Goal: Information Seeking & Learning: Find specific fact

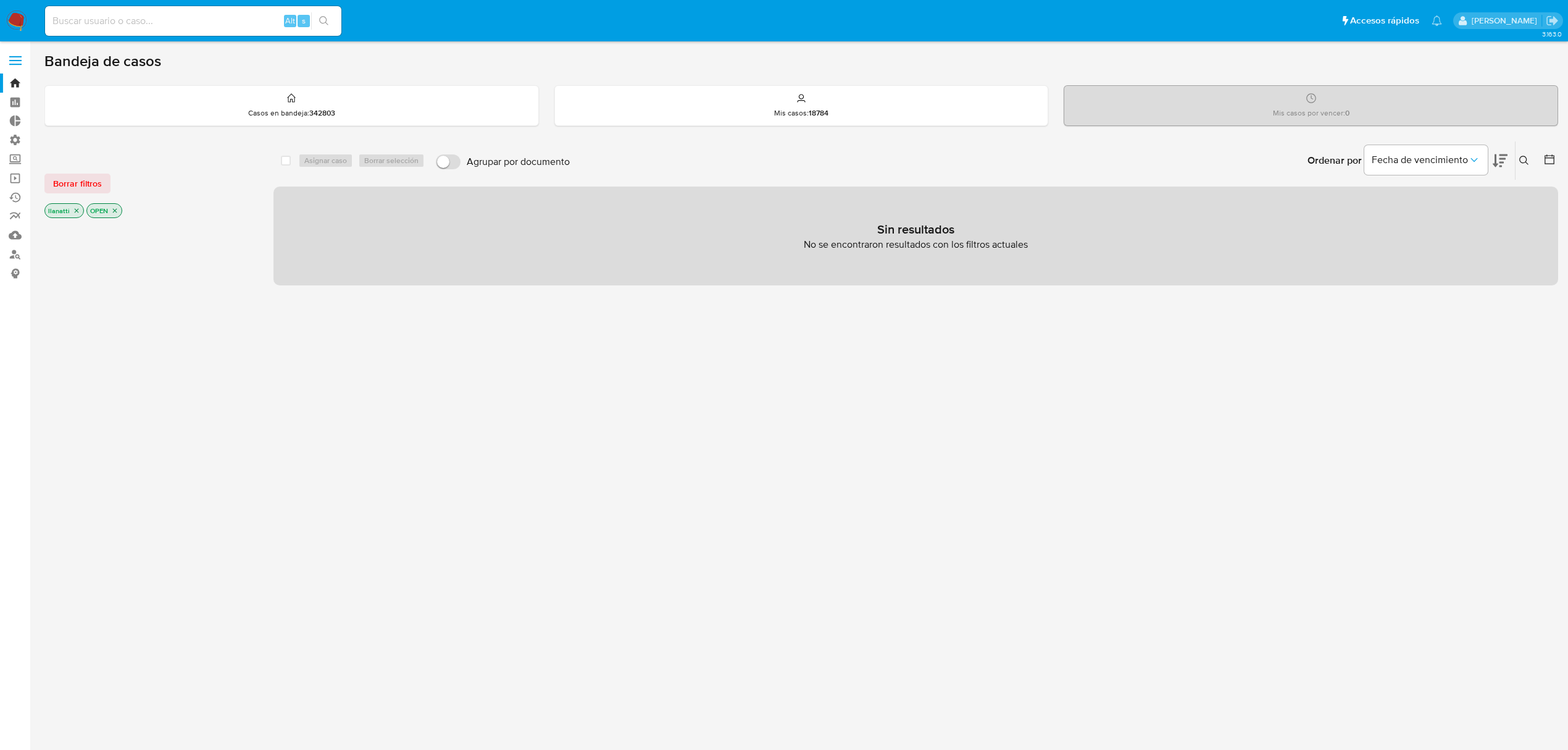
click at [79, 170] on div "Borrar filtros llanatti OPEN" at bounding box center [143, 186] width 198 height 70
click at [74, 179] on span "Borrar filtros" at bounding box center [78, 183] width 48 height 18
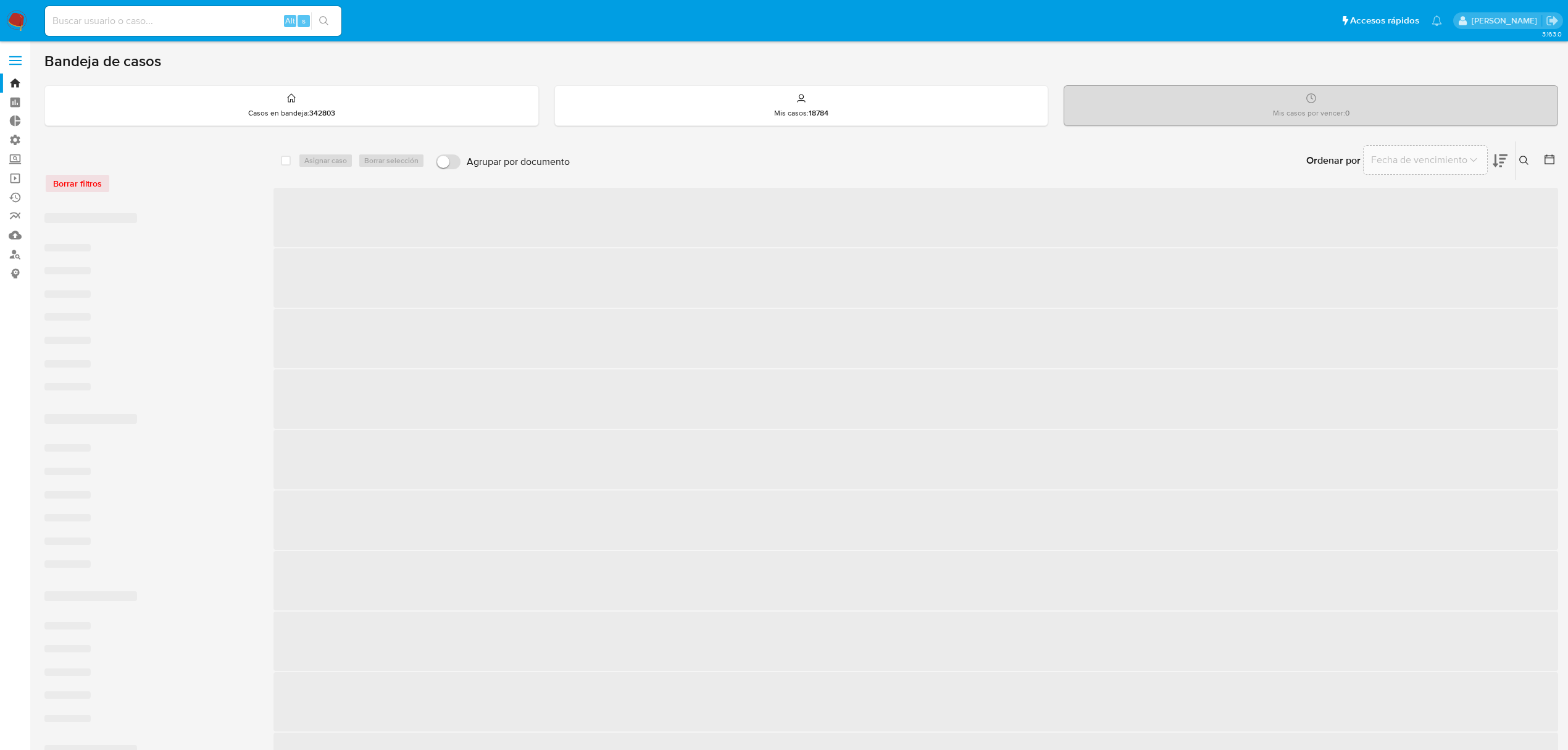
click at [108, 23] on input at bounding box center [193, 21] width 296 height 16
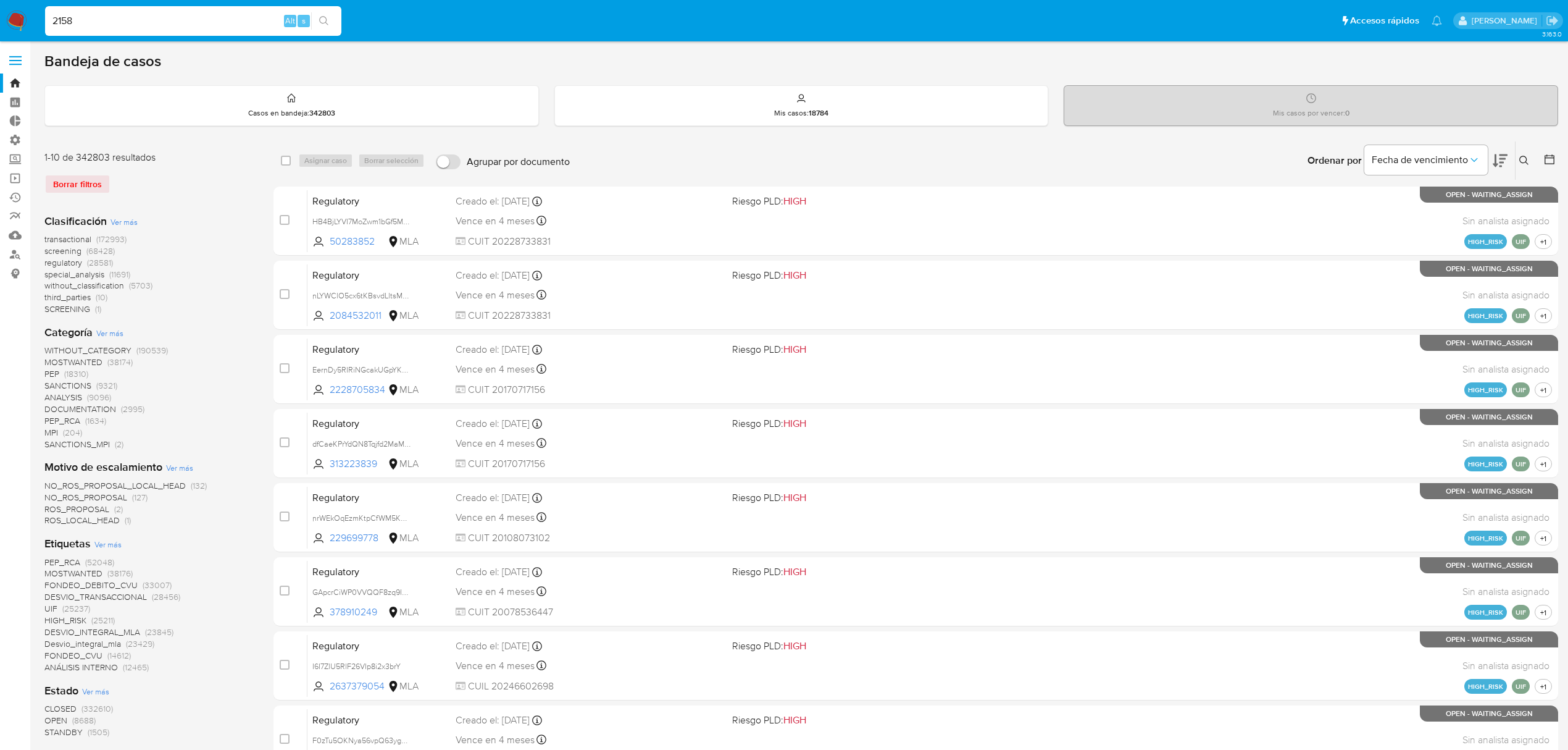
click at [121, 32] on div "2158 Alt s" at bounding box center [193, 21] width 296 height 30
click at [123, 18] on input "2158" at bounding box center [193, 21] width 296 height 16
type input "2158859080"
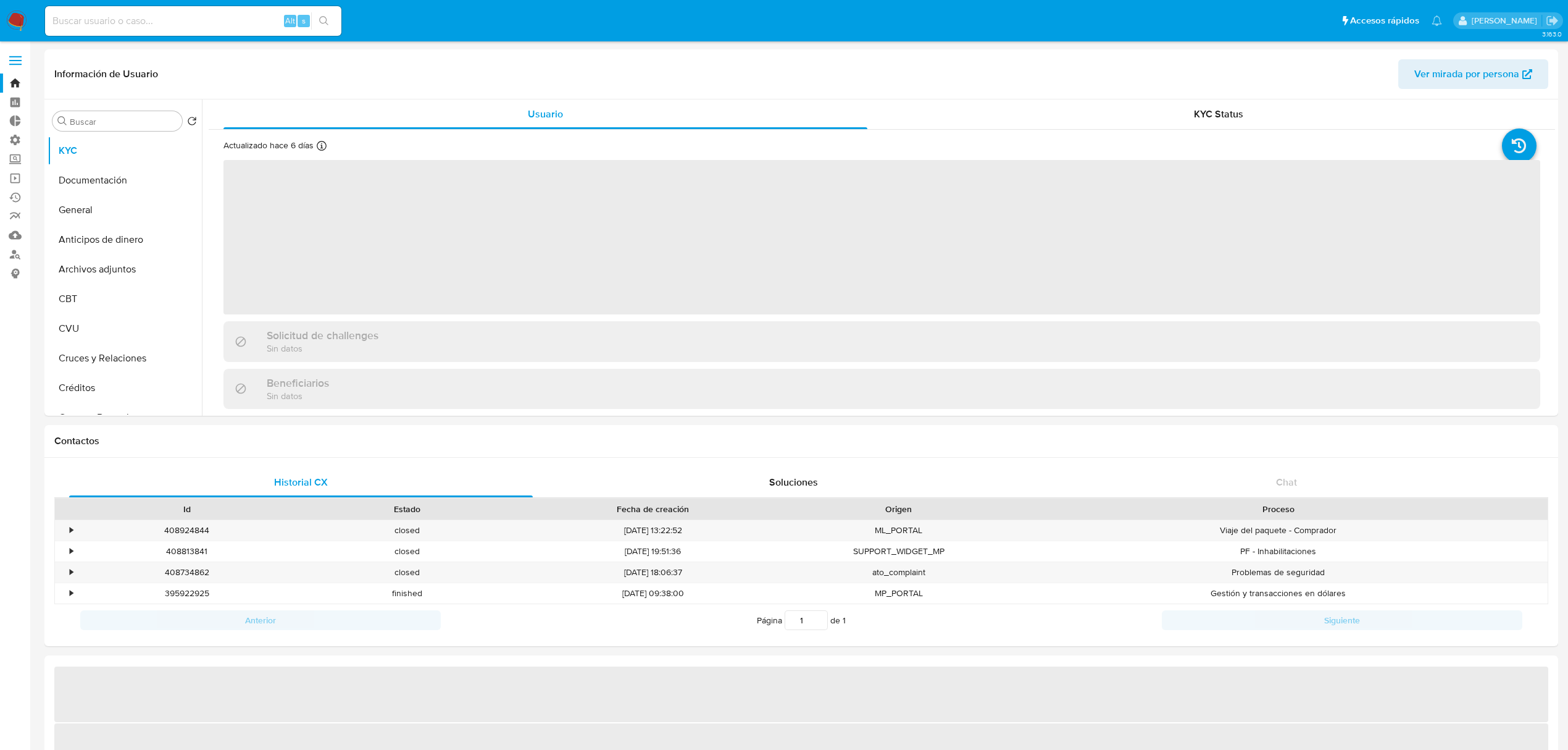
select select "10"
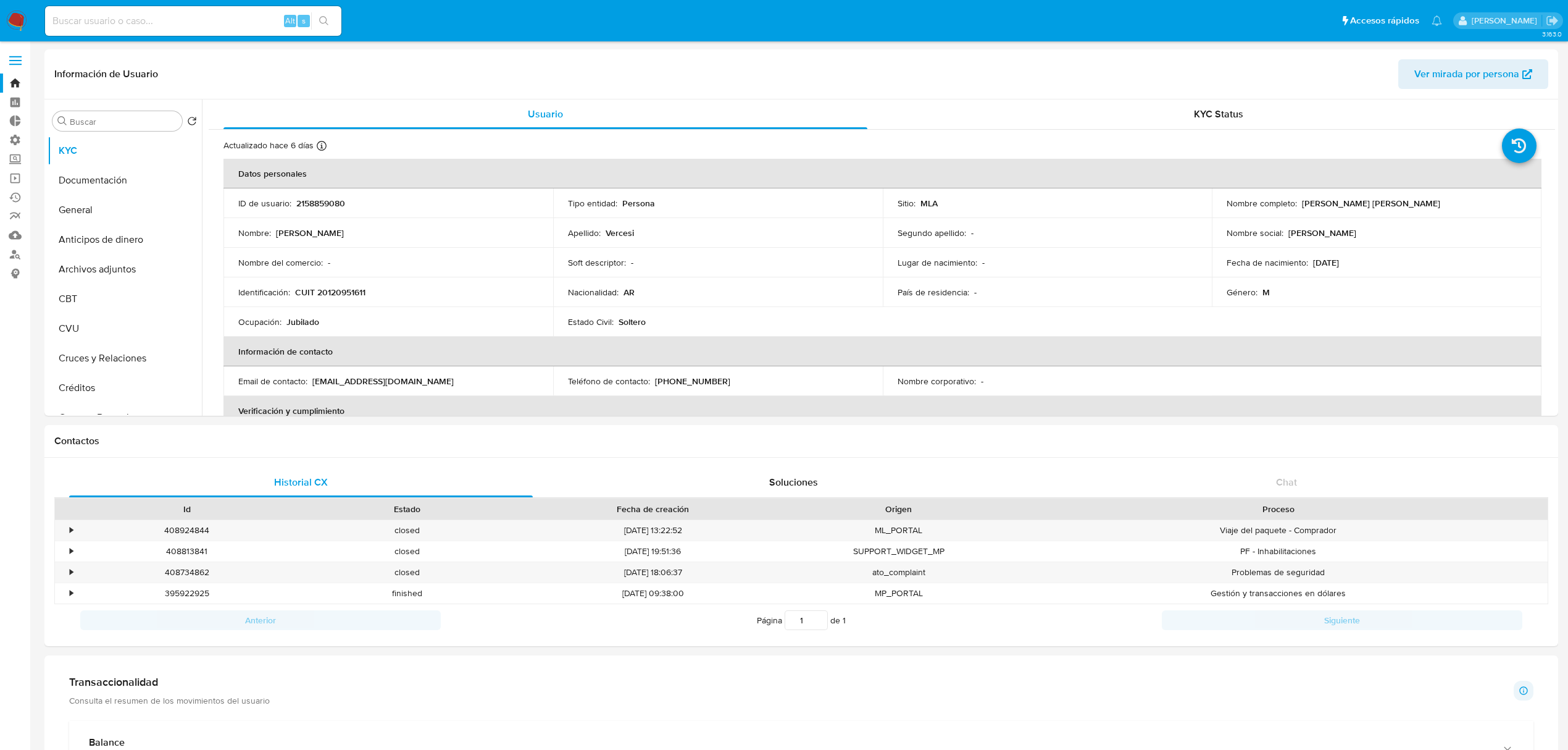
click at [179, 6] on div "Alt s" at bounding box center [193, 21] width 296 height 30
click at [174, 13] on input at bounding box center [193, 21] width 296 height 16
paste input "2158859080"
type input "2158859080"
click at [109, 214] on button "General" at bounding box center [119, 210] width 144 height 30
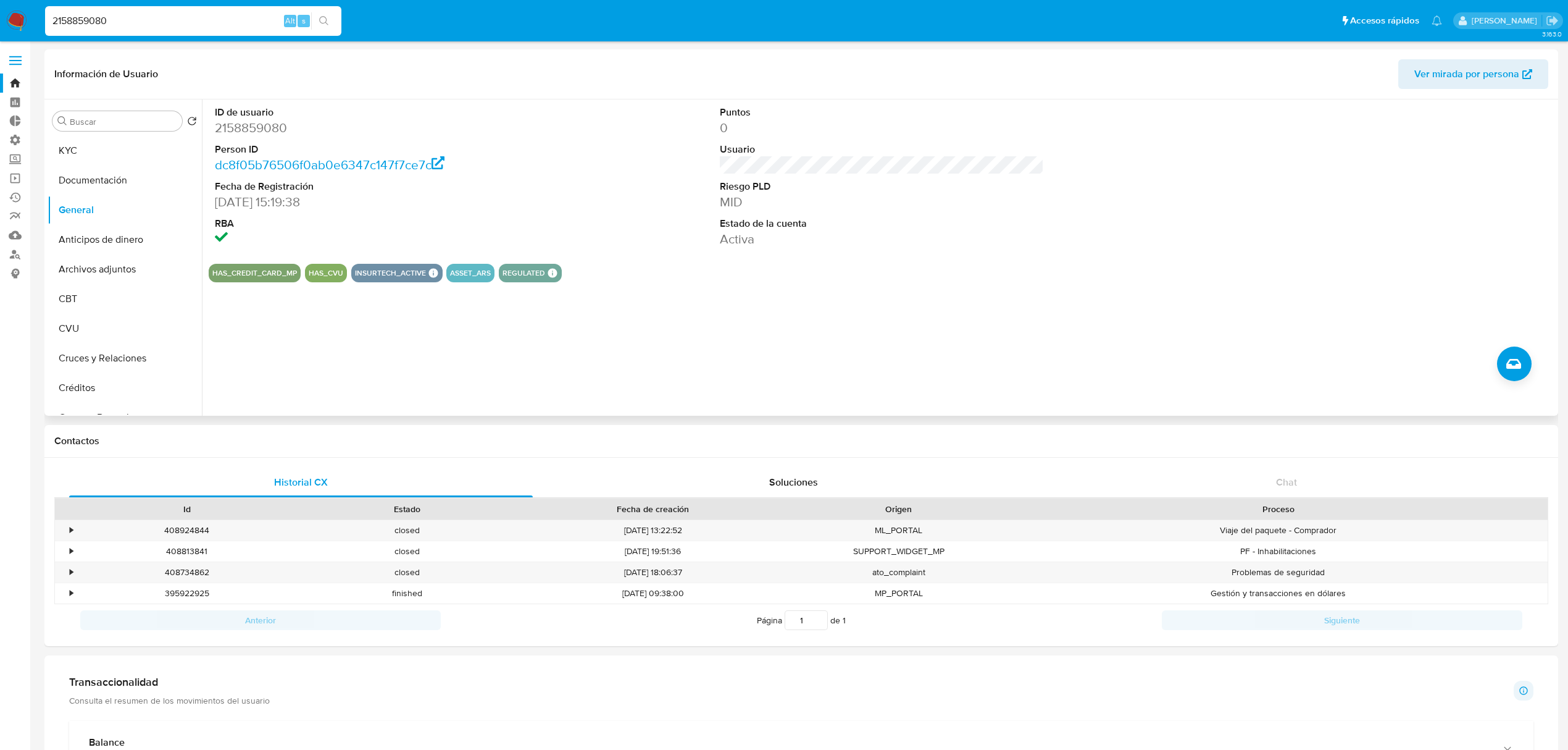
click at [92, 133] on div "Buscar Volver al orden por defecto KYC Documentación General Anticipos de diner…" at bounding box center [124, 258] width 154 height 315
click at [100, 125] on input "Buscar" at bounding box center [123, 121] width 108 height 11
type input "tar"
click at [92, 175] on button "Tarjetas" at bounding box center [119, 180] width 144 height 30
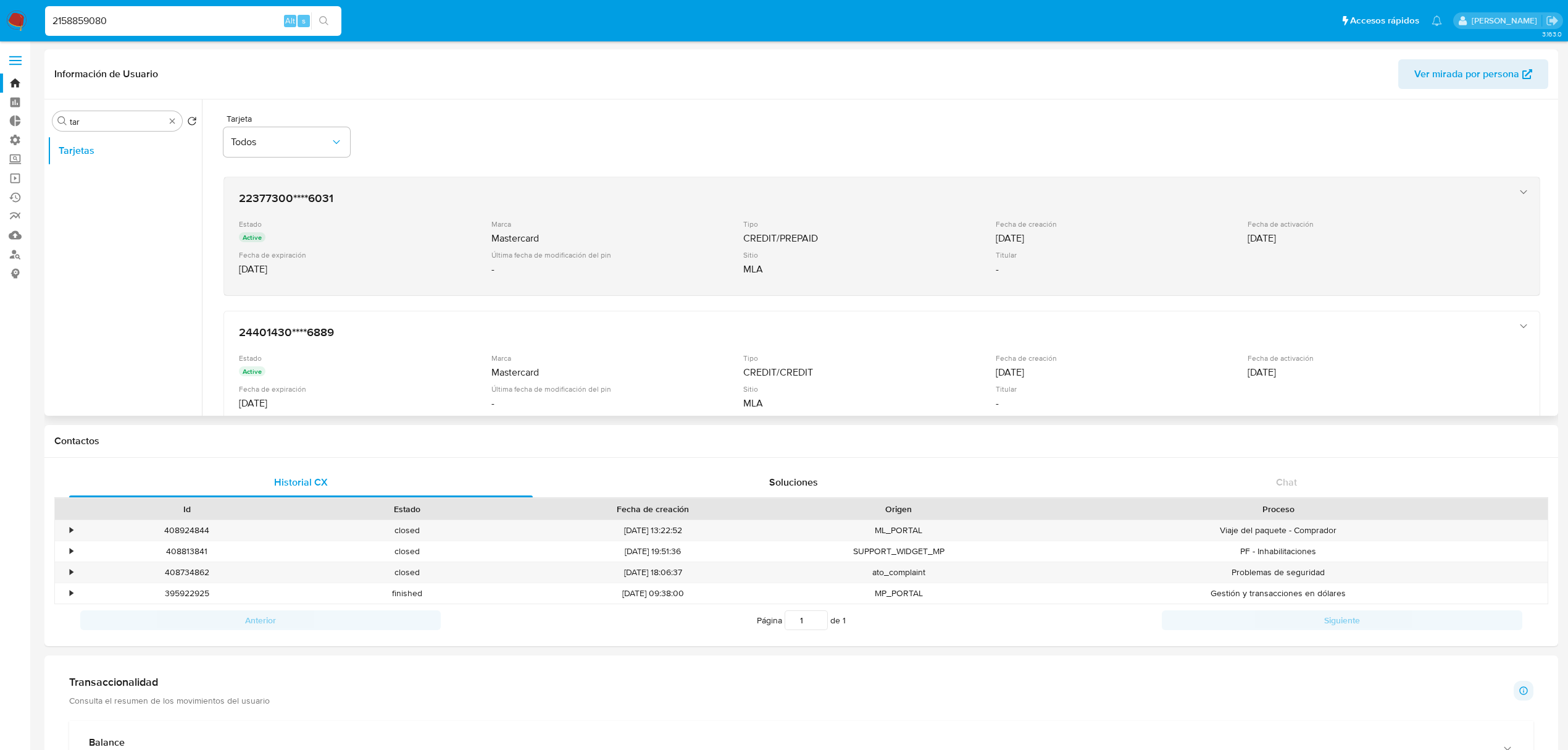
click at [394, 231] on div "Estado Active" at bounding box center [364, 232] width 253 height 26
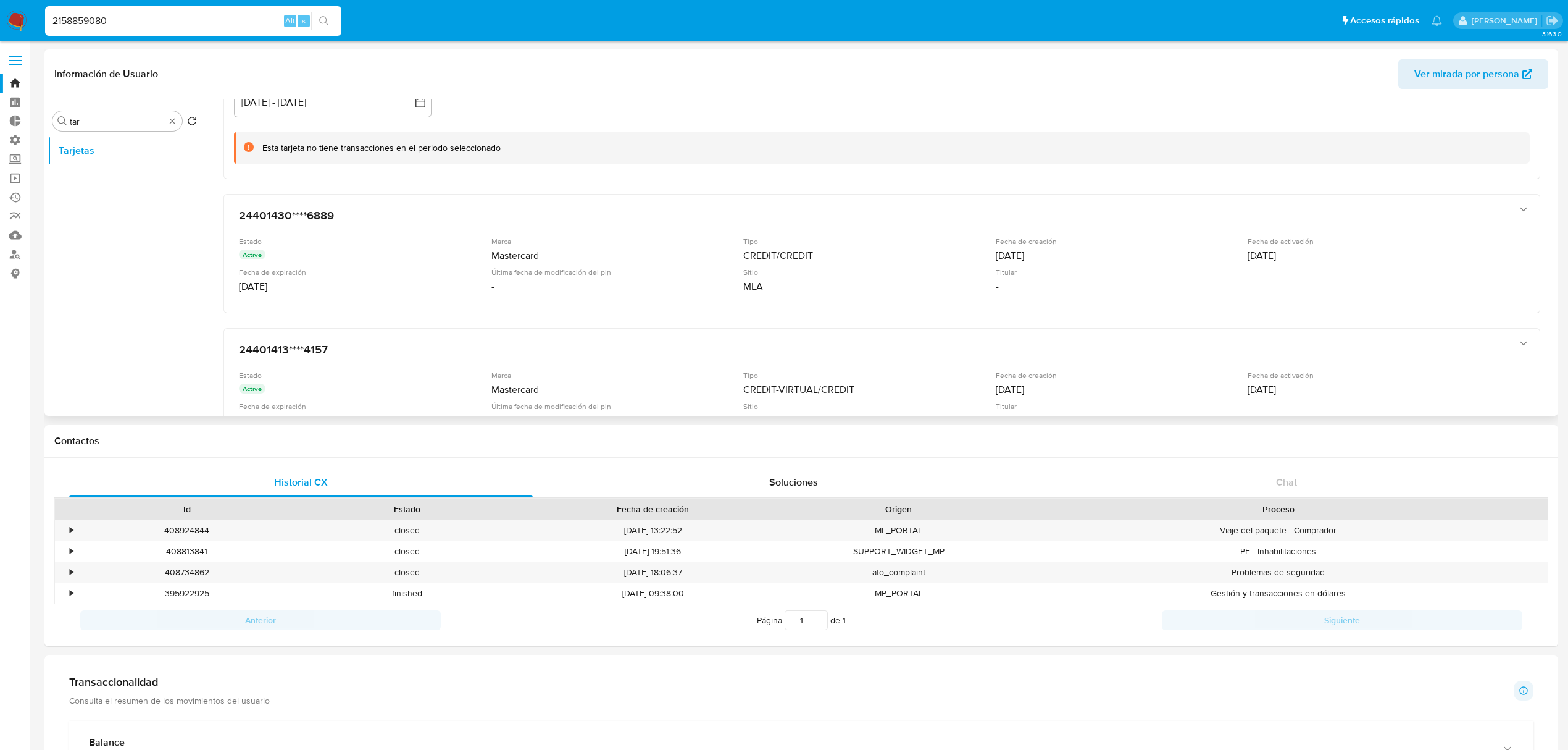
scroll to position [247, 0]
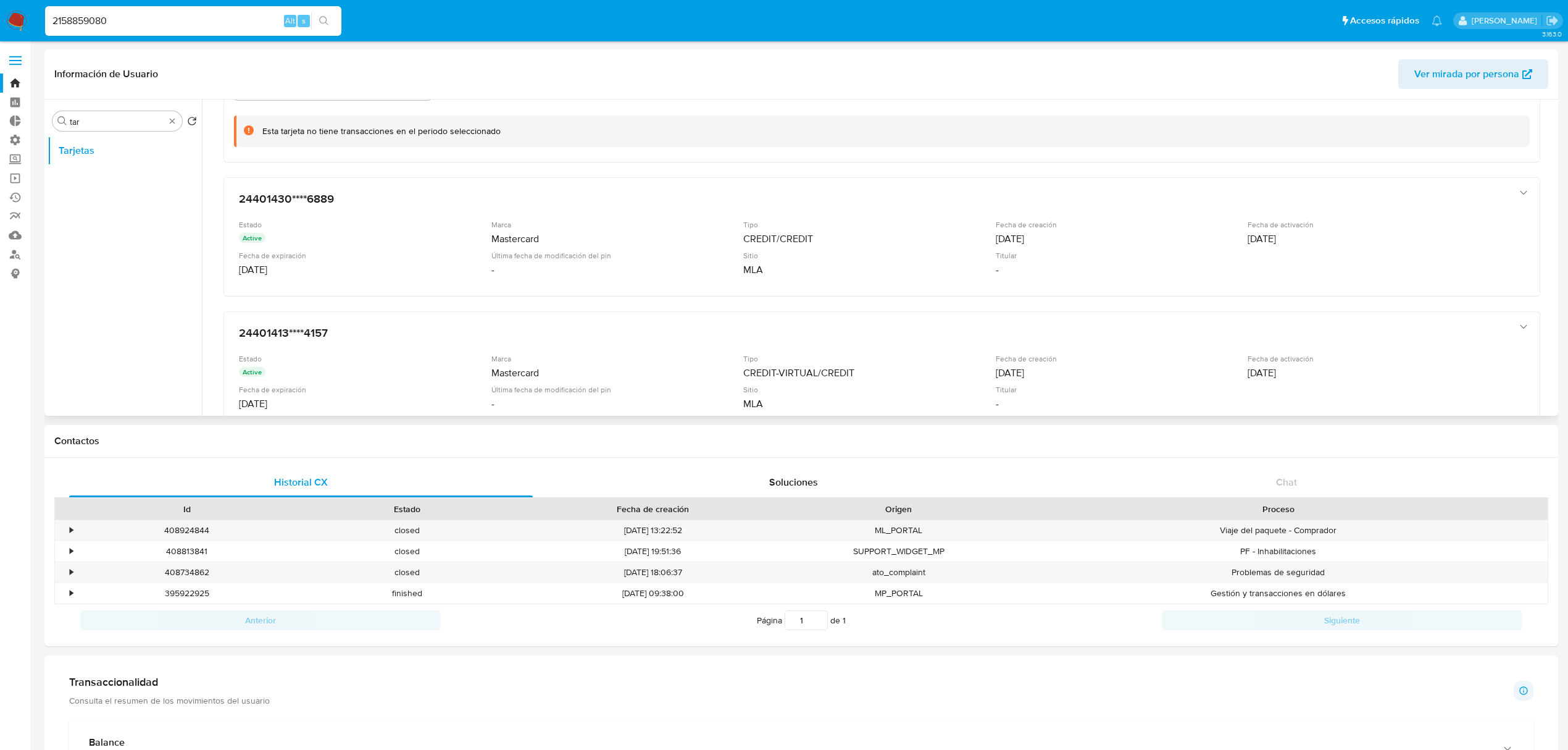
click at [394, 231] on div "Estado Active" at bounding box center [364, 233] width 253 height 26
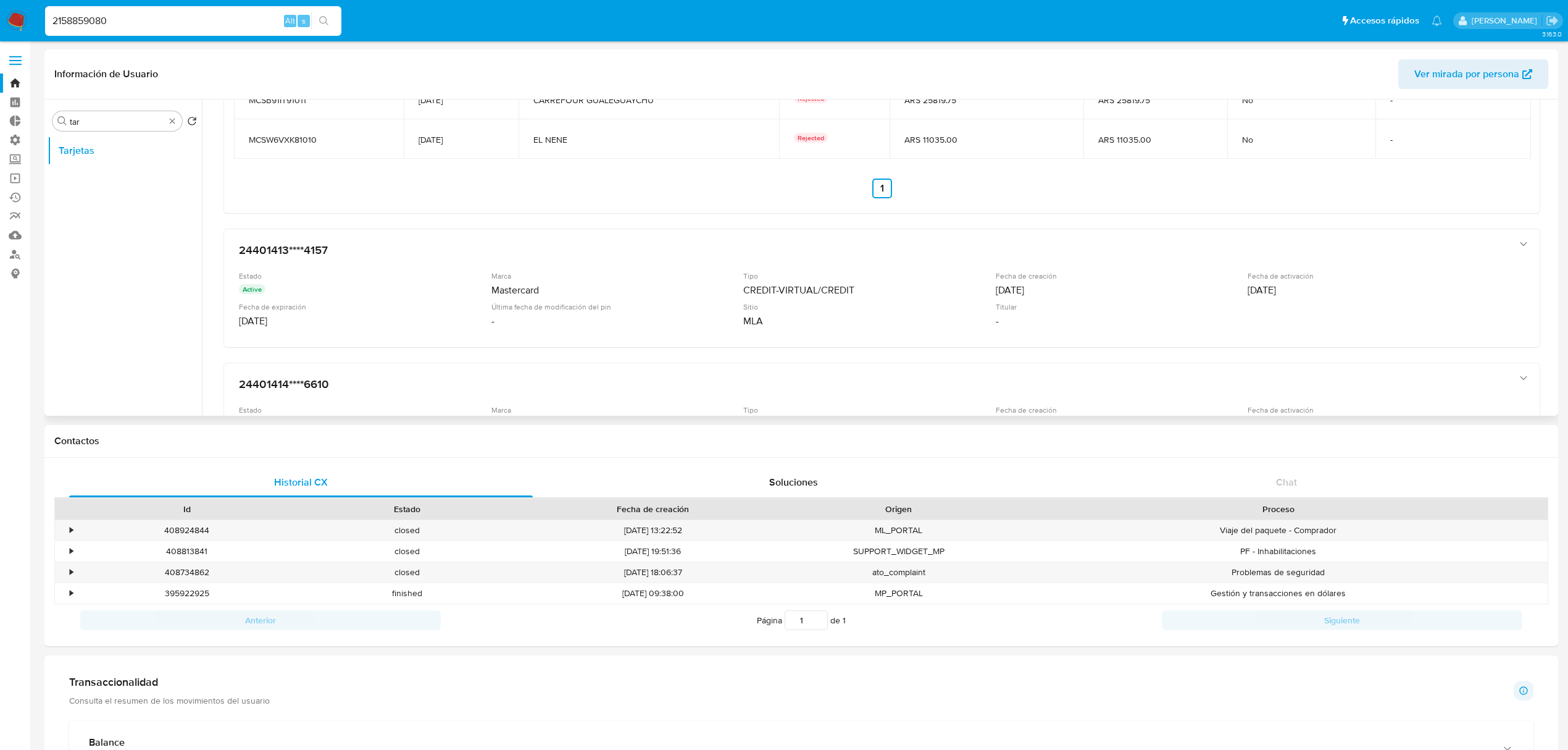
scroll to position [576, 0]
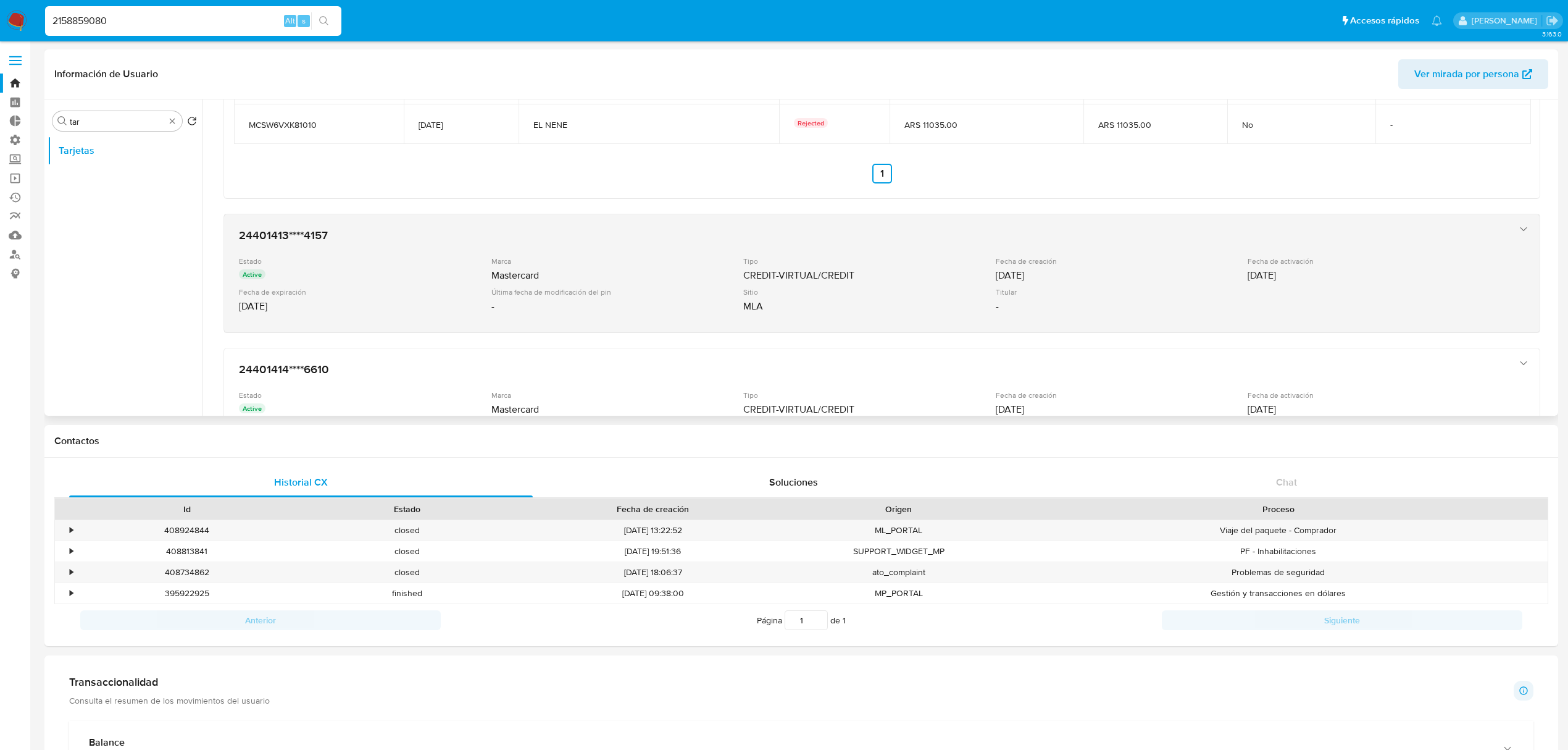
click at [376, 272] on div "Active" at bounding box center [364, 276] width 250 height 13
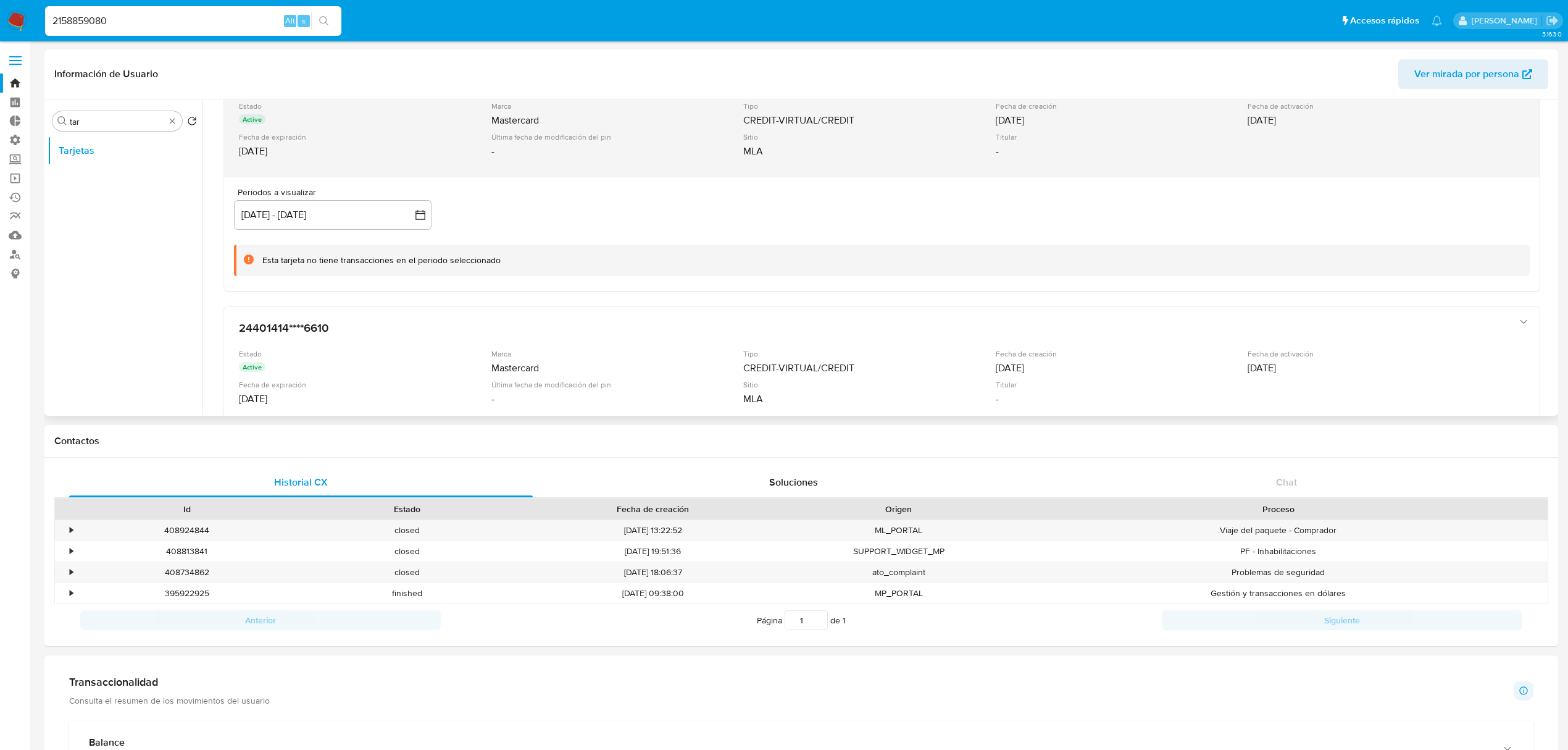
scroll to position [823, 0]
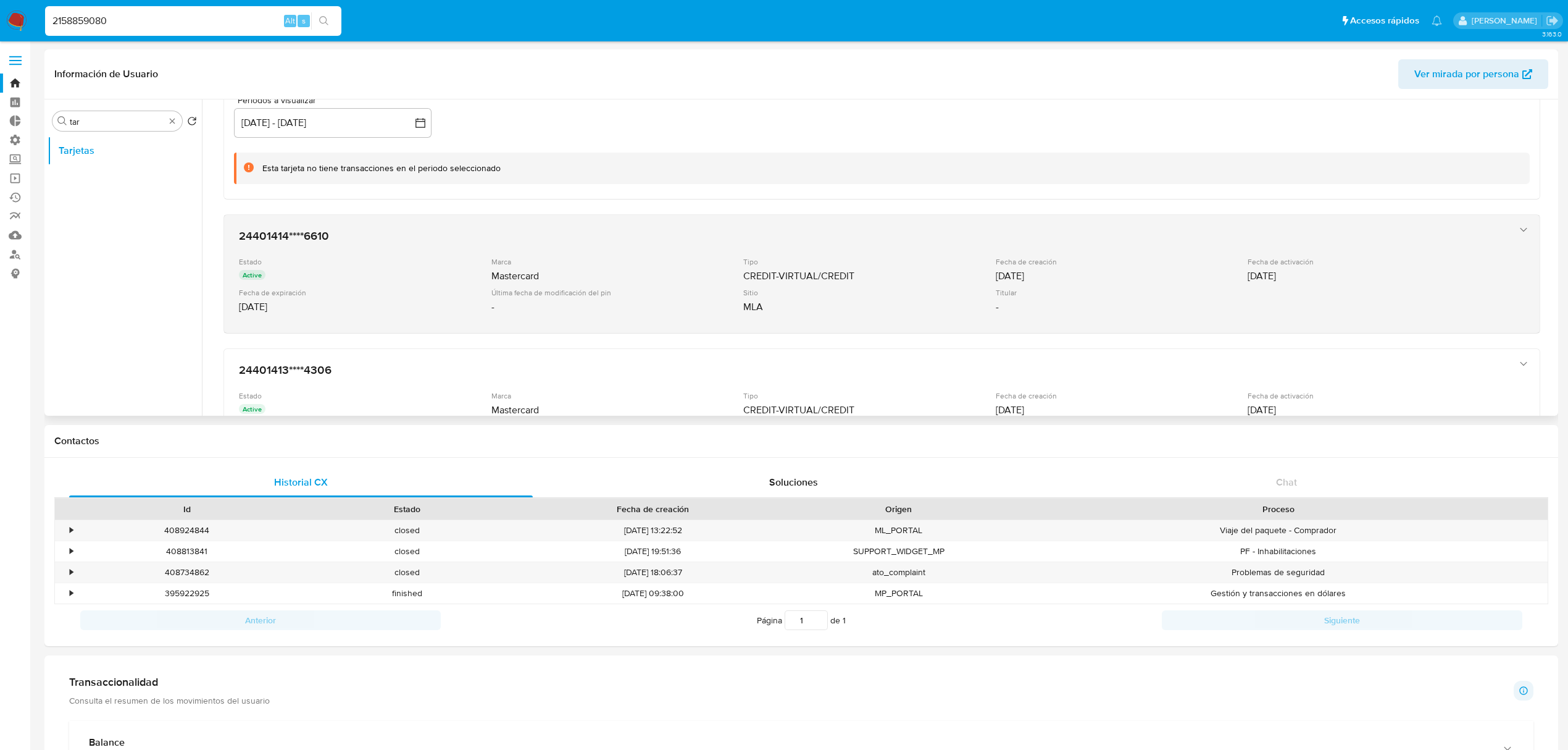
click at [483, 291] on div "Fecha de expiración" at bounding box center [364, 292] width 250 height 9
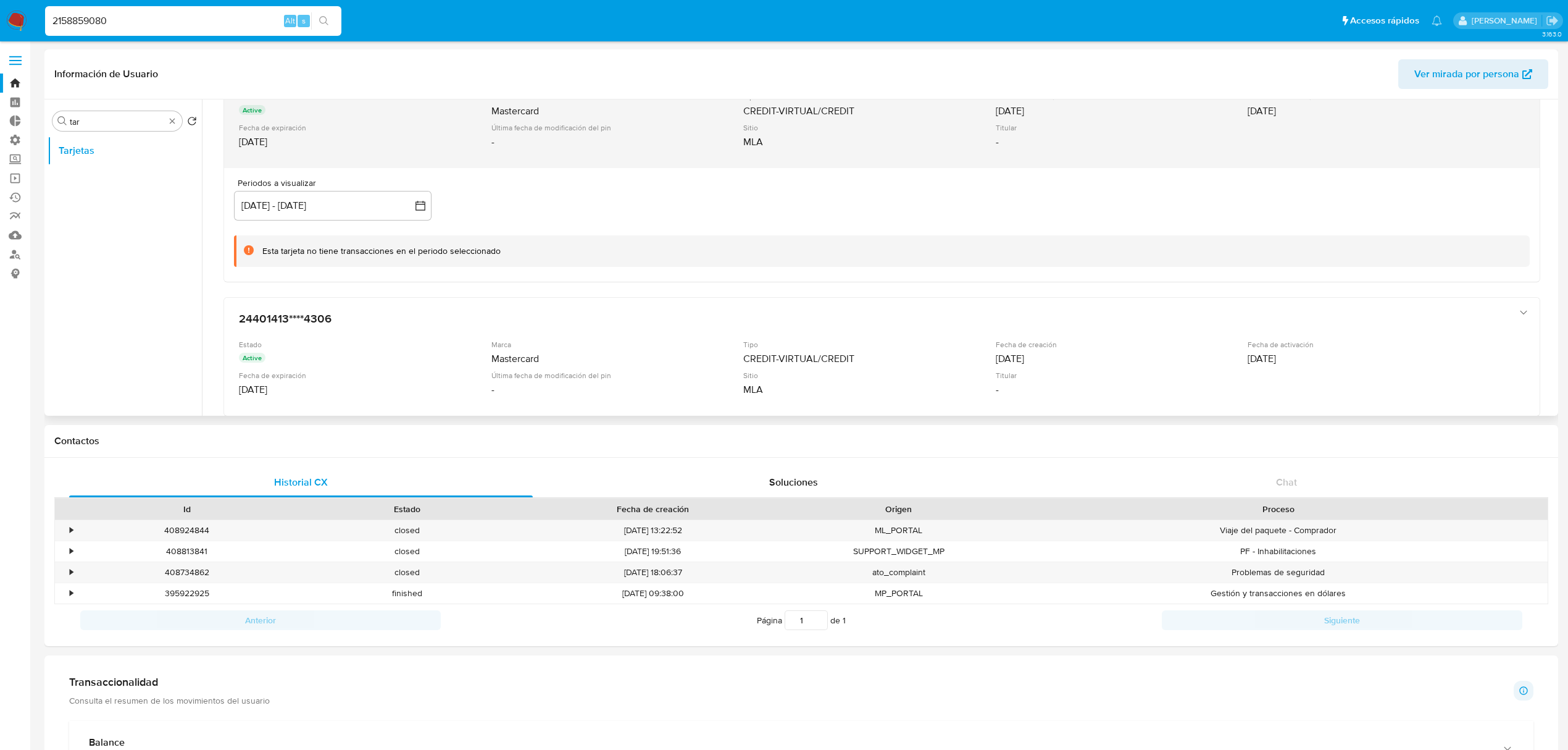
scroll to position [1063, 0]
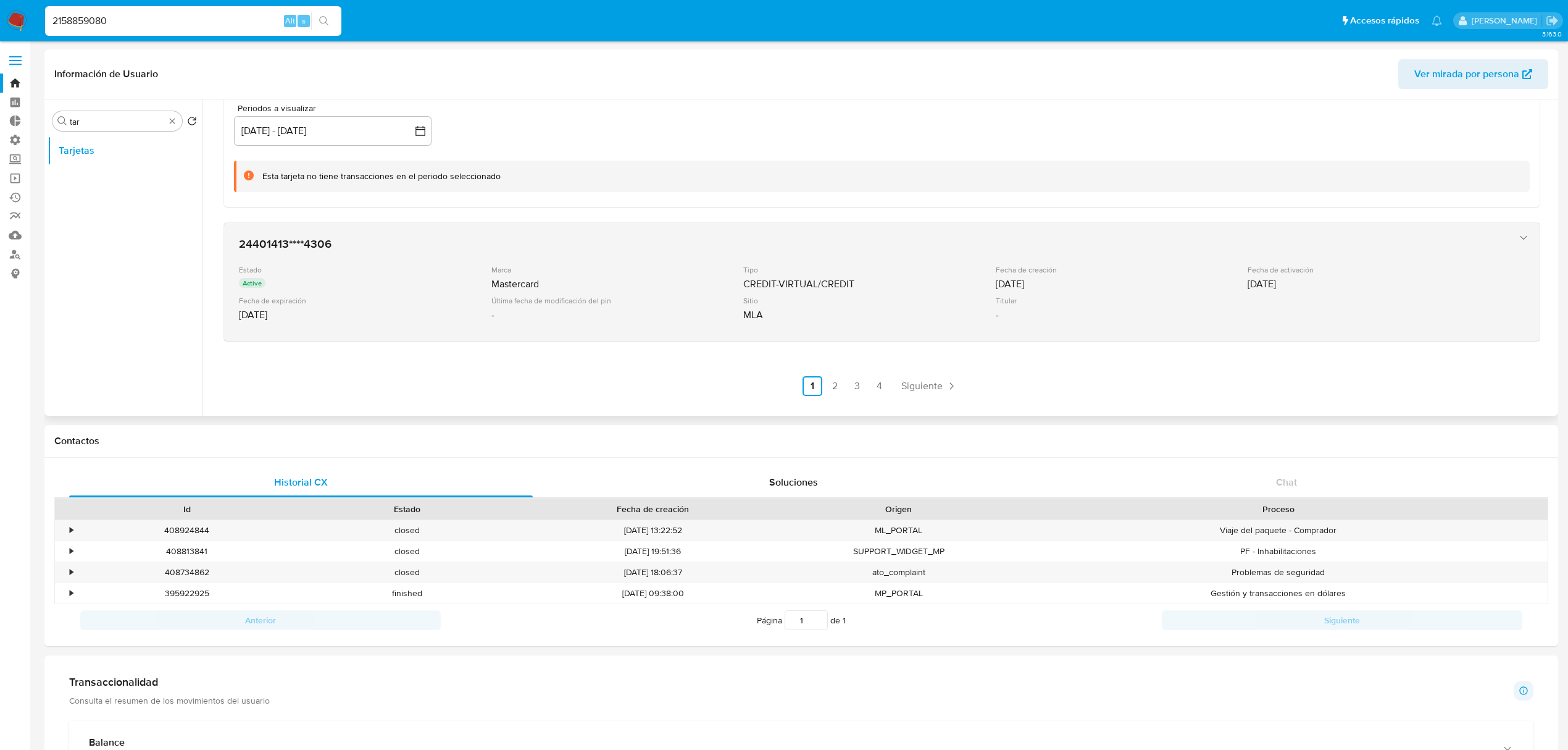
click at [411, 284] on div "Active" at bounding box center [364, 284] width 250 height 13
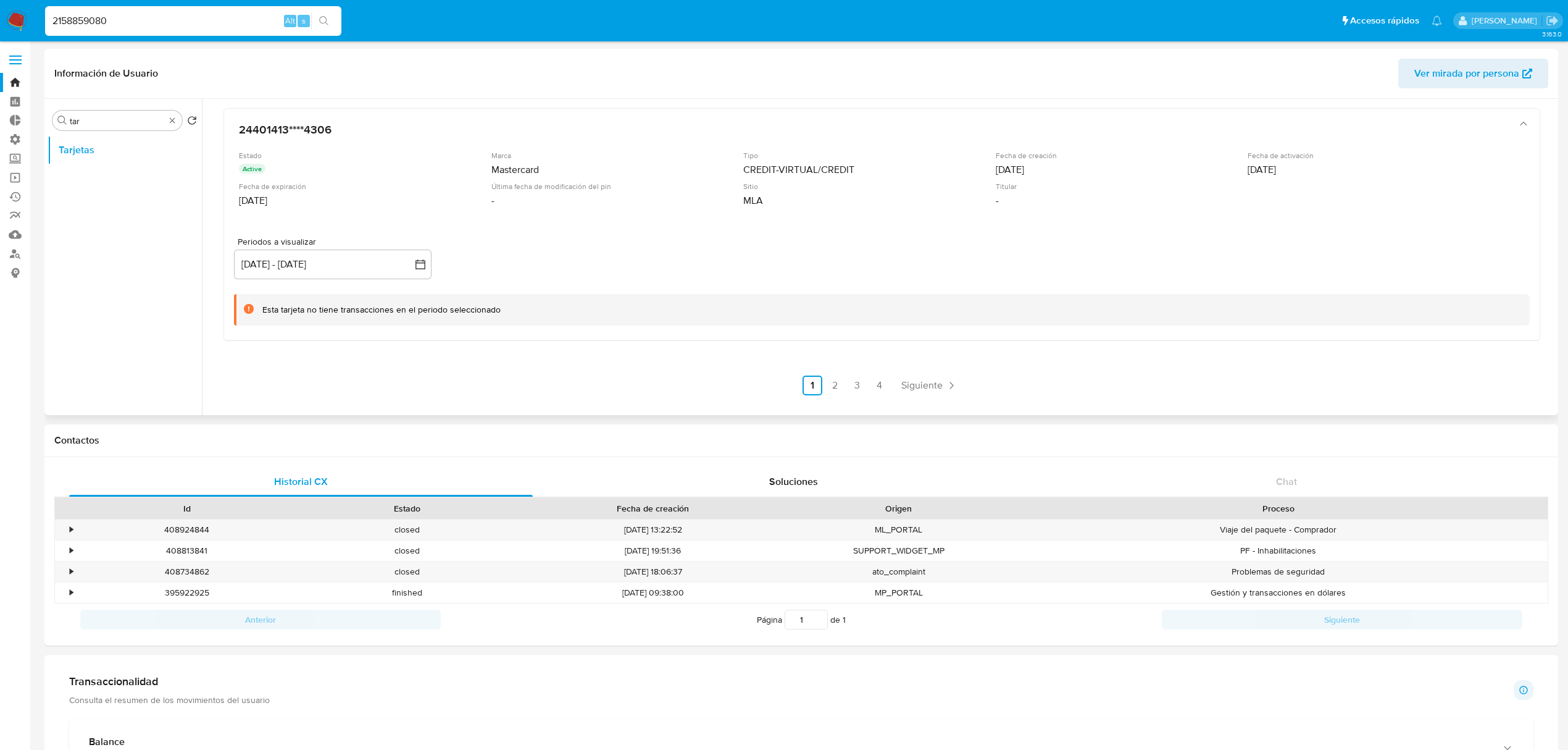
scroll to position [0, 0]
click at [832, 379] on link "2" at bounding box center [835, 386] width 20 height 20
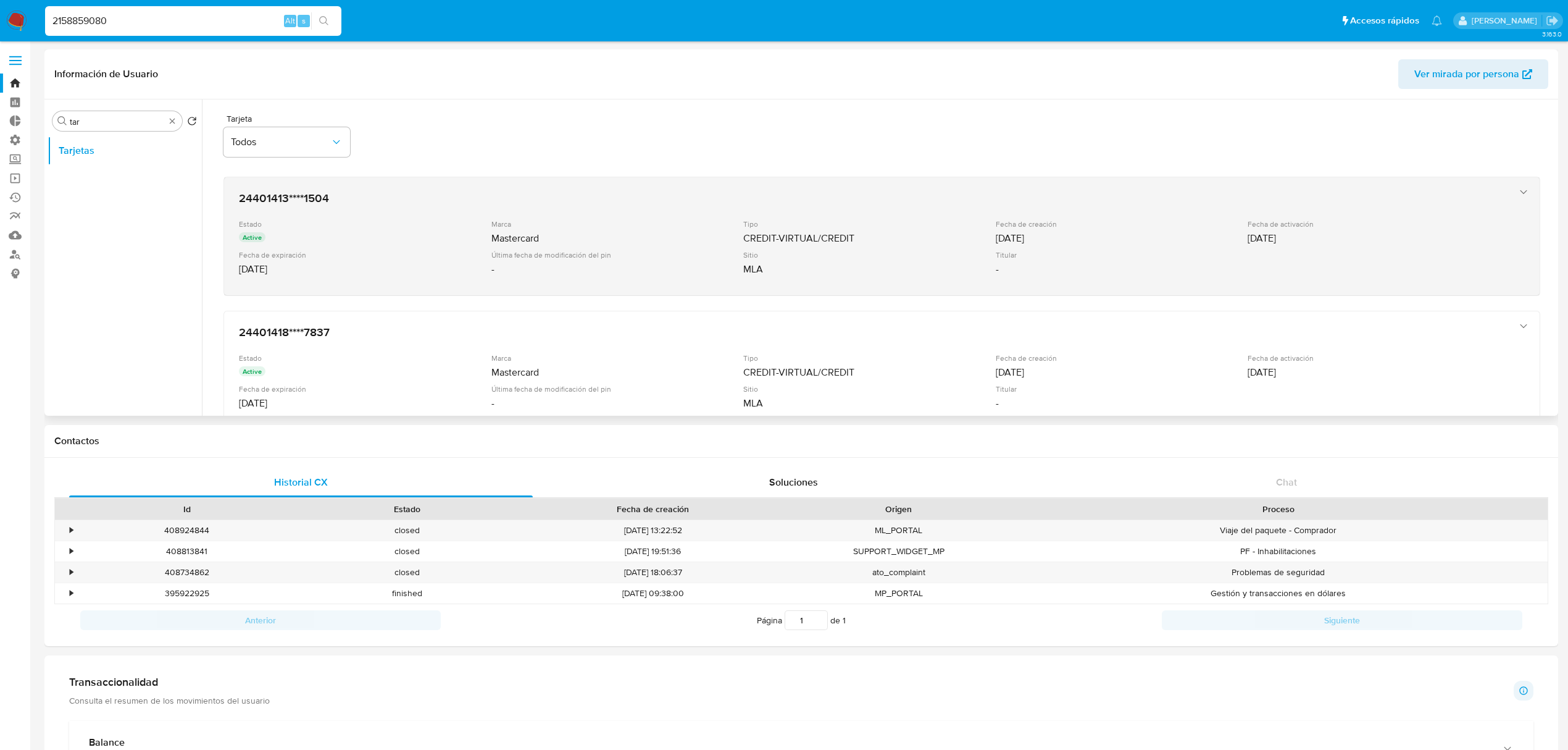
click at [687, 248] on div "Estado Active Marca Mastercard Tipo CREDIT-VIRTUAL/CREDIT Fecha de creación [DA…" at bounding box center [869, 249] width 1261 height 61
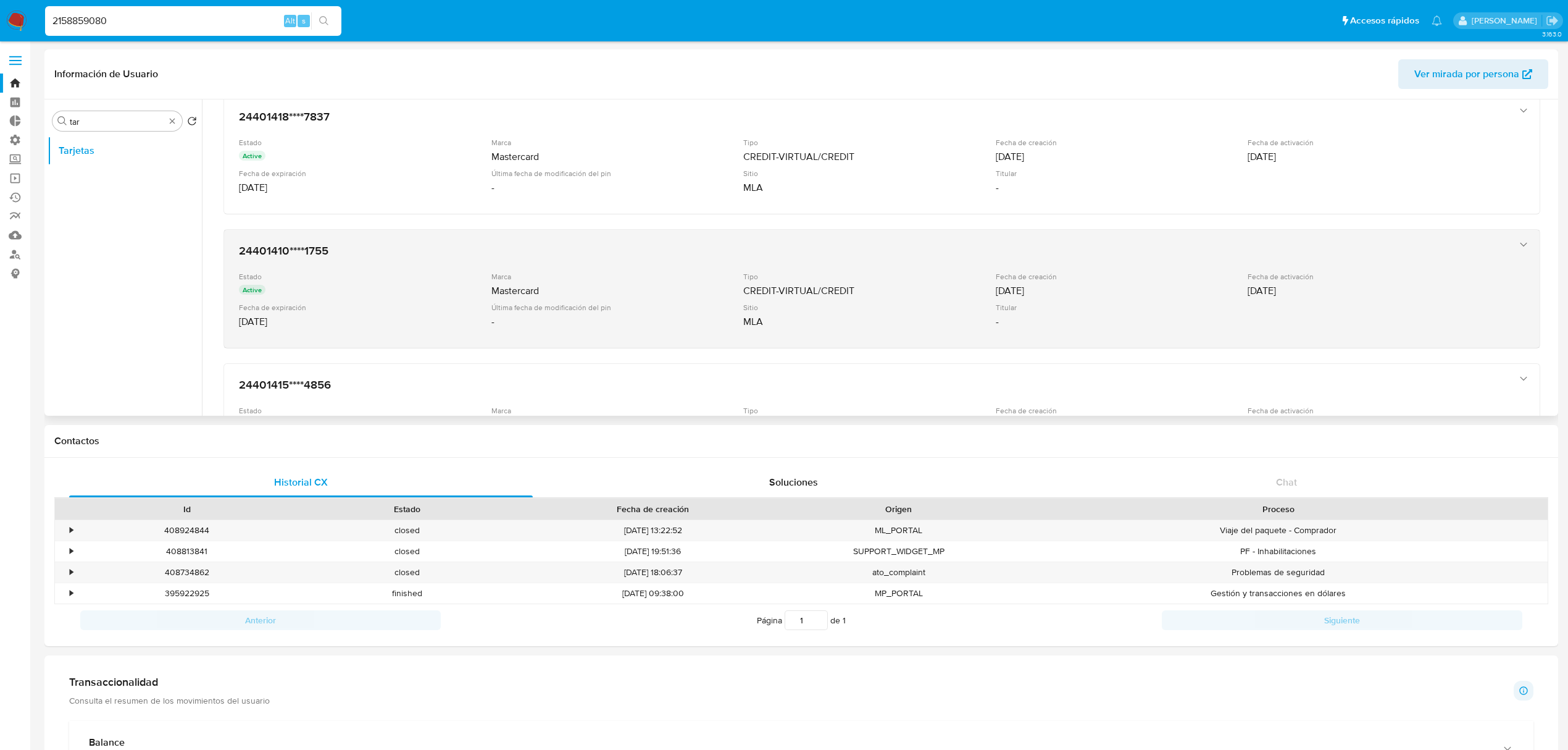
click at [803, 300] on div "Estado Active Marca Mastercard Tipo CREDIT-VIRTUAL/CREDIT Fecha de creación [DA…" at bounding box center [869, 302] width 1261 height 61
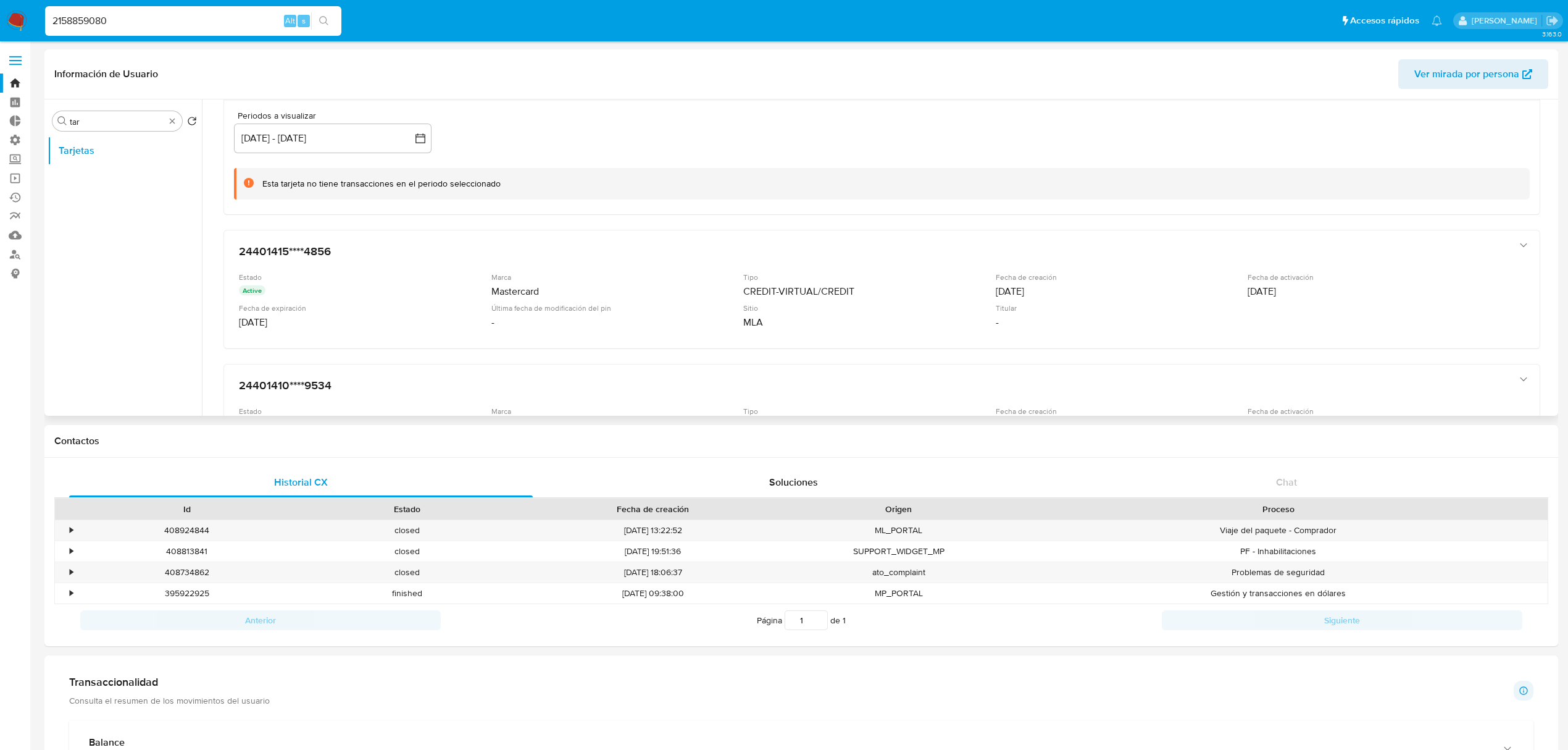
scroll to position [717, 0]
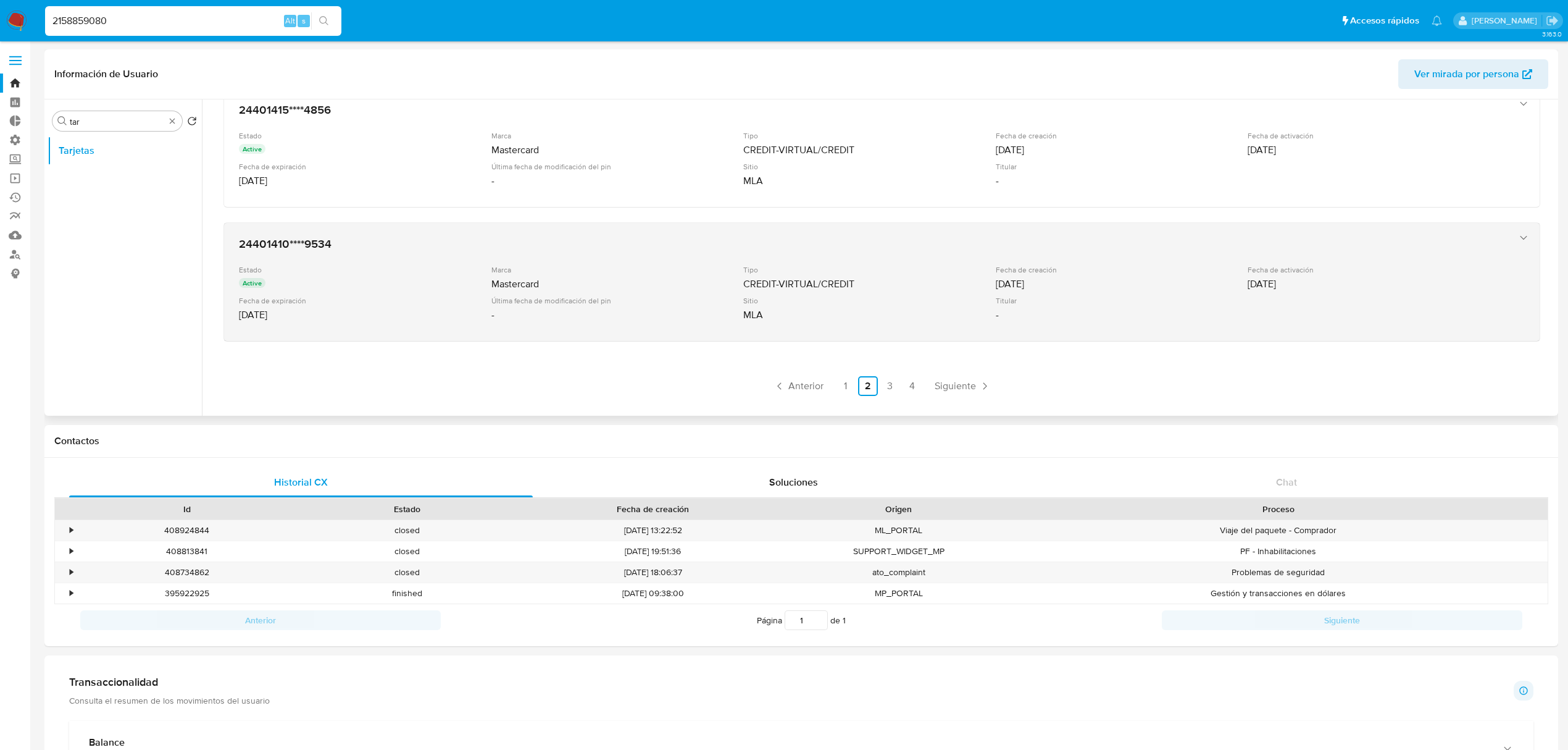
click at [830, 282] on div "CREDIT-VIRTUAL/CREDIT" at bounding box center [868, 284] width 250 height 13
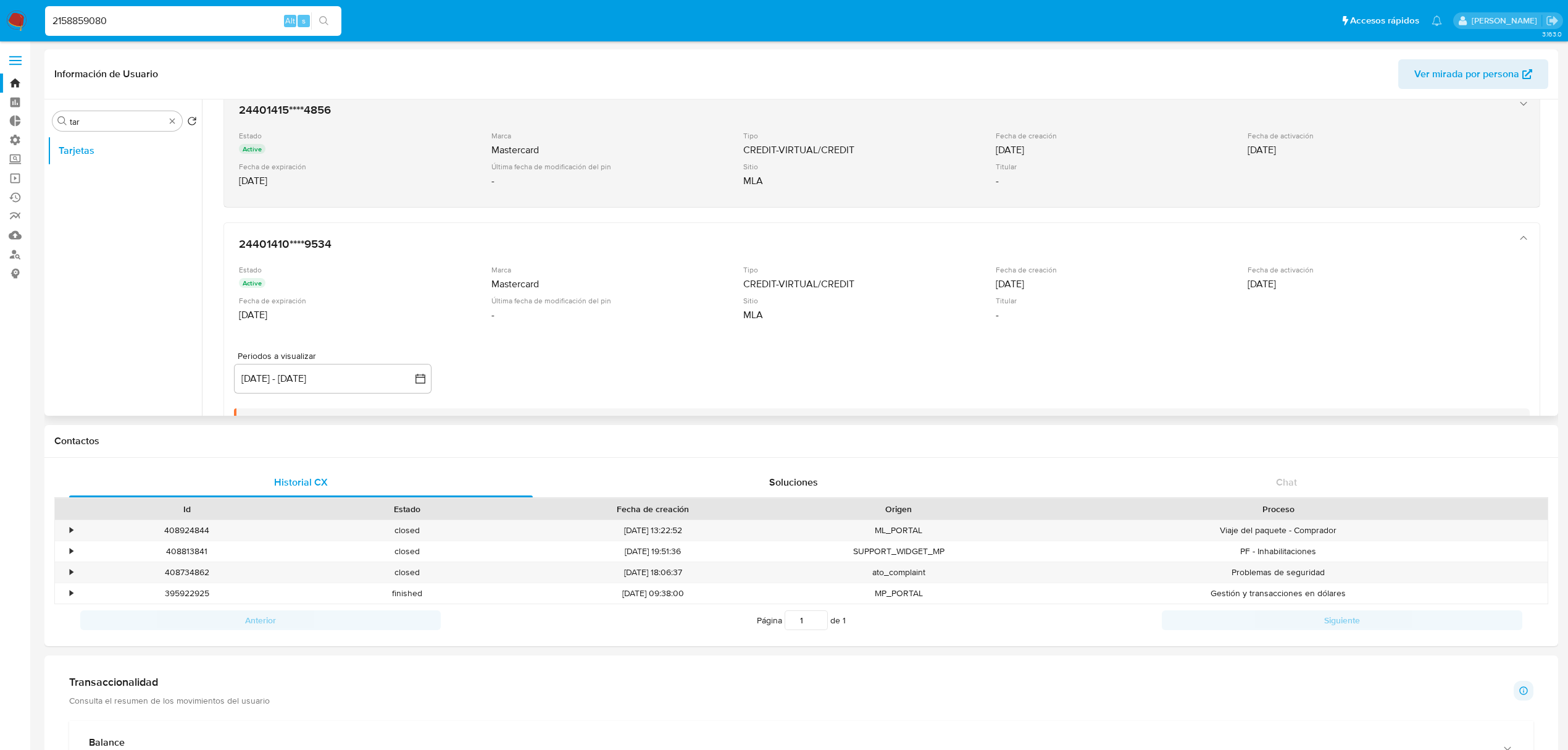
click at [904, 163] on div "Sitio" at bounding box center [868, 166] width 250 height 9
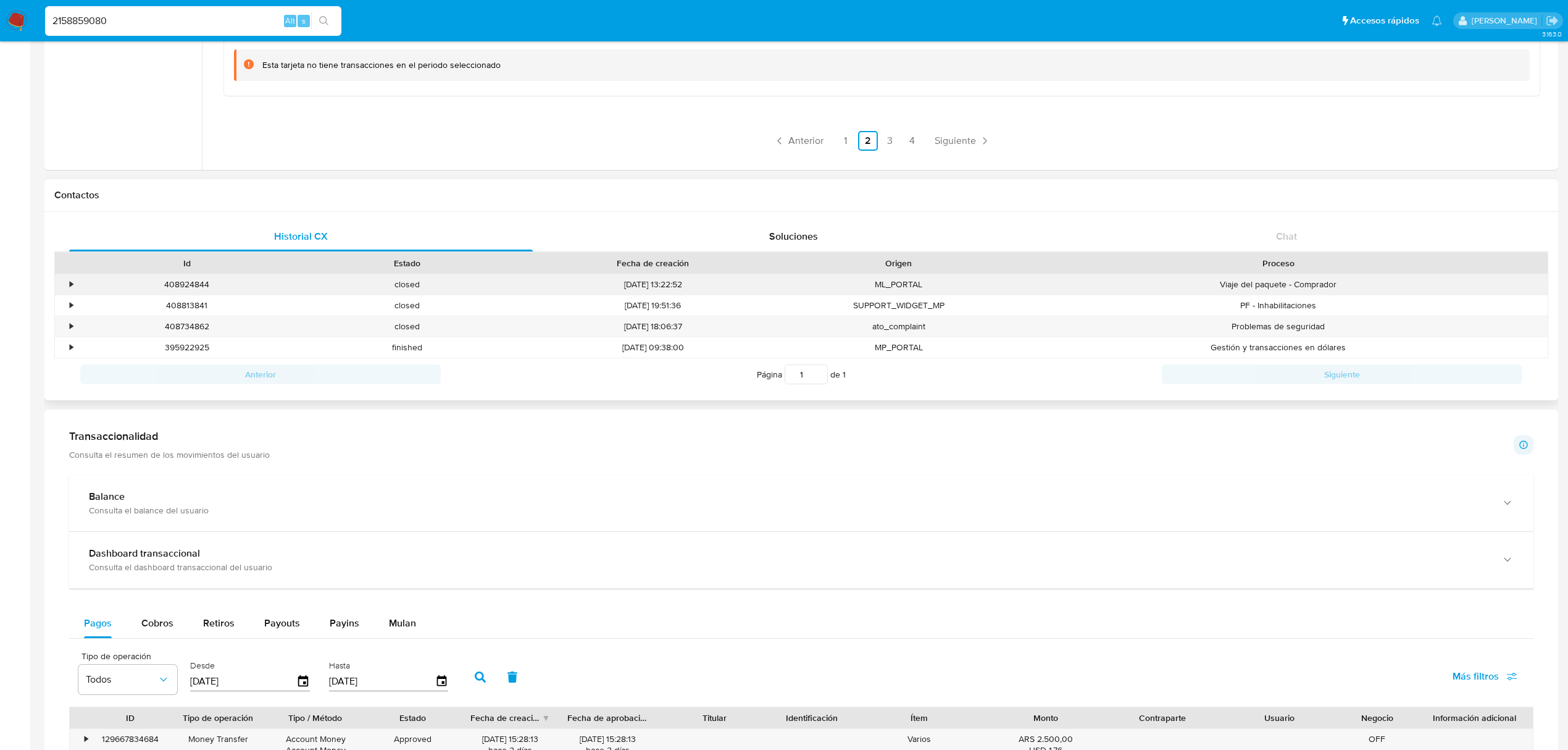
scroll to position [247, 0]
click at [890, 142] on link "3" at bounding box center [891, 139] width 20 height 20
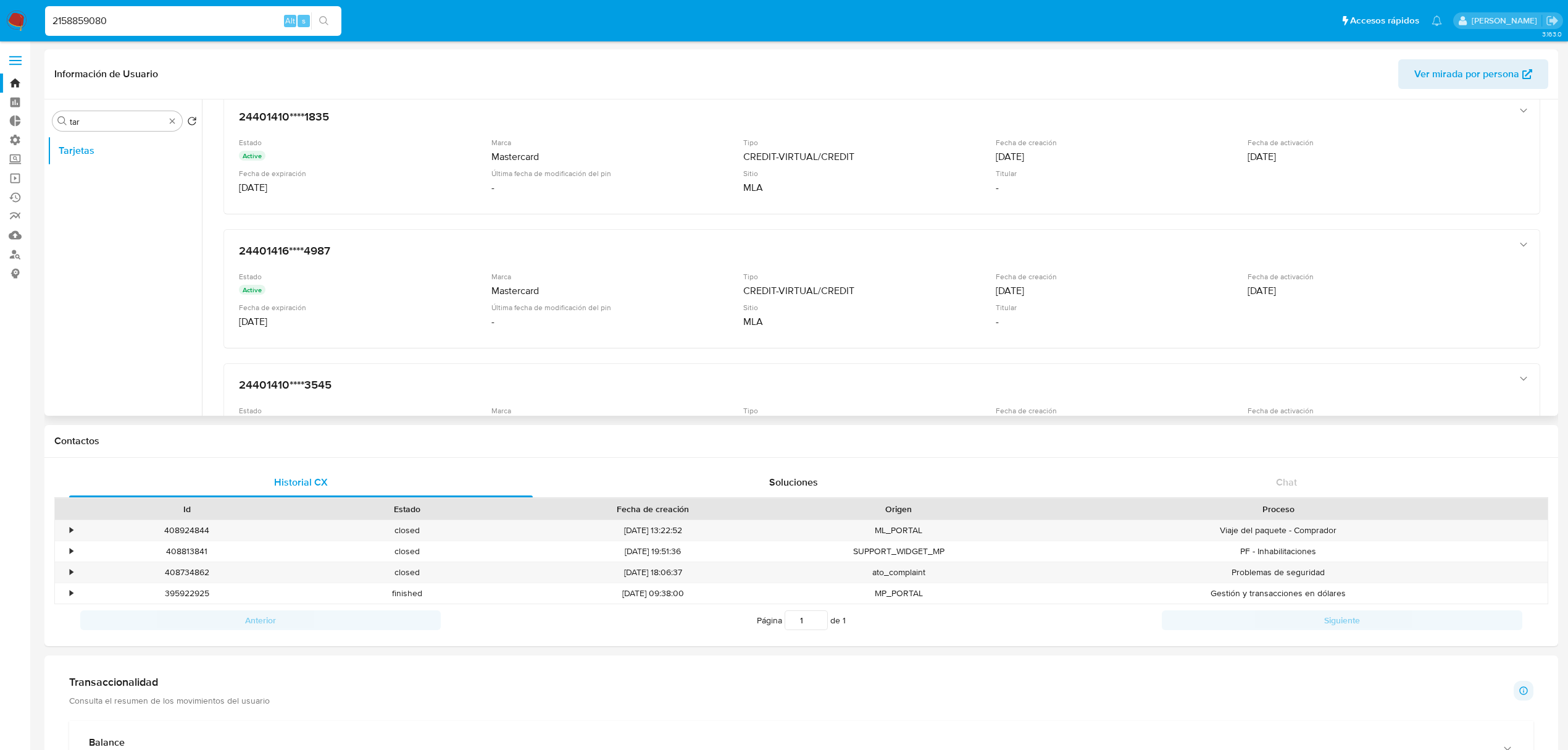
scroll to position [0, 0]
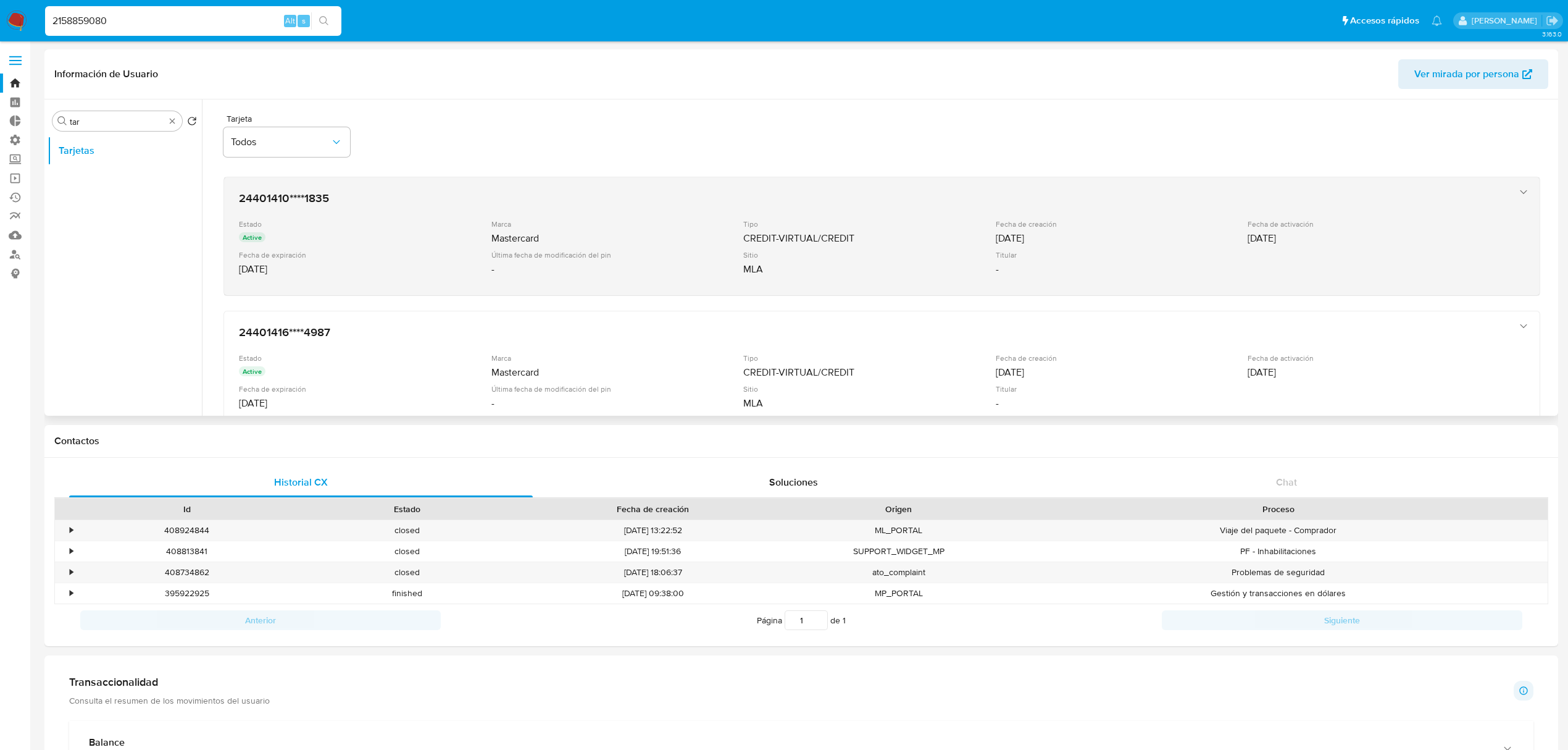
click at [867, 260] on div "Sitio MLA" at bounding box center [869, 263] width 253 height 25
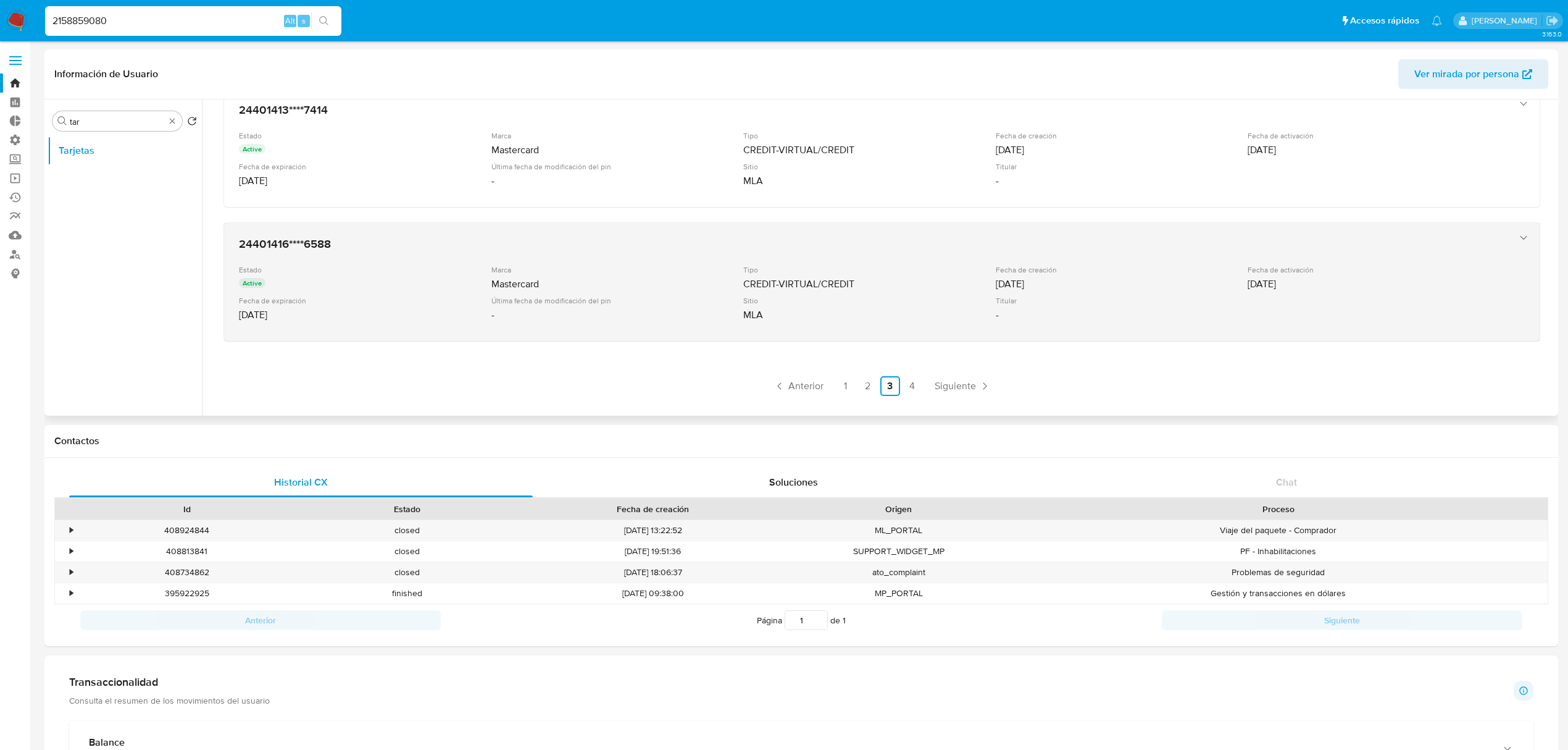
click at [814, 317] on div "MLA" at bounding box center [868, 315] width 250 height 13
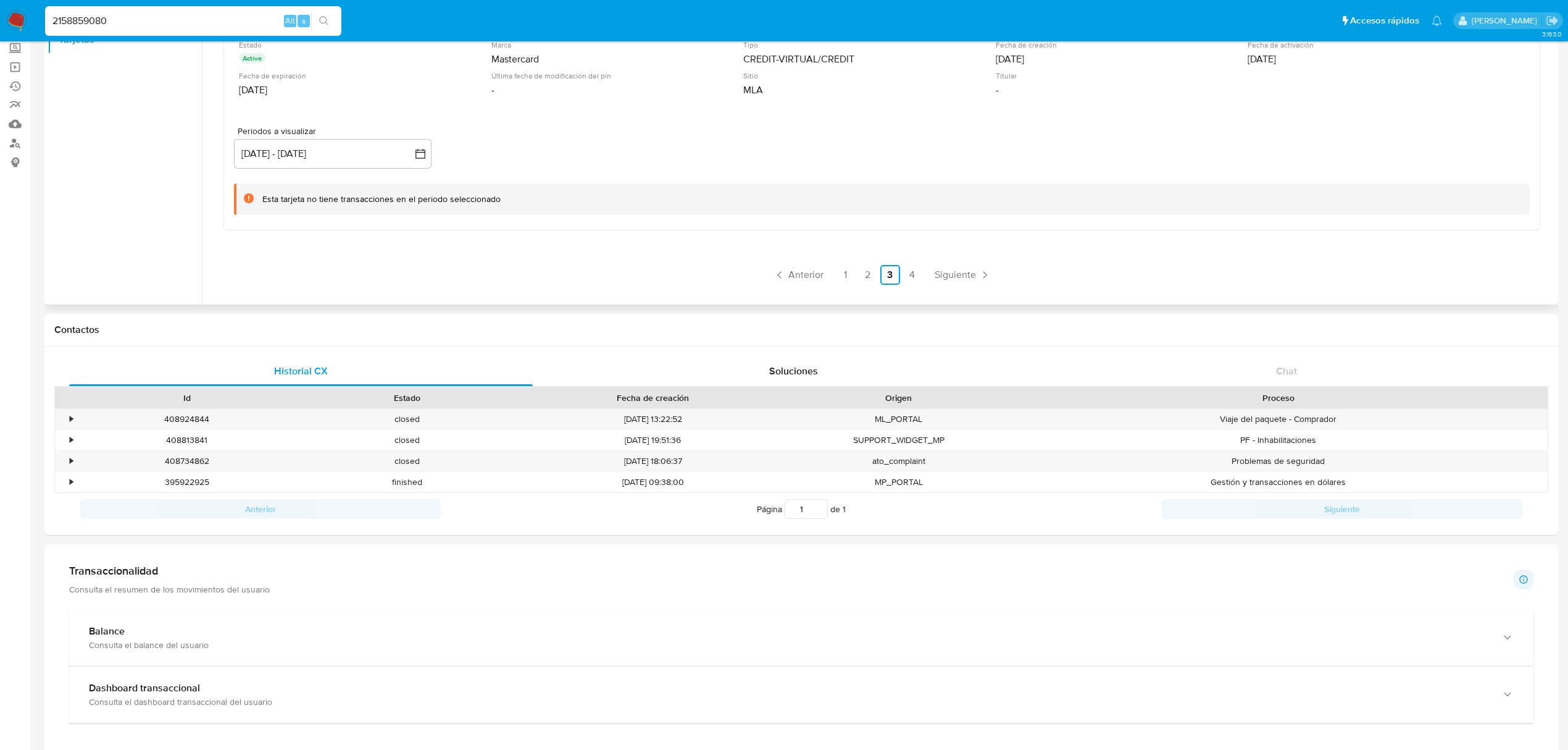
scroll to position [82, 0]
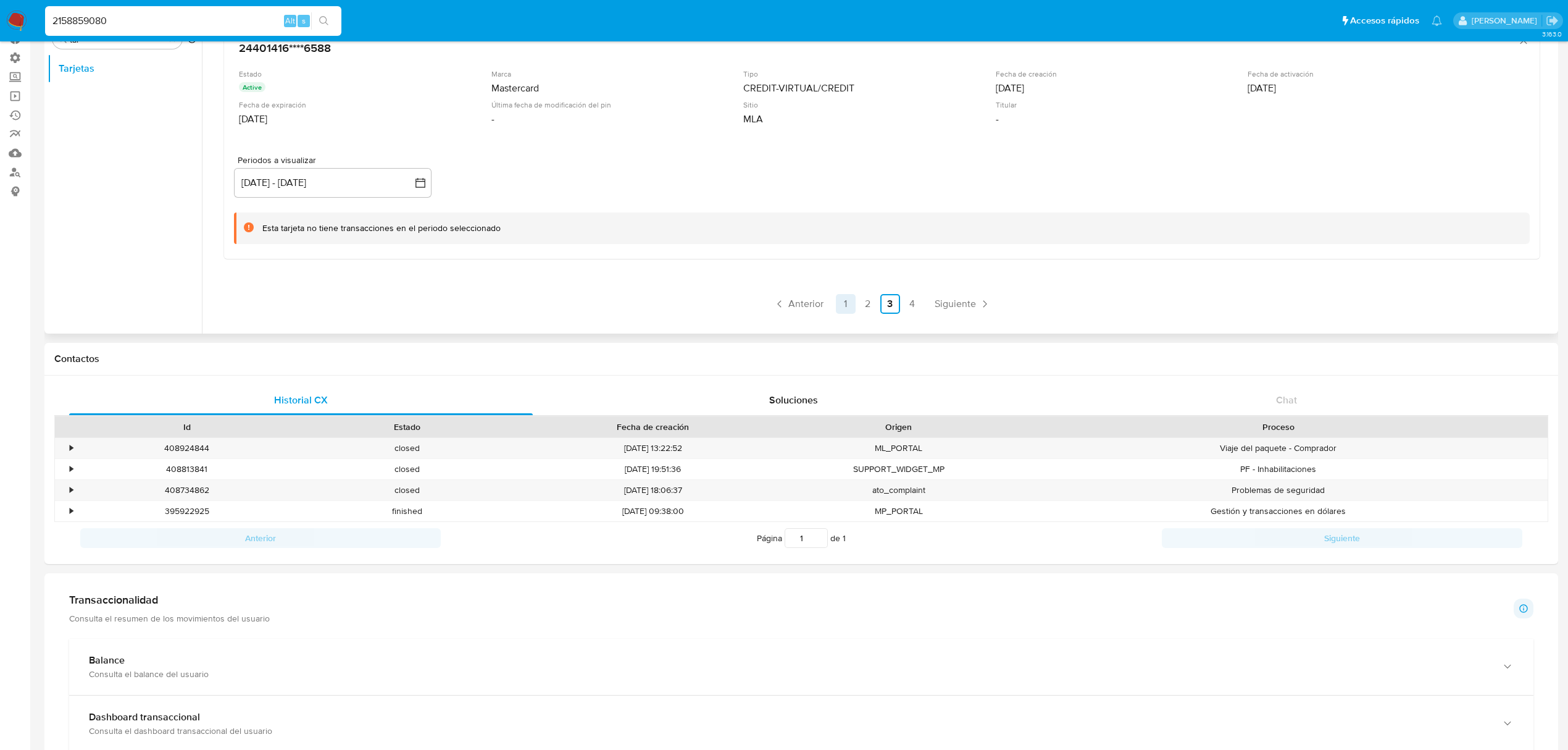
click at [843, 299] on link "1" at bounding box center [846, 304] width 20 height 20
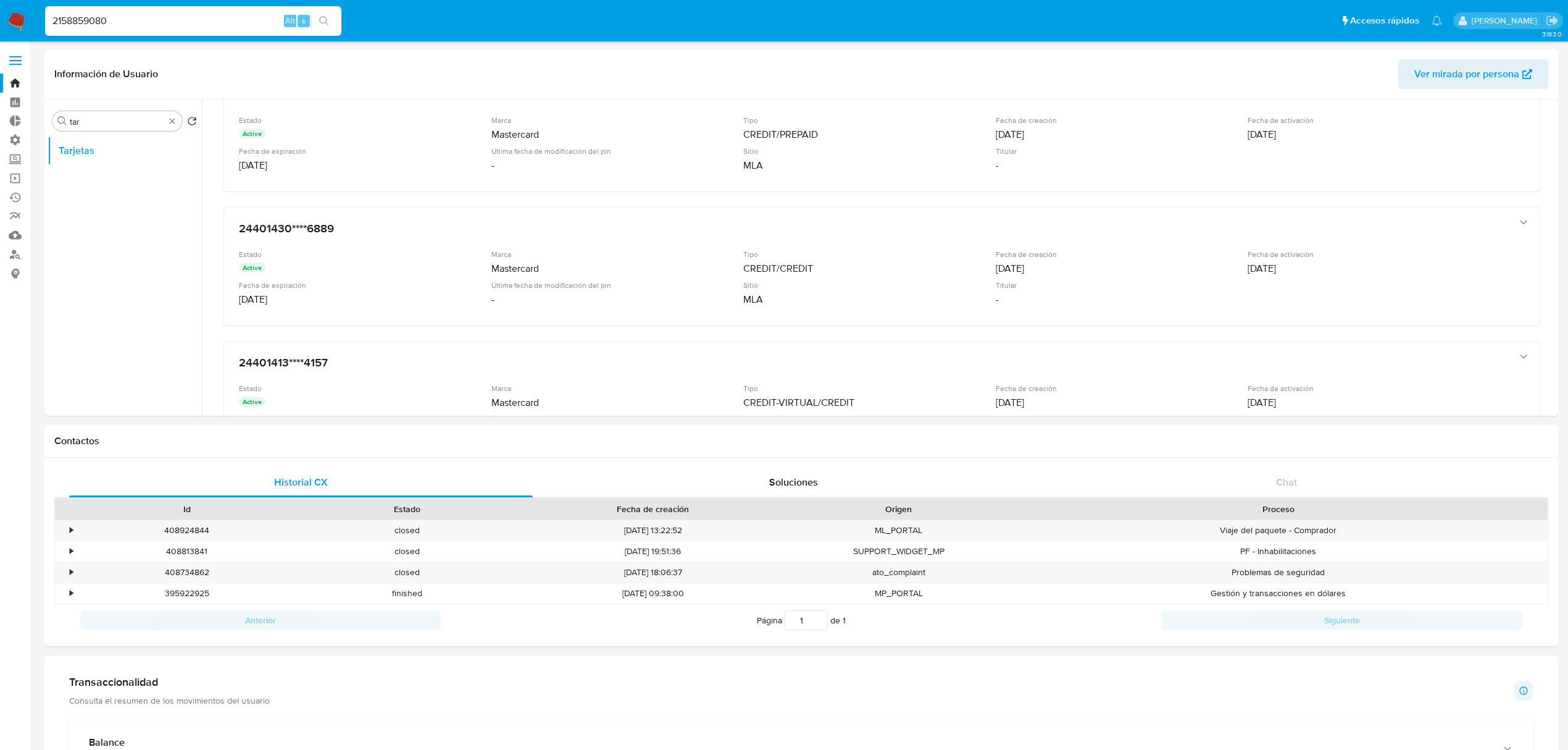
scroll to position [0, 0]
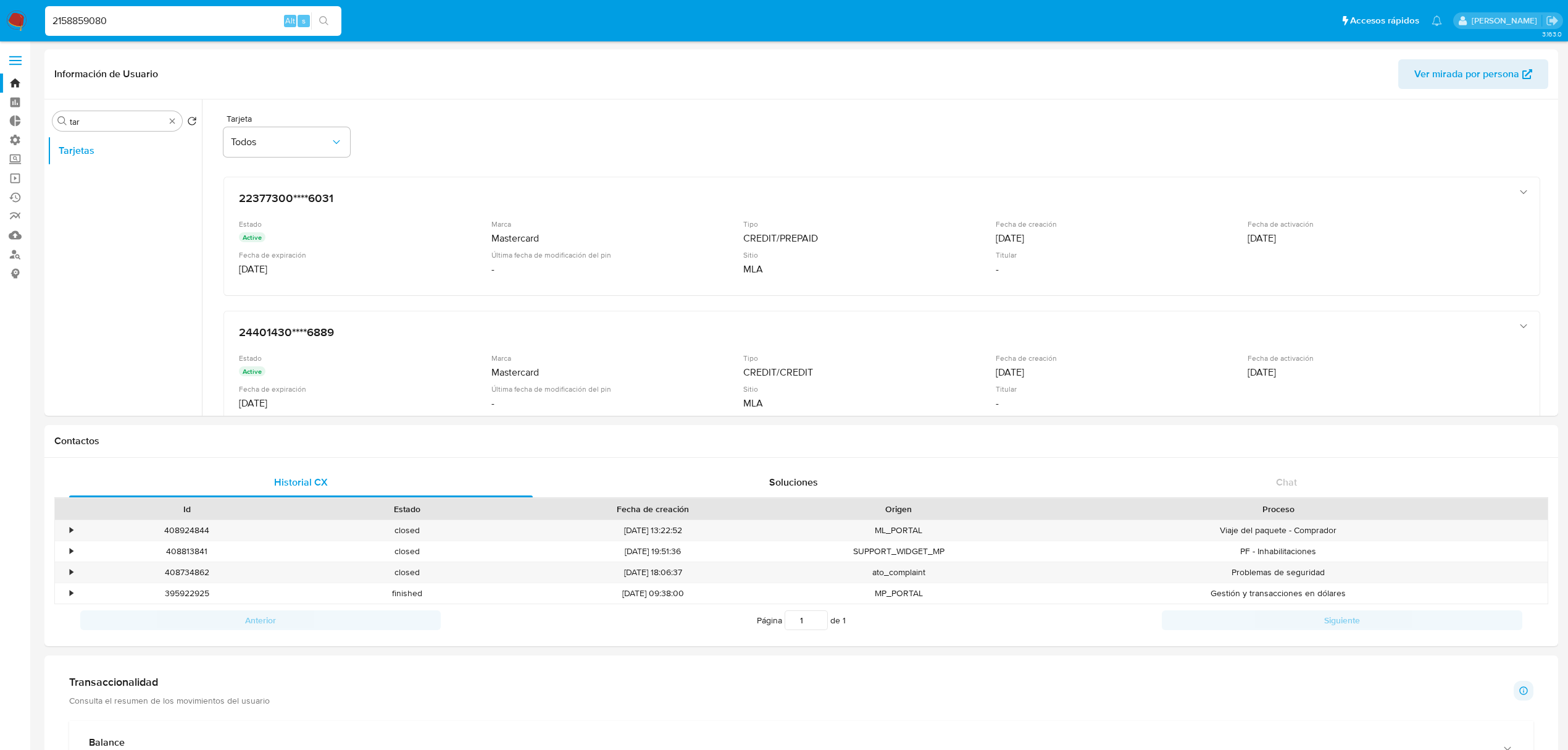
drag, startPoint x: 161, startPoint y: 23, endPoint x: 0, endPoint y: 18, distance: 161.1
click at [0, 18] on nav "Pausado Ver notificaciones 2158859080 Alt s Accesos rápidos Presiona las siguie…" at bounding box center [784, 21] width 1568 height 42
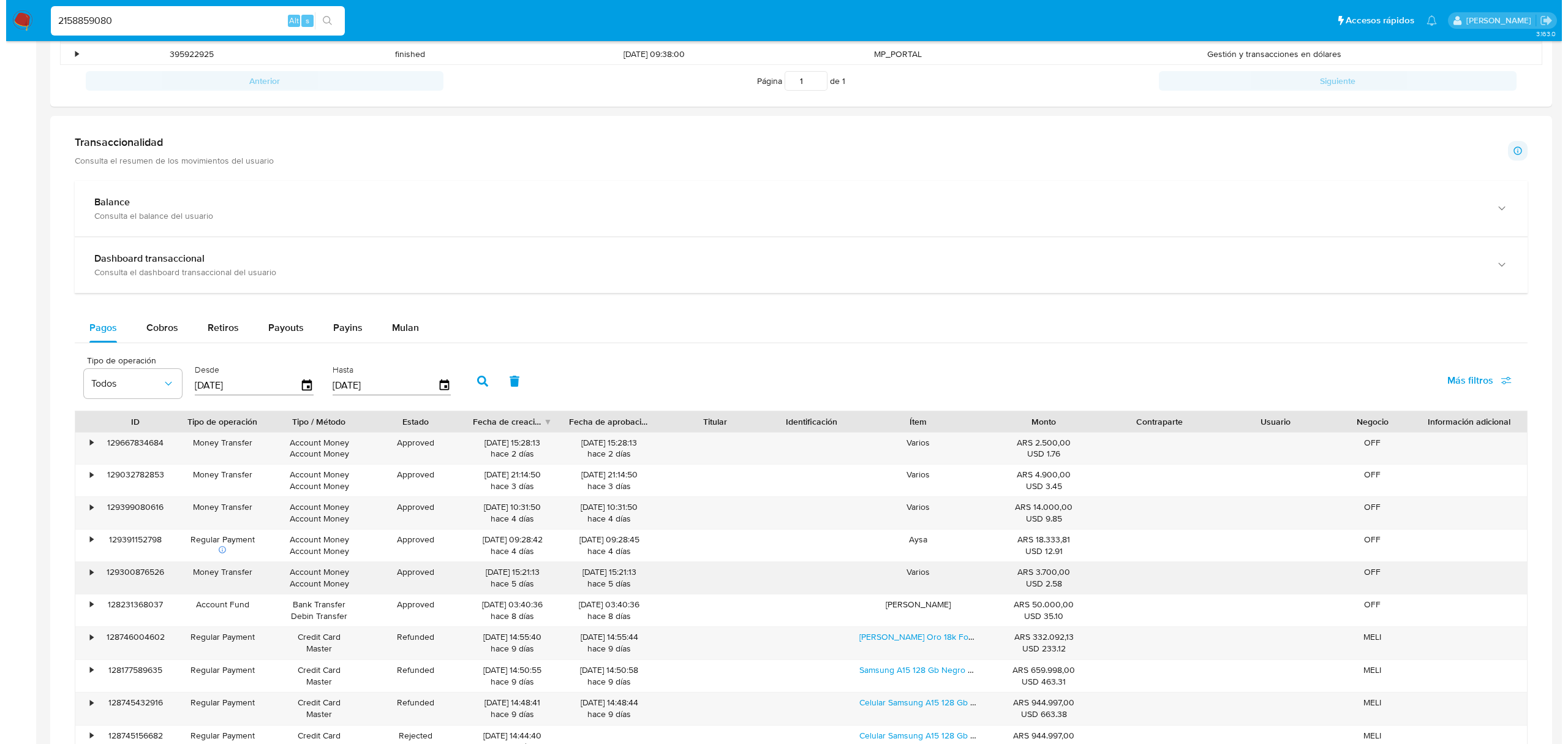
scroll to position [653, 0]
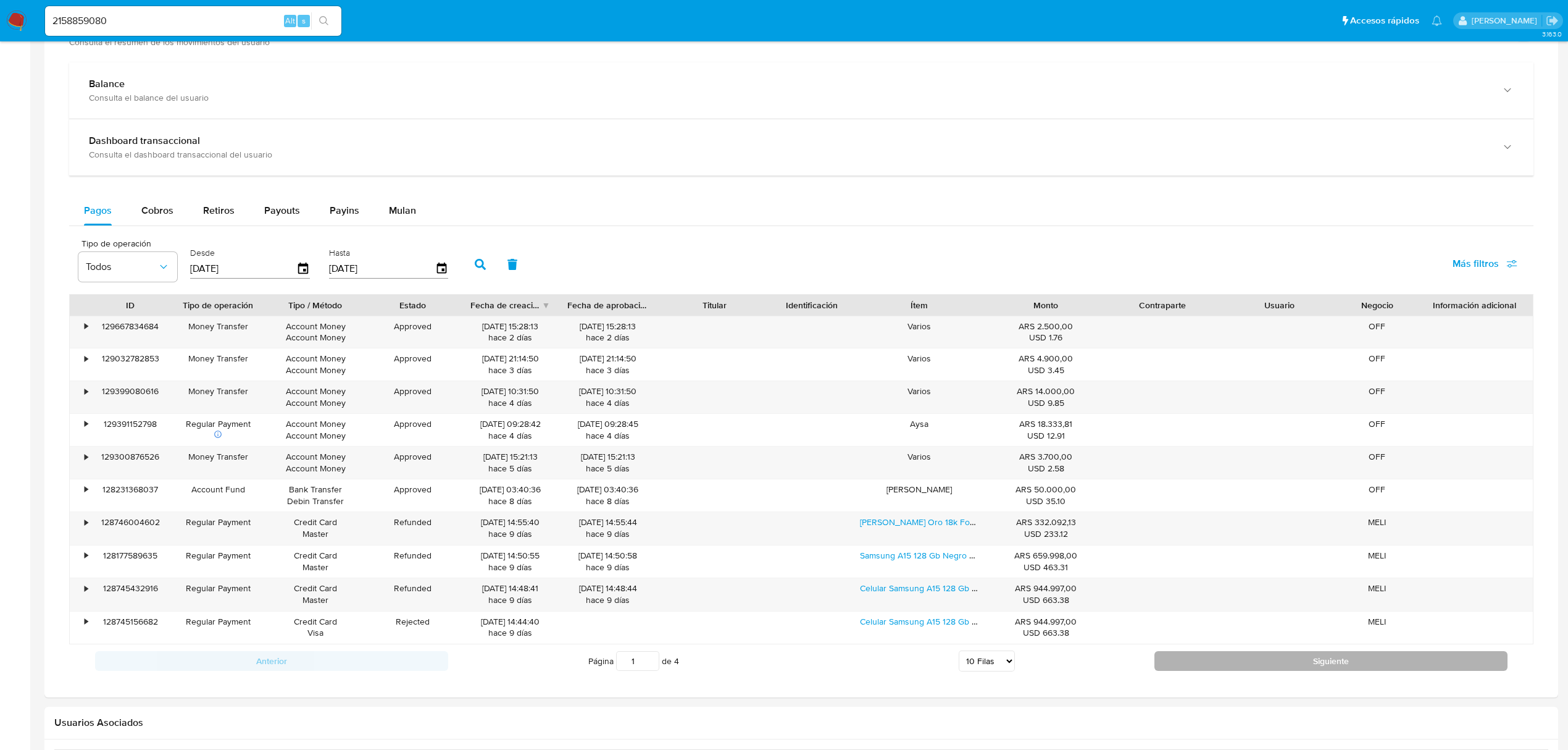
click at [1294, 667] on button "Siguiente" at bounding box center [1330, 661] width 353 height 20
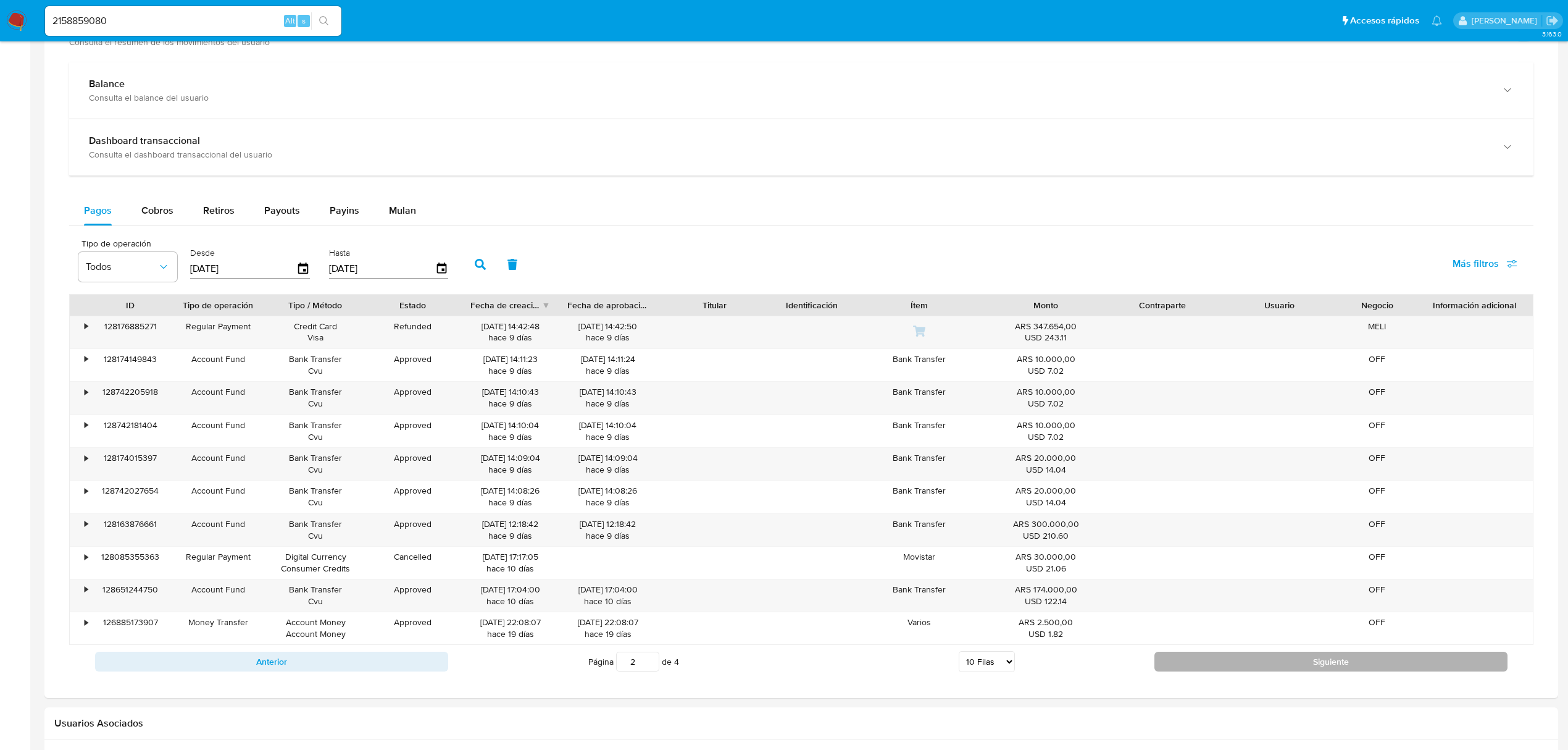
click at [1188, 662] on button "Siguiente" at bounding box center [1330, 662] width 353 height 20
click at [1188, 662] on button "Siguiente" at bounding box center [1330, 661] width 353 height 20
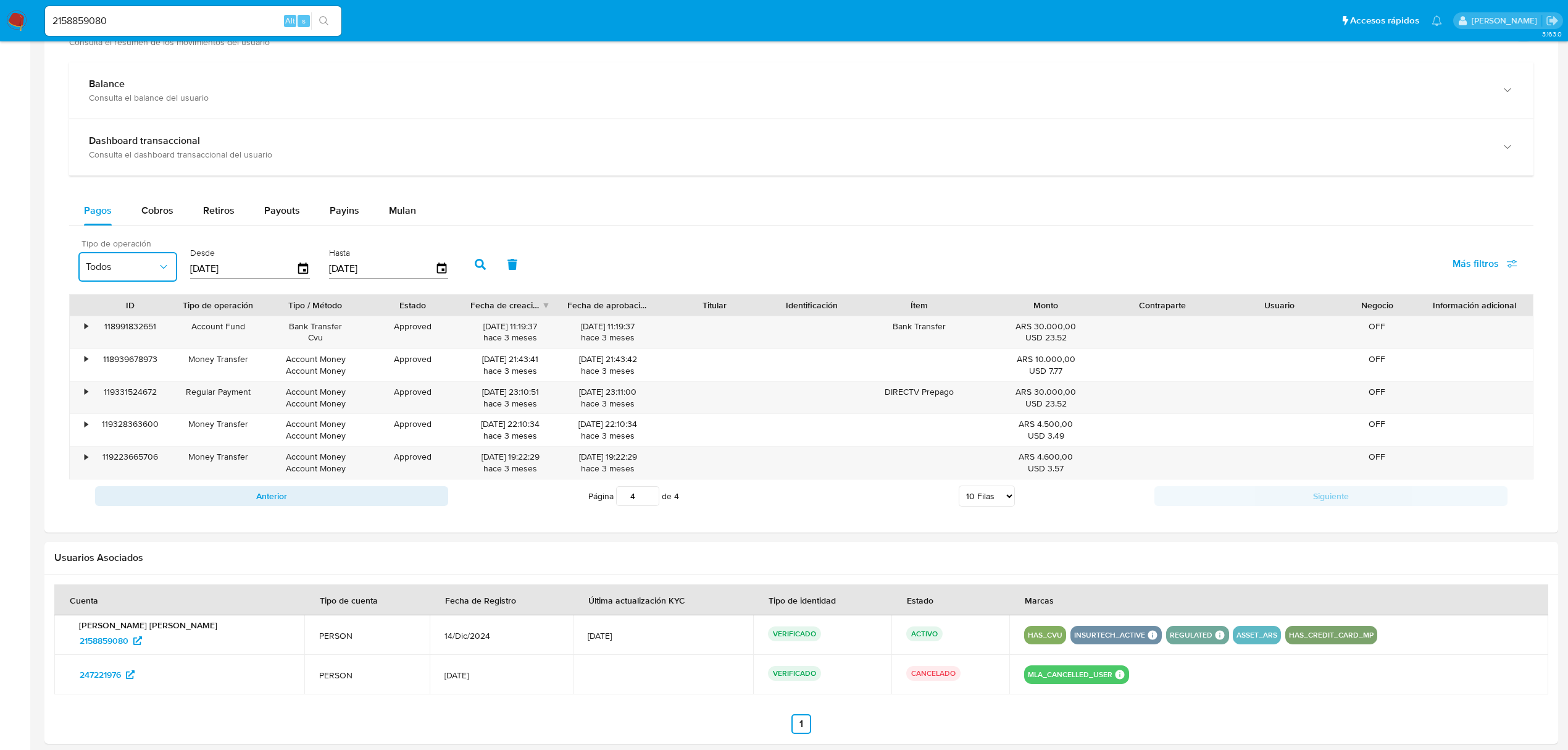
click at [142, 265] on span "Todos" at bounding box center [122, 266] width 72 height 13
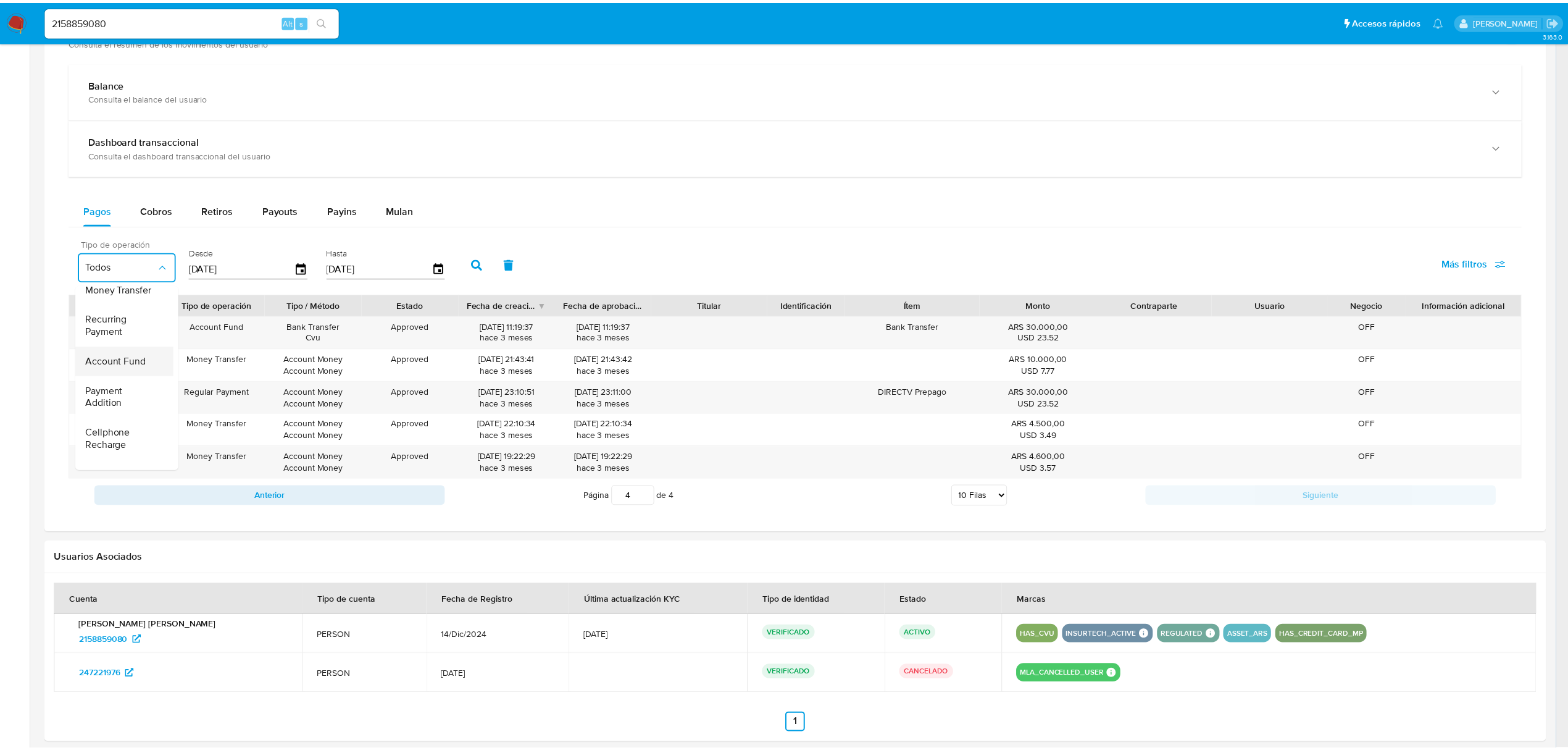
scroll to position [0, 0]
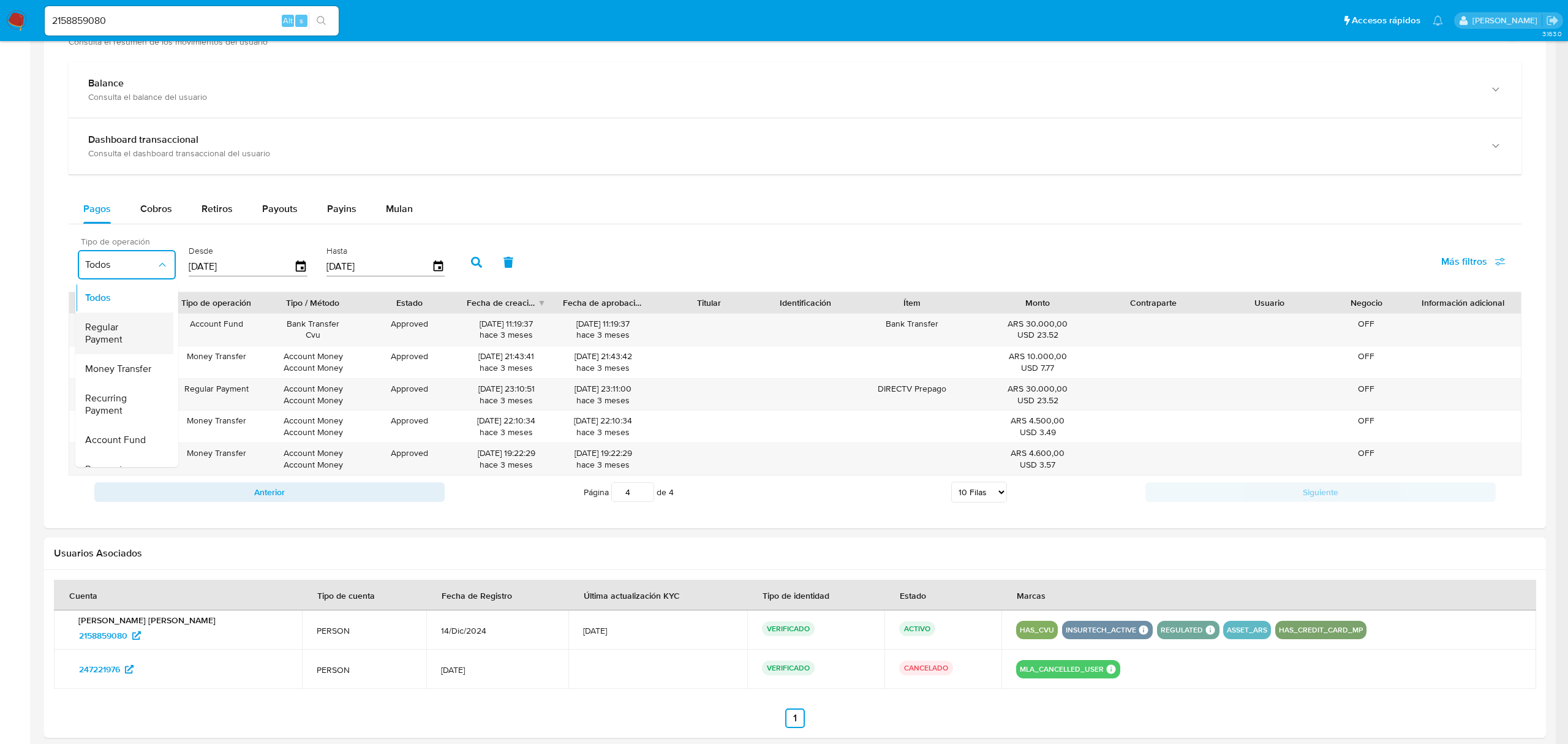
click at [127, 341] on span "Regular Payment" at bounding box center [121, 334] width 71 height 25
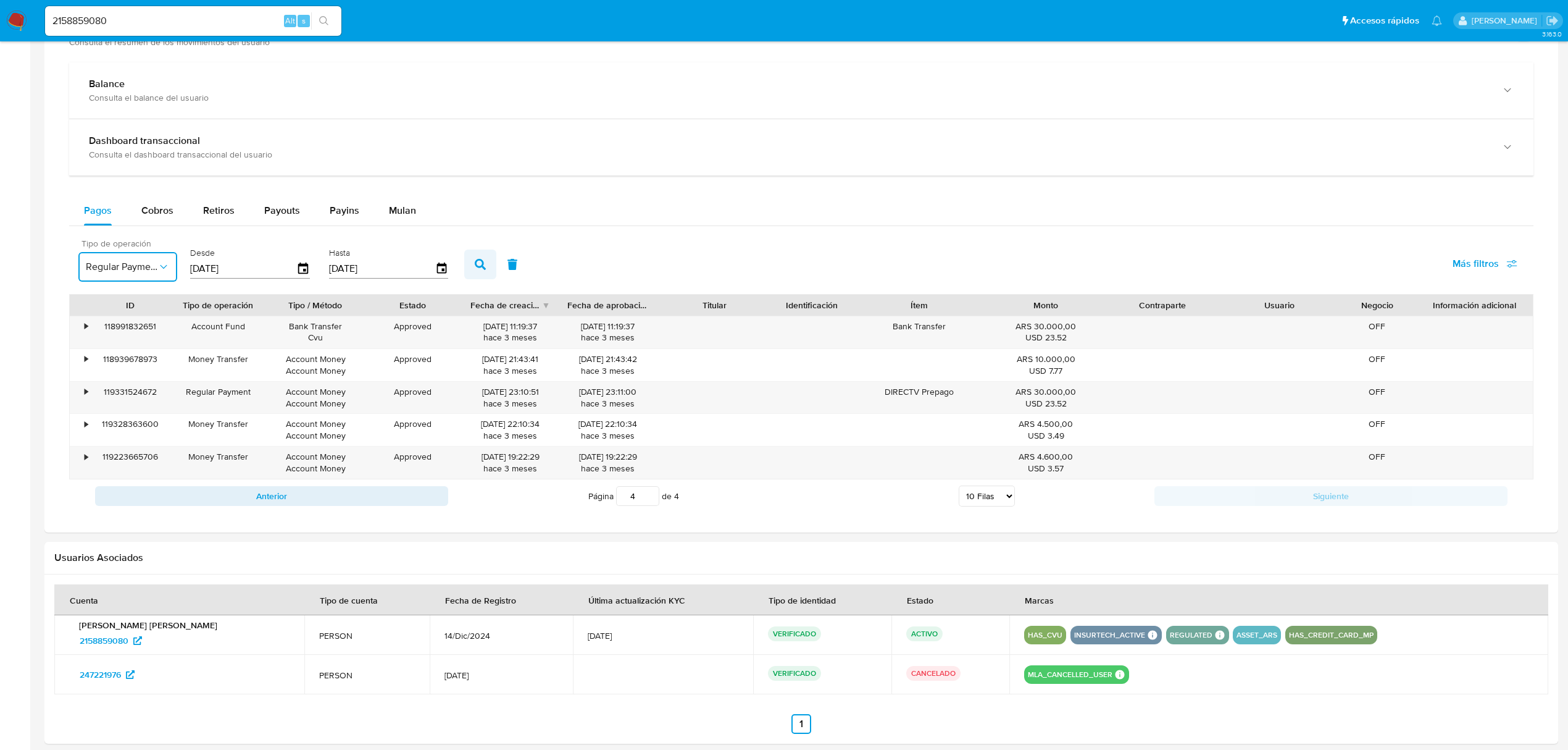
click at [483, 265] on icon "button" at bounding box center [480, 264] width 11 height 11
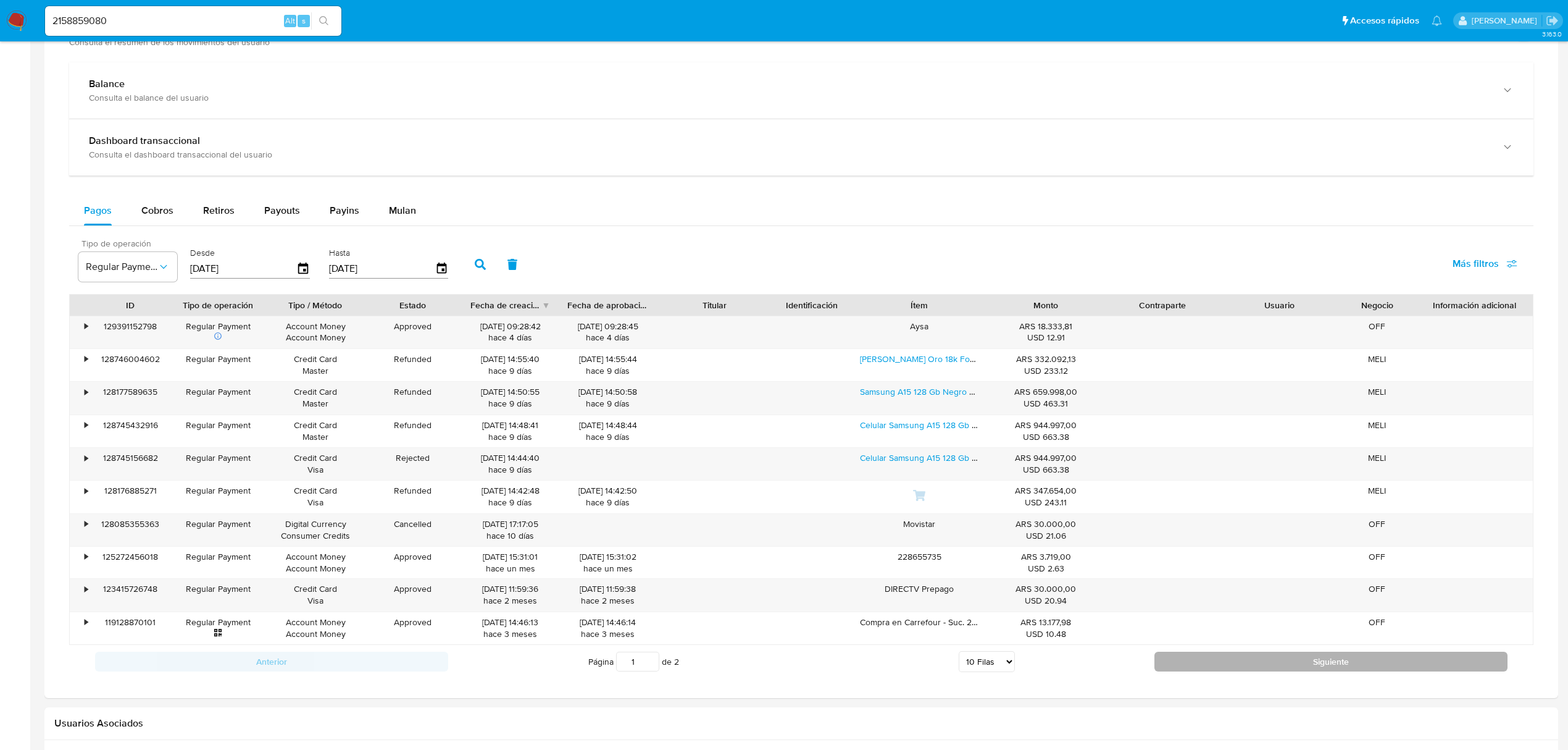
click at [1209, 666] on button "Siguiente" at bounding box center [1330, 662] width 353 height 20
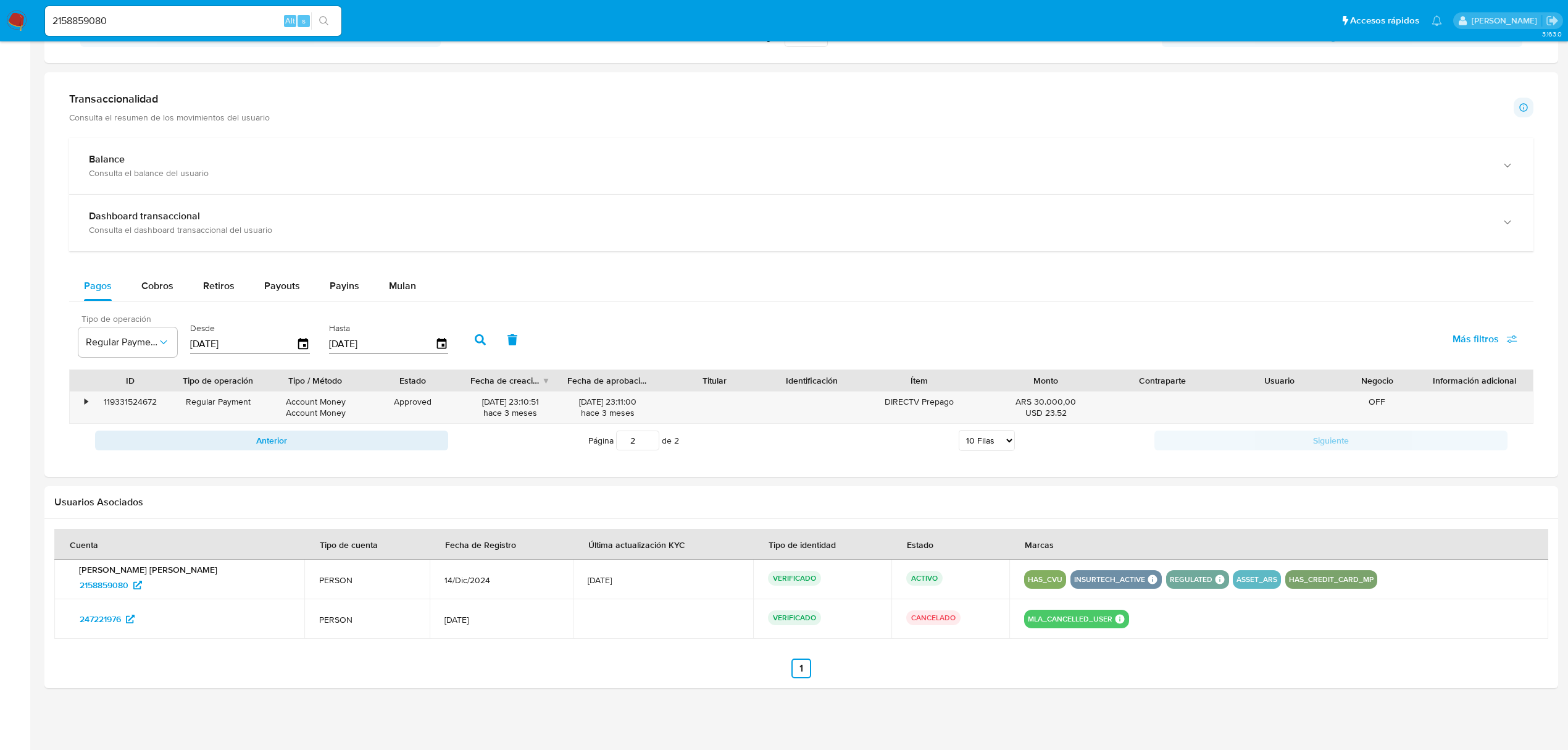
scroll to position [586, 0]
click at [327, 439] on button "Anterior" at bounding box center [271, 440] width 353 height 20
type input "1"
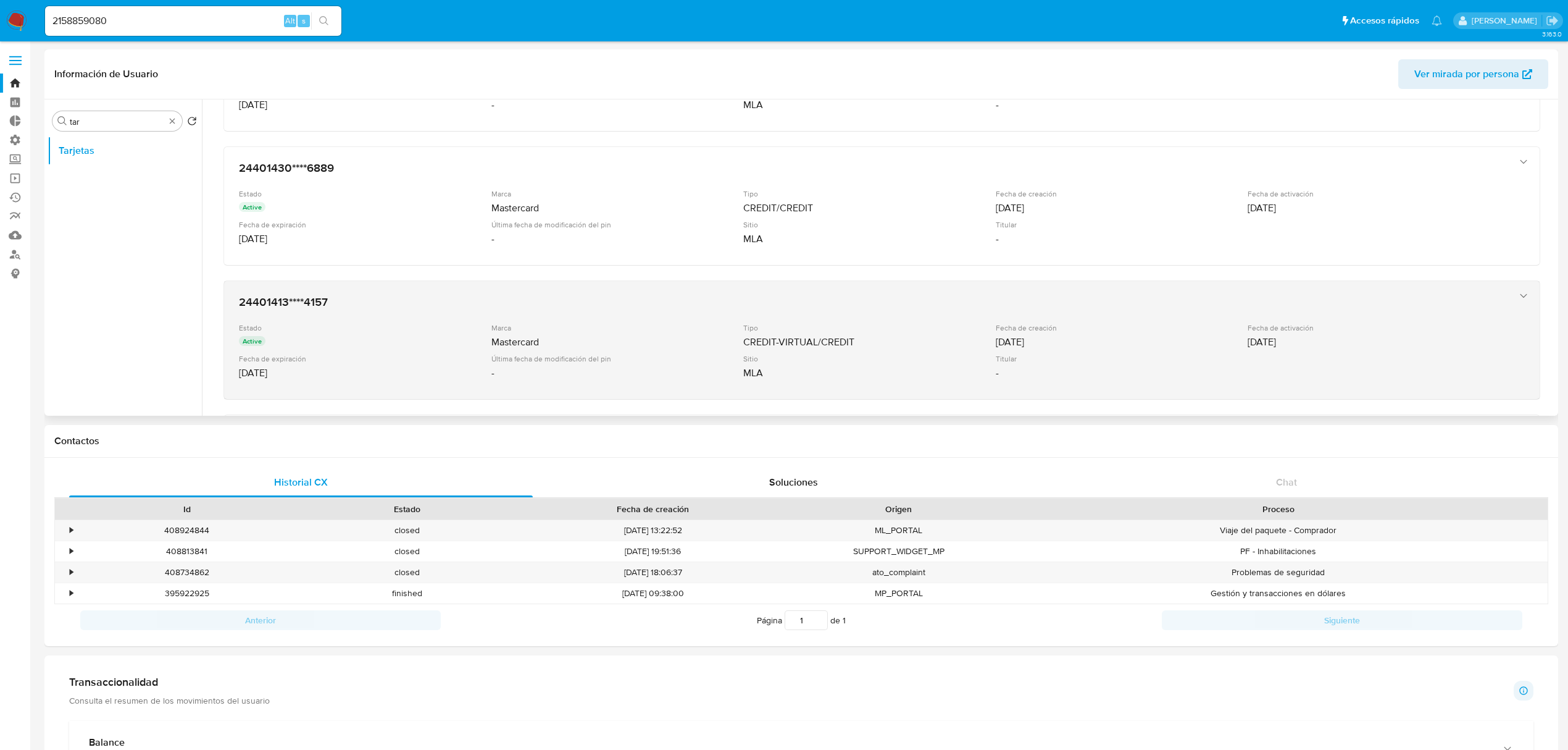
scroll to position [247, 0]
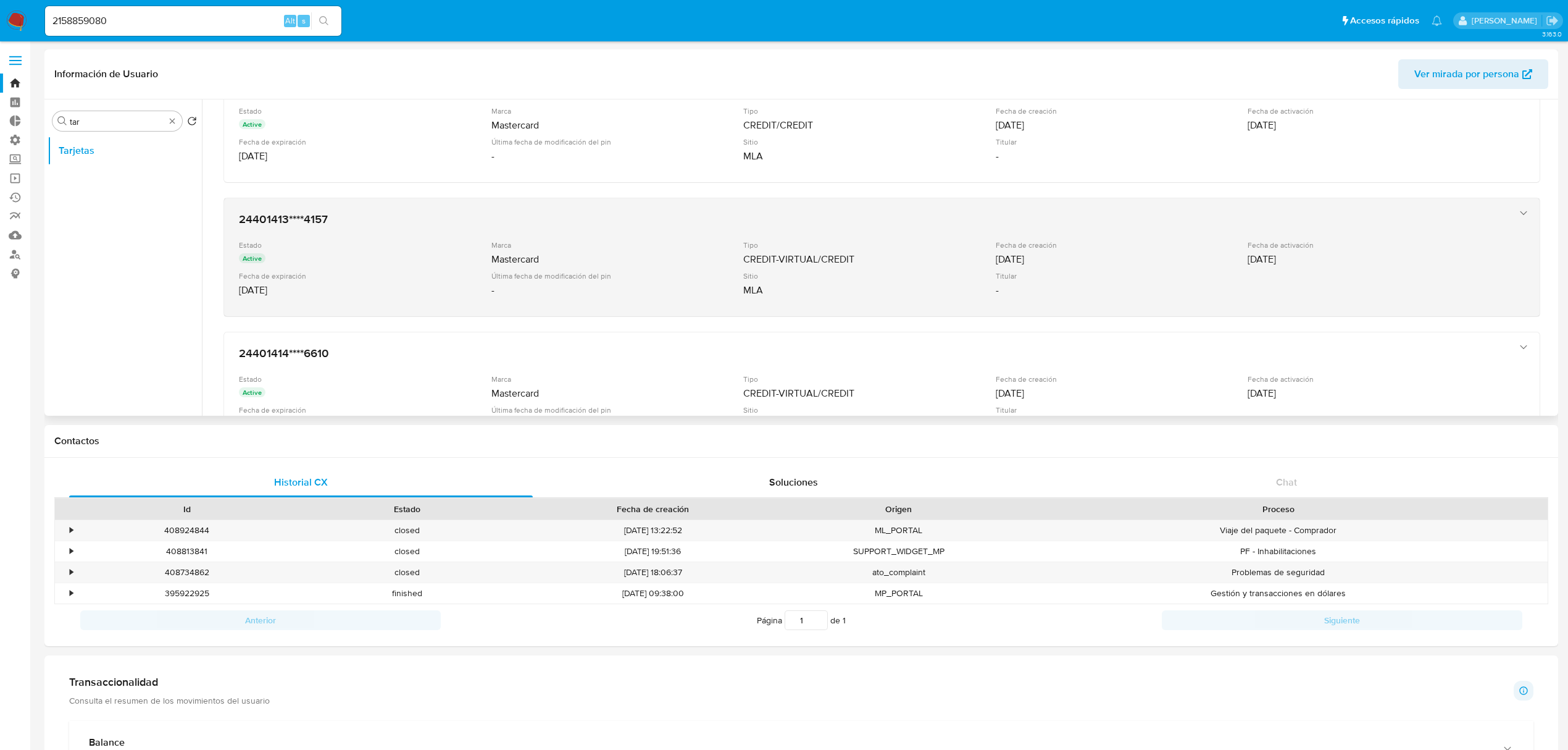
click at [674, 268] on div "Estado Active Marca Mastercard Tipo CREDIT-VIRTUAL/CREDIT Fecha de creación [DA…" at bounding box center [869, 270] width 1261 height 61
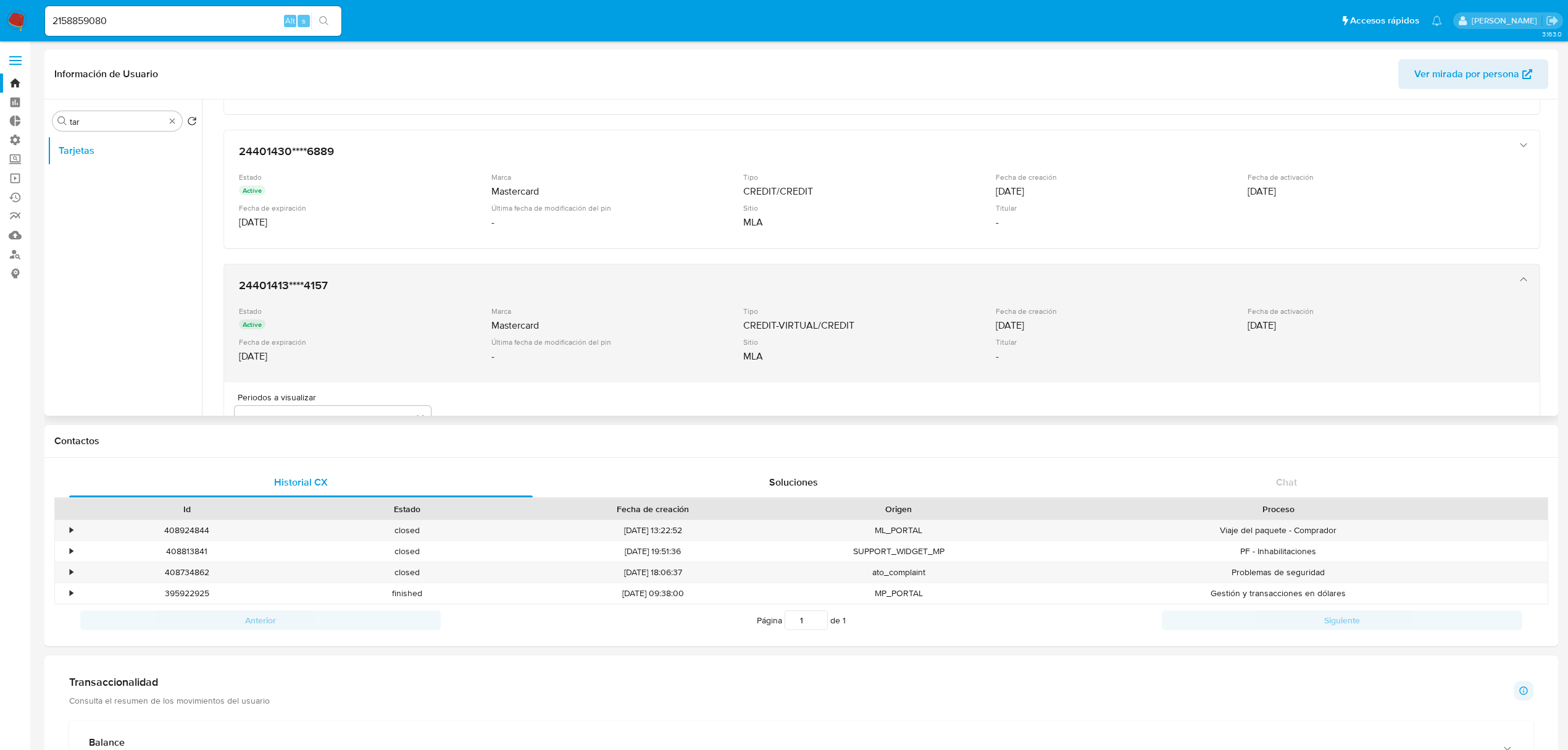
scroll to position [82, 0]
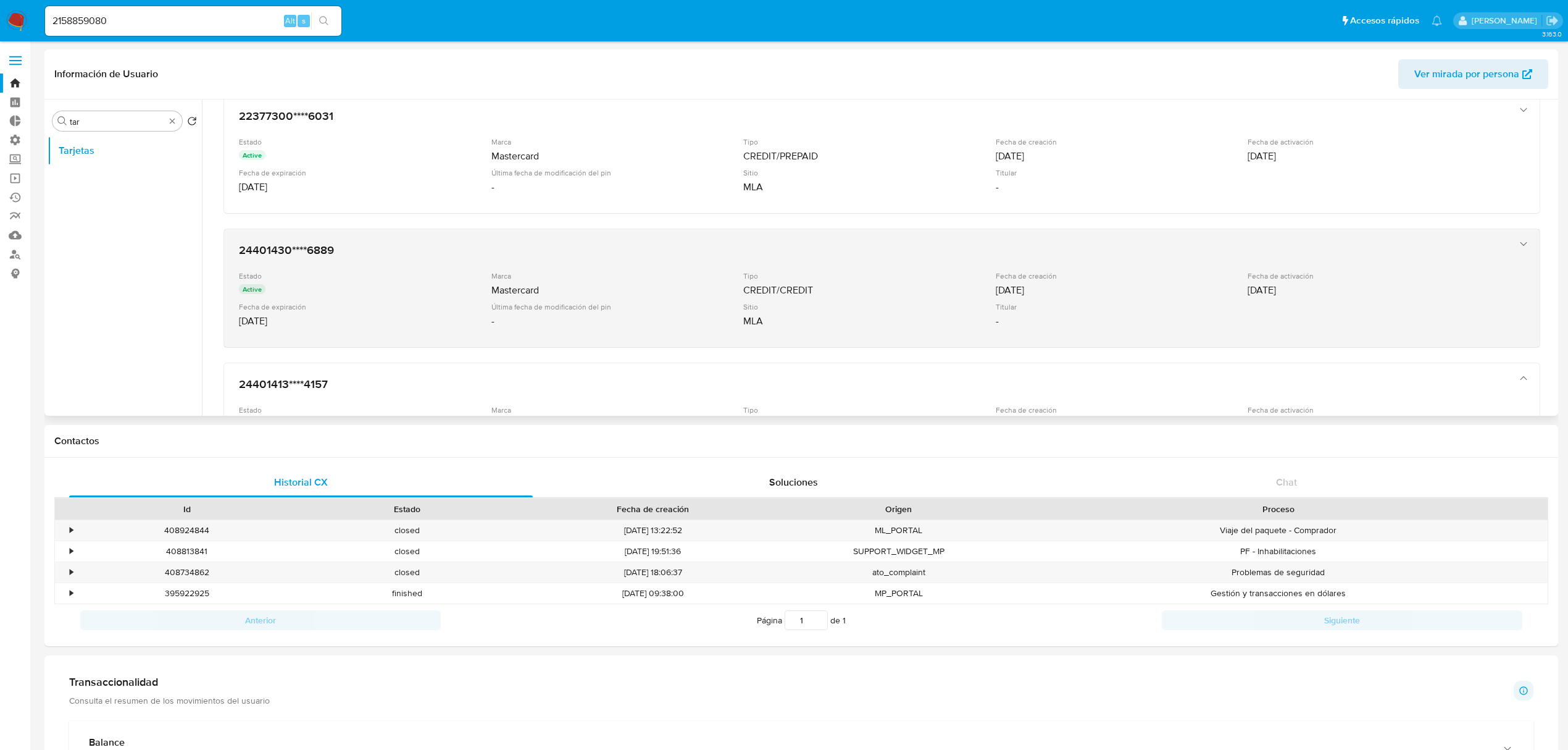
click at [673, 268] on div "24401430****6889 Estado Active Marca Mastercard Tipo CREDIT/CREDIT Fecha de cre…" at bounding box center [870, 288] width 1271 height 101
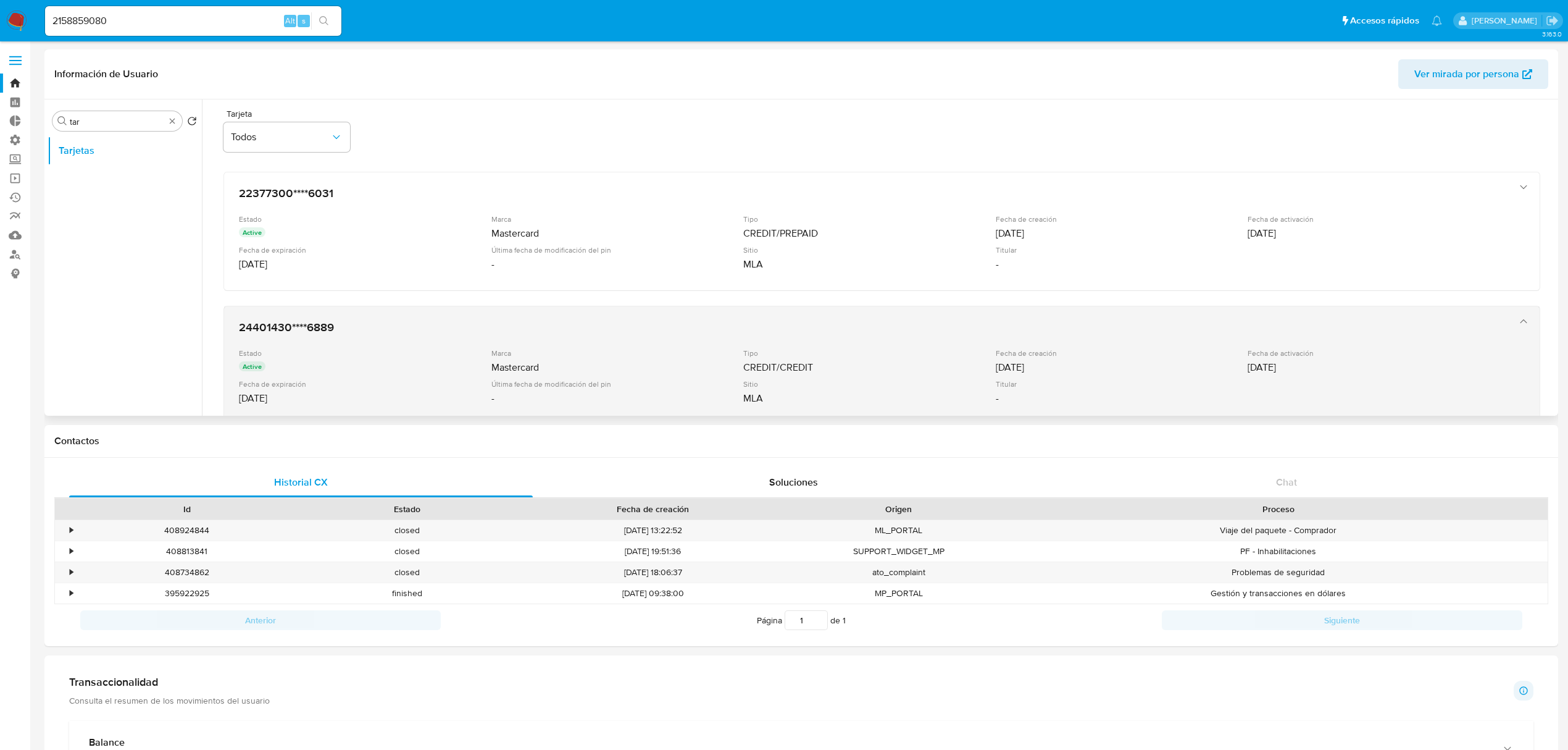
scroll to position [0, 0]
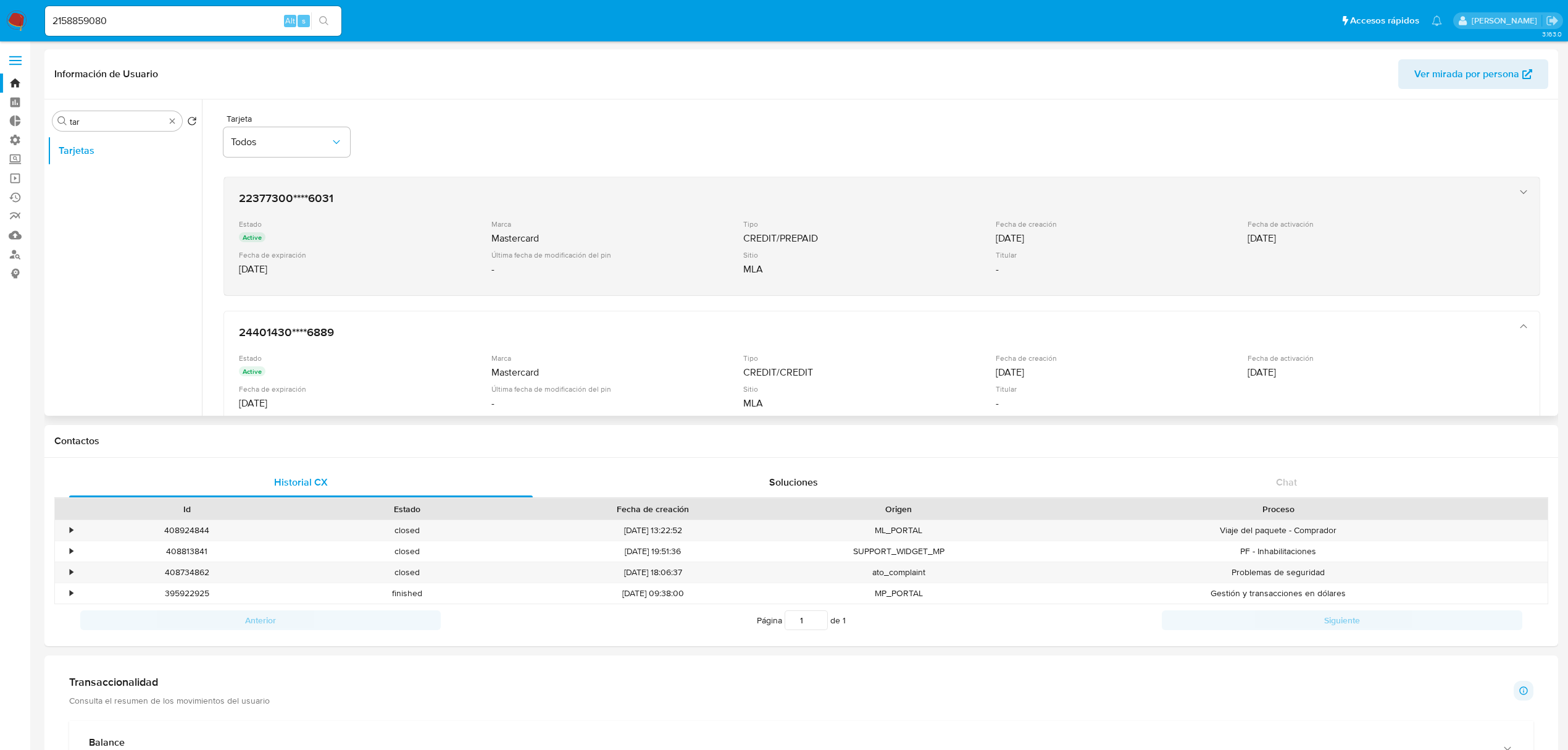
click at [575, 242] on div "Mastercard" at bounding box center [616, 238] width 250 height 13
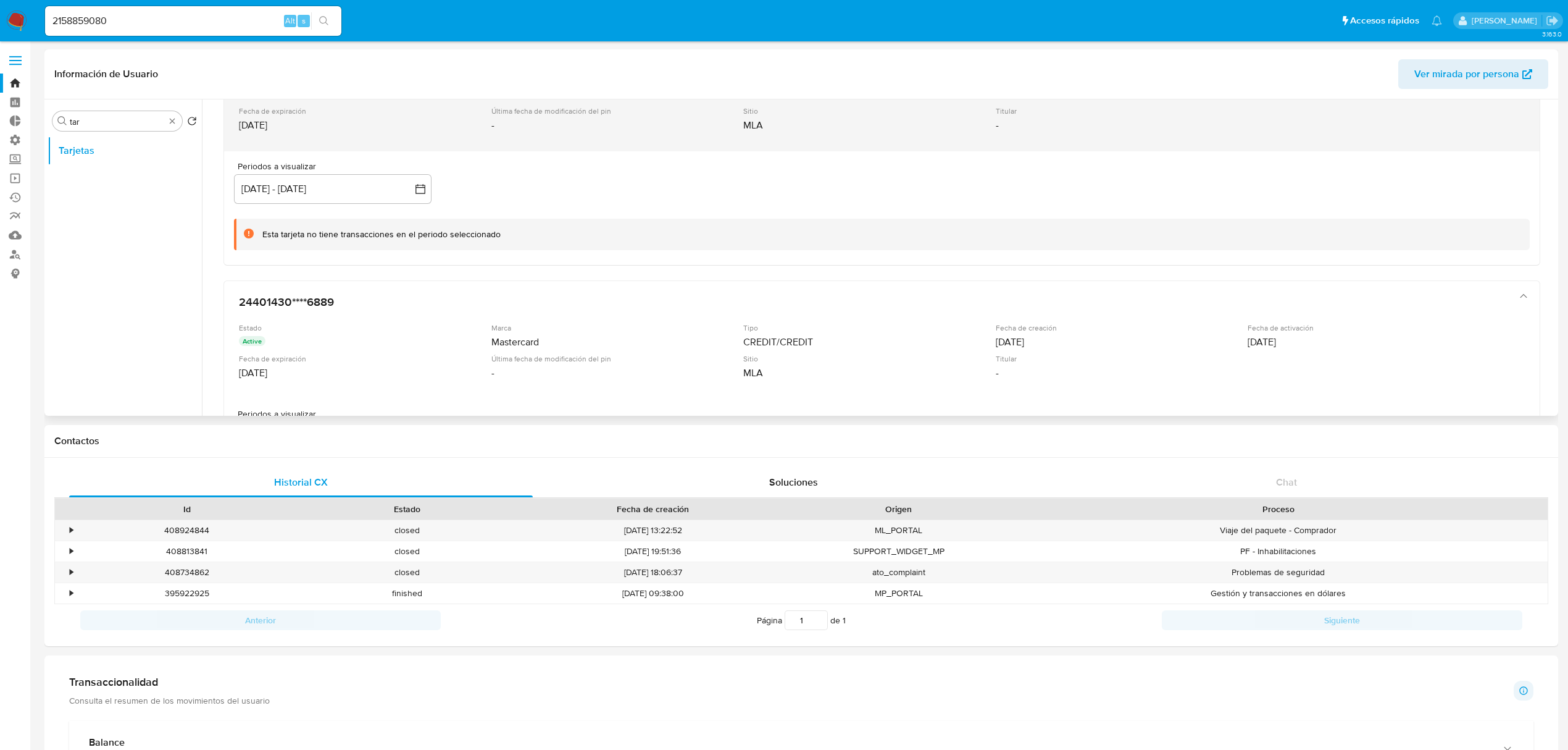
scroll to position [164, 0]
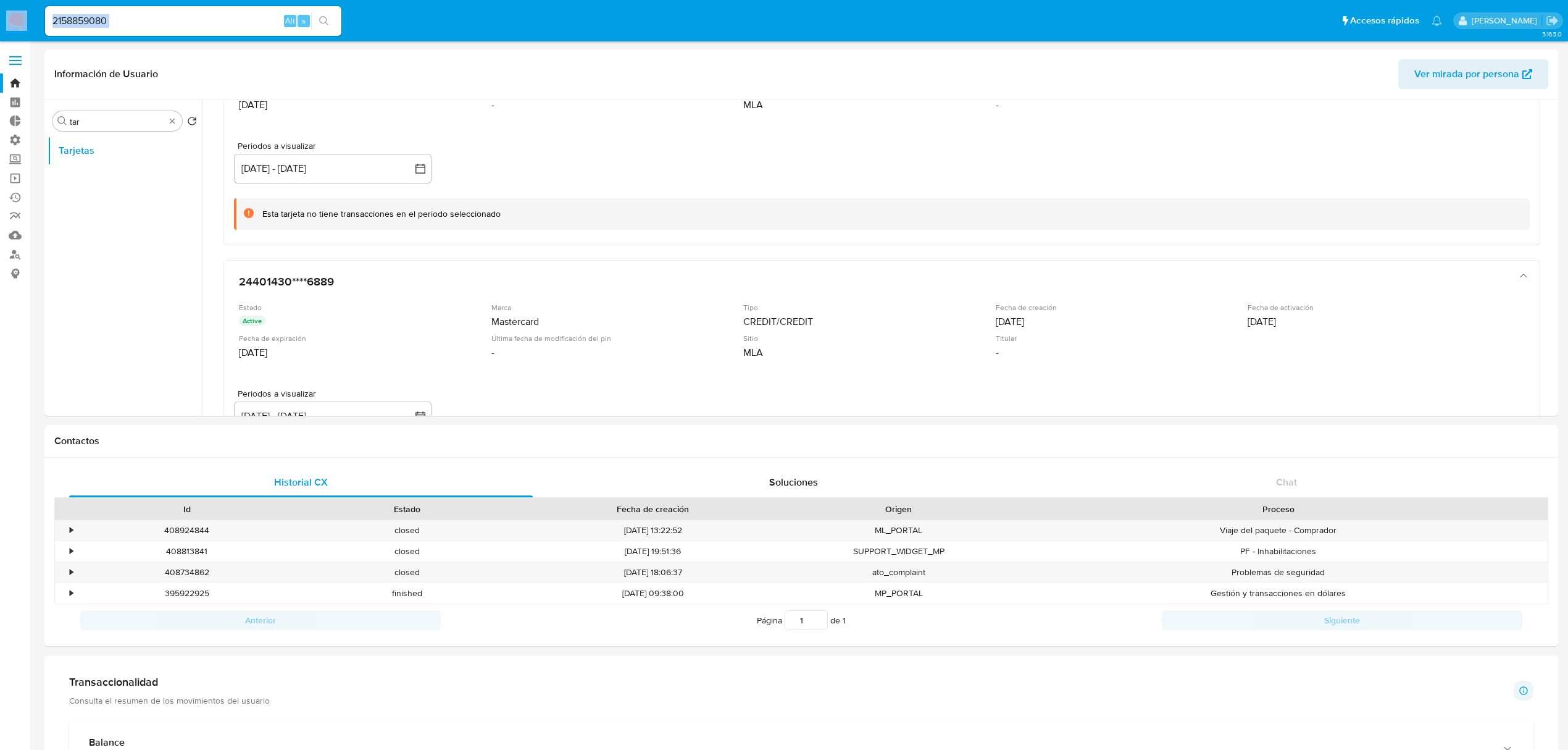
drag, startPoint x: 205, startPoint y: 30, endPoint x: 0, endPoint y: 11, distance: 205.9
click at [0, 11] on nav "Pausado Ver notificaciones 2158859080 Alt s Accesos rápidos Presiona las siguie…" at bounding box center [784, 21] width 1568 height 42
click at [196, 18] on input "2158859080" at bounding box center [193, 21] width 296 height 16
drag, startPoint x: 193, startPoint y: 18, endPoint x: 0, endPoint y: 13, distance: 193.1
click at [0, 16] on nav "Pausado Ver notificaciones 2158859080 Alt s Accesos rápidos Presiona las siguie…" at bounding box center [784, 21] width 1568 height 42
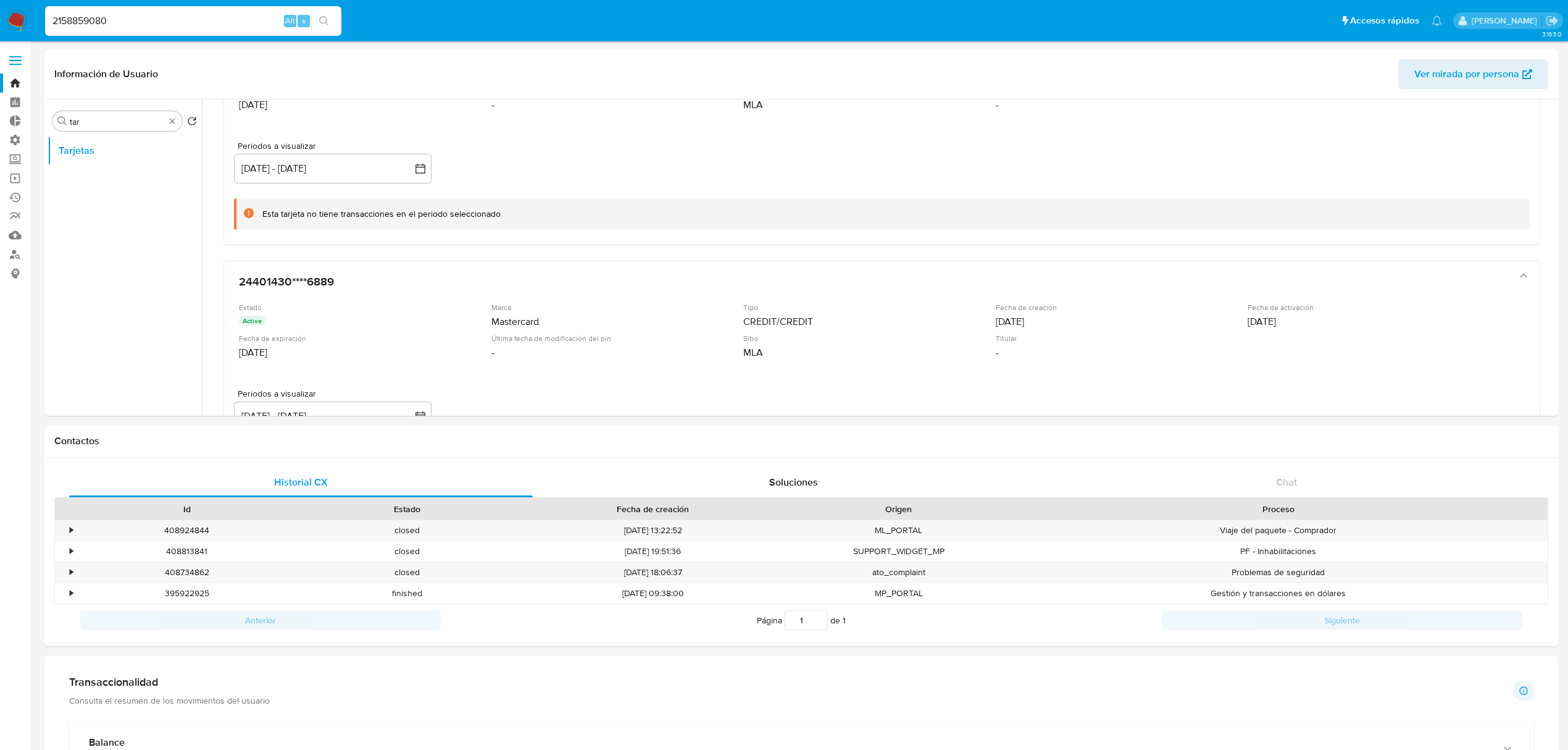
paste input "94476011"
type input "94476011"
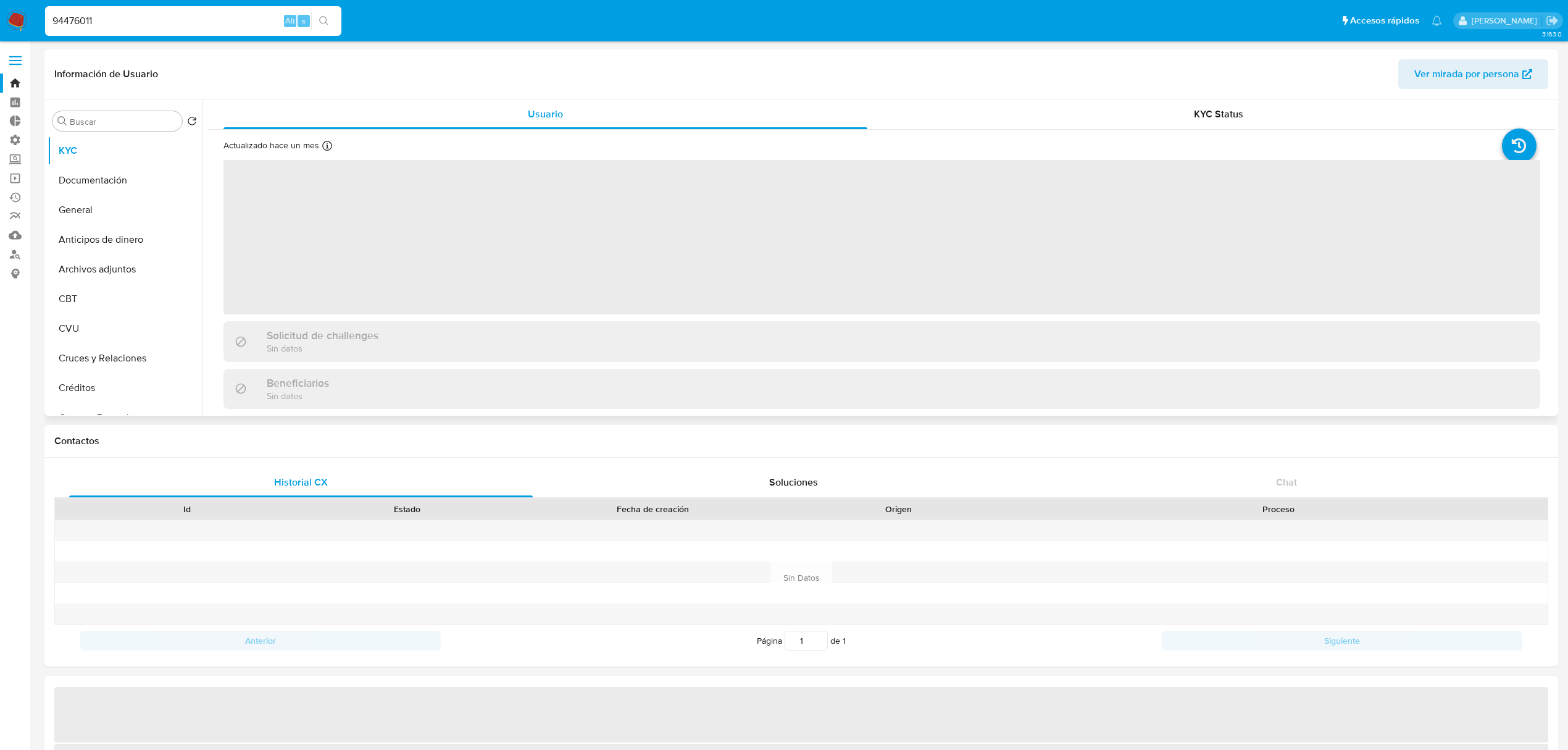
select select "10"
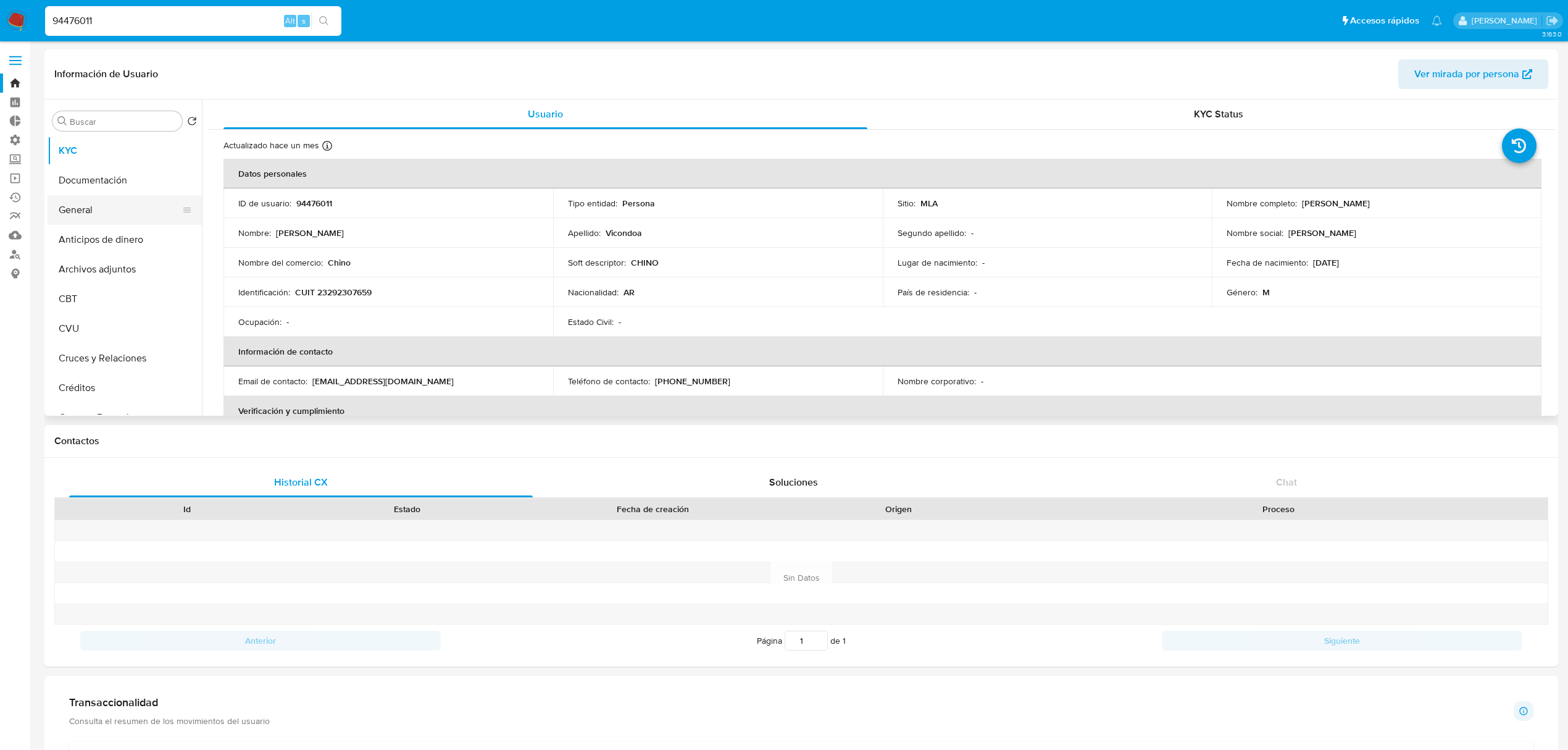
click at [126, 211] on button "General" at bounding box center [119, 210] width 144 height 30
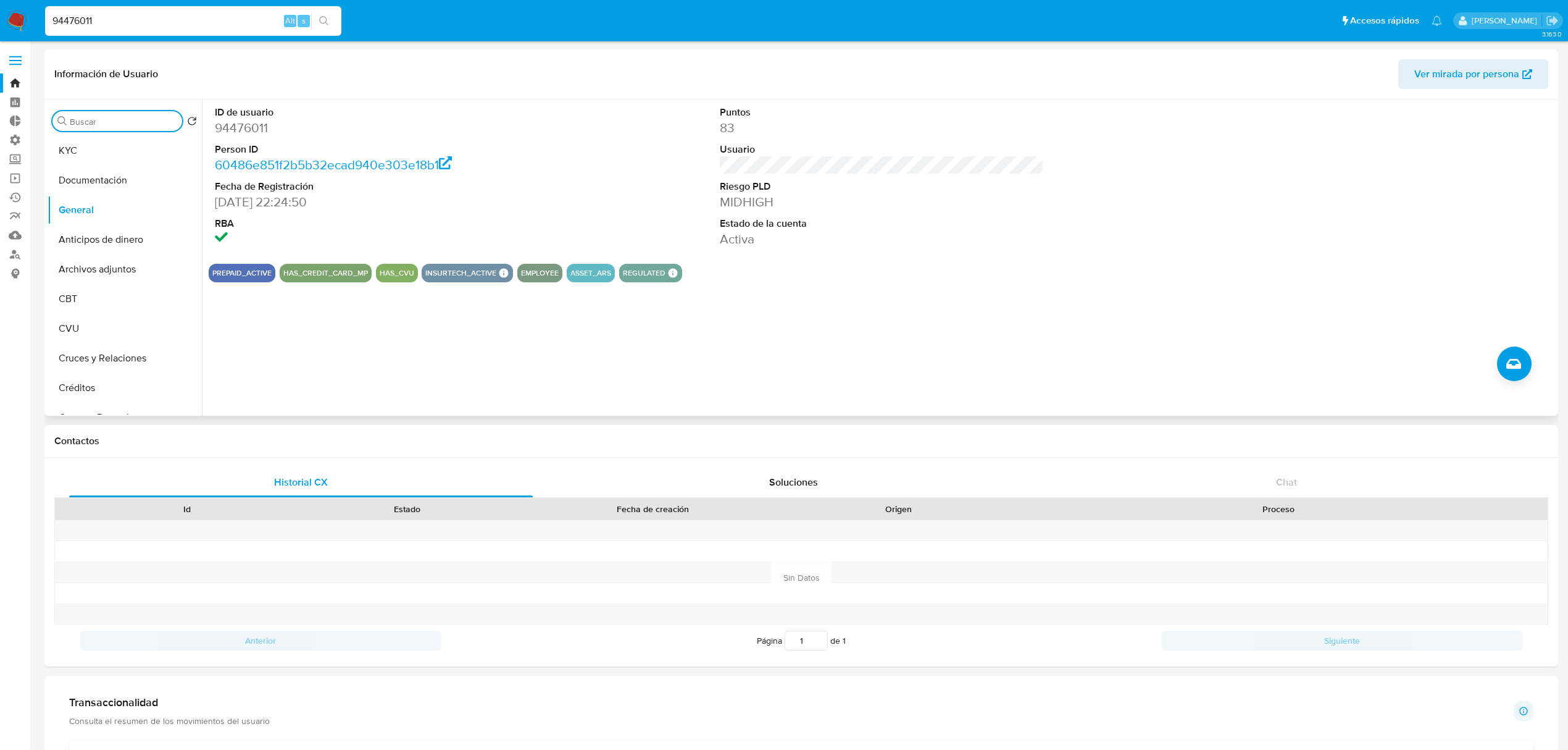
click at [159, 127] on input "Buscar" at bounding box center [123, 121] width 108 height 11
type input "tarj"
click at [113, 183] on button "Tarjetas" at bounding box center [119, 180] width 144 height 30
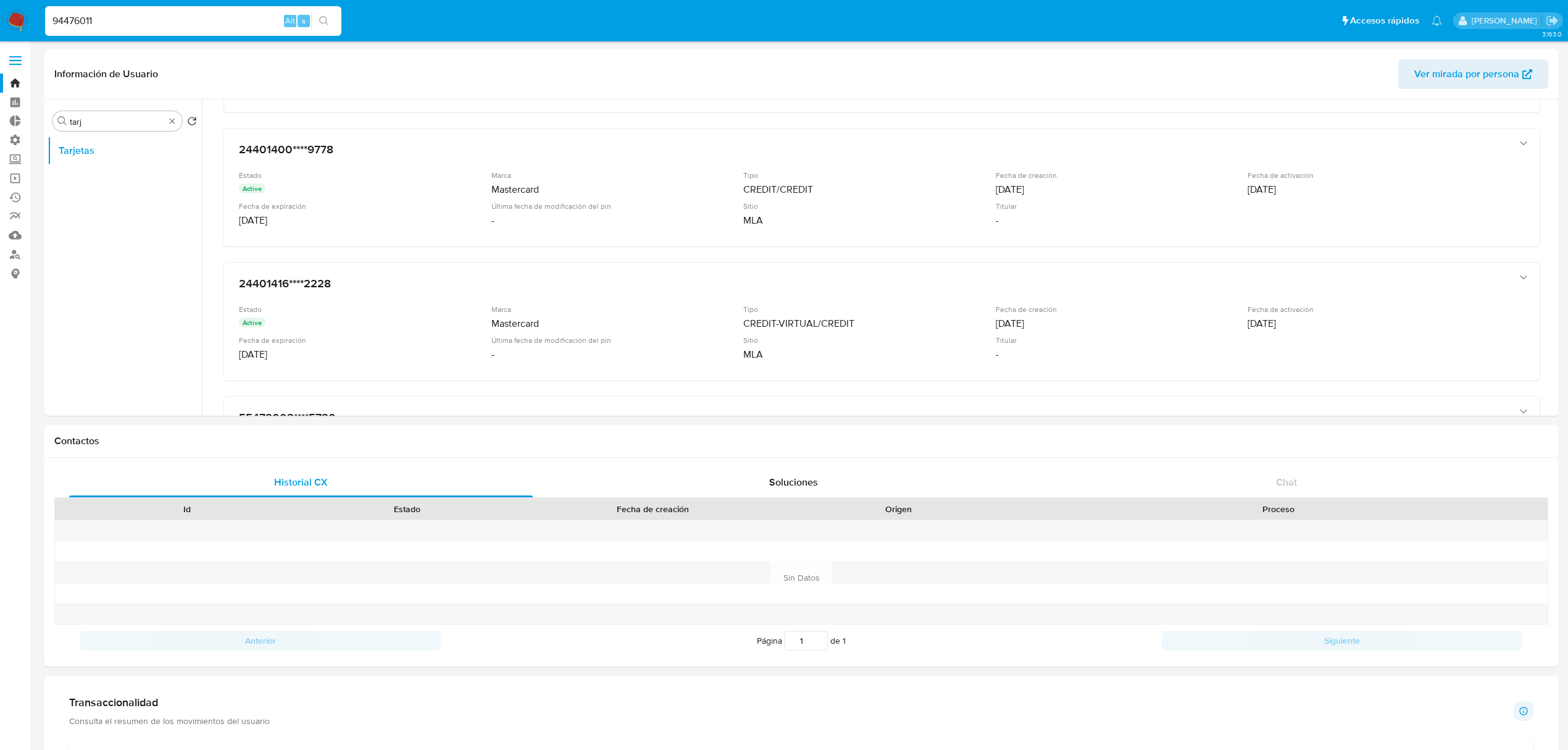
scroll to position [247, 0]
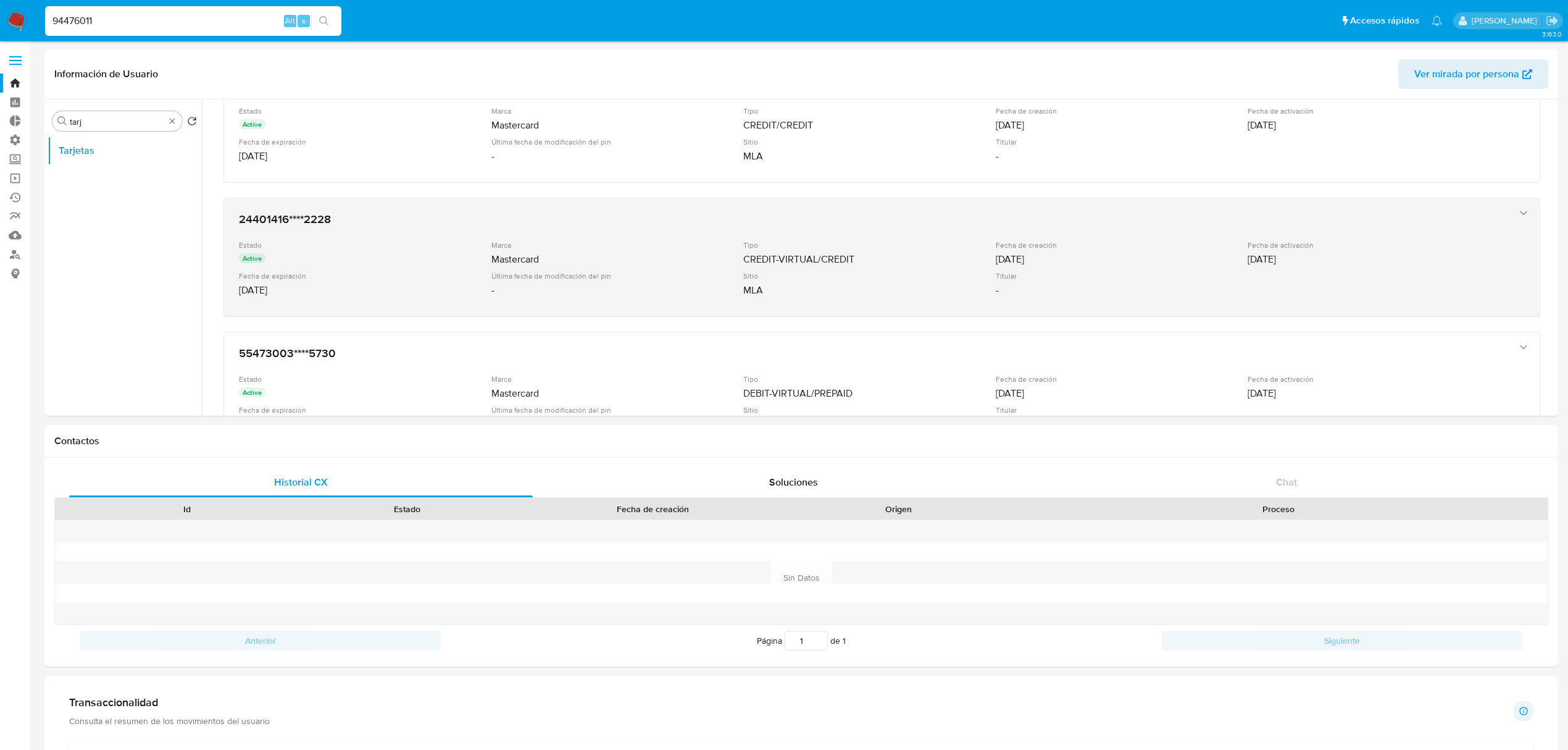
click at [571, 277] on div "Última fecha de modificación del pin" at bounding box center [616, 275] width 250 height 9
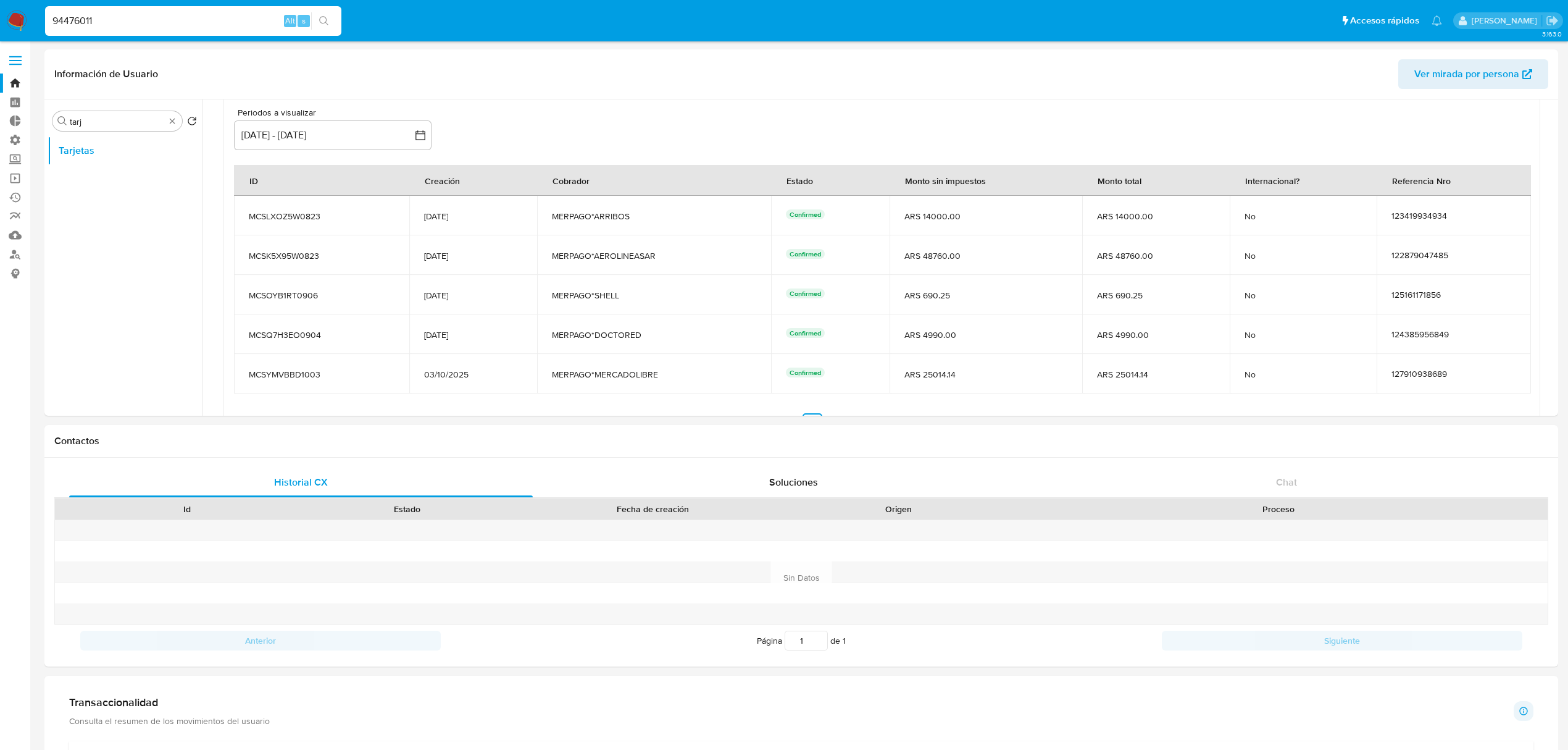
scroll to position [494, 0]
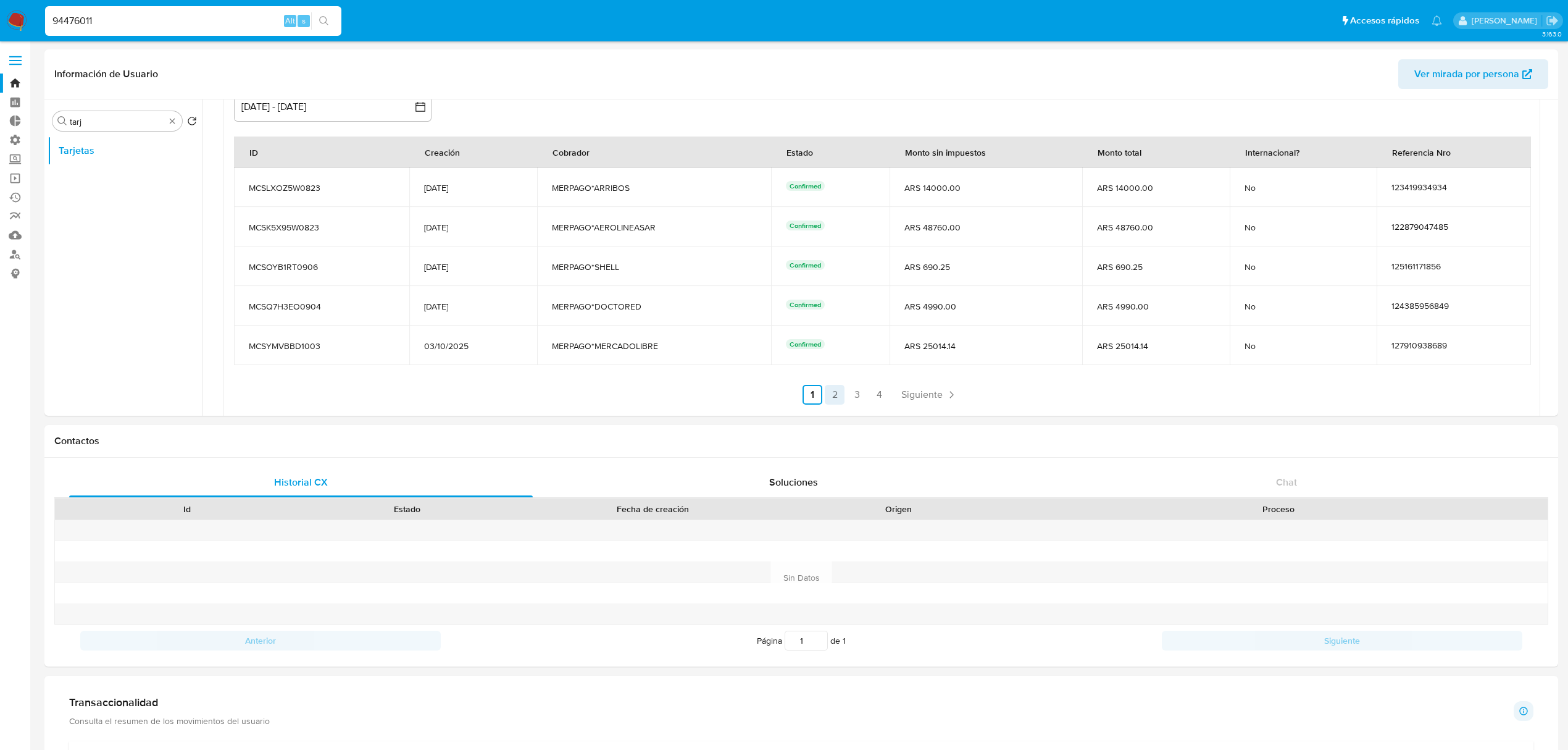
click at [826, 393] on link "2" at bounding box center [835, 395] width 20 height 20
drag, startPoint x: 936, startPoint y: 345, endPoint x: 927, endPoint y: 345, distance: 9.0
click at [927, 345] on span "ARS 293297.52" at bounding box center [976, 345] width 165 height 11
click at [933, 345] on span "ARS 293297.52" at bounding box center [976, 345] width 165 height 11
drag, startPoint x: 945, startPoint y: 346, endPoint x: 930, endPoint y: 346, distance: 15.0
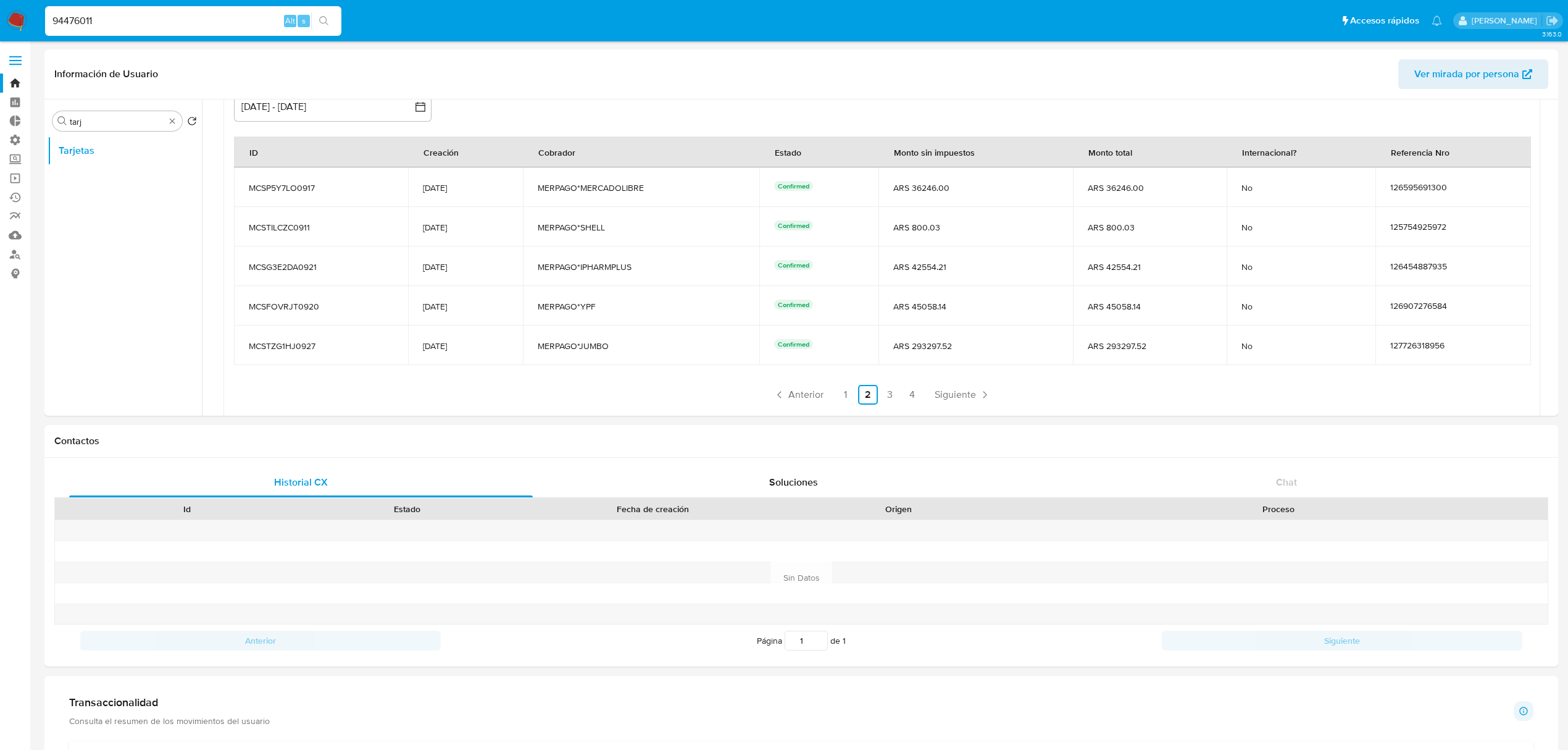
click at [930, 346] on span "ARS 293297.52" at bounding box center [976, 345] width 165 height 11
click at [887, 395] on link "3" at bounding box center [891, 395] width 20 height 20
click at [914, 393] on link "4" at bounding box center [912, 395] width 20 height 20
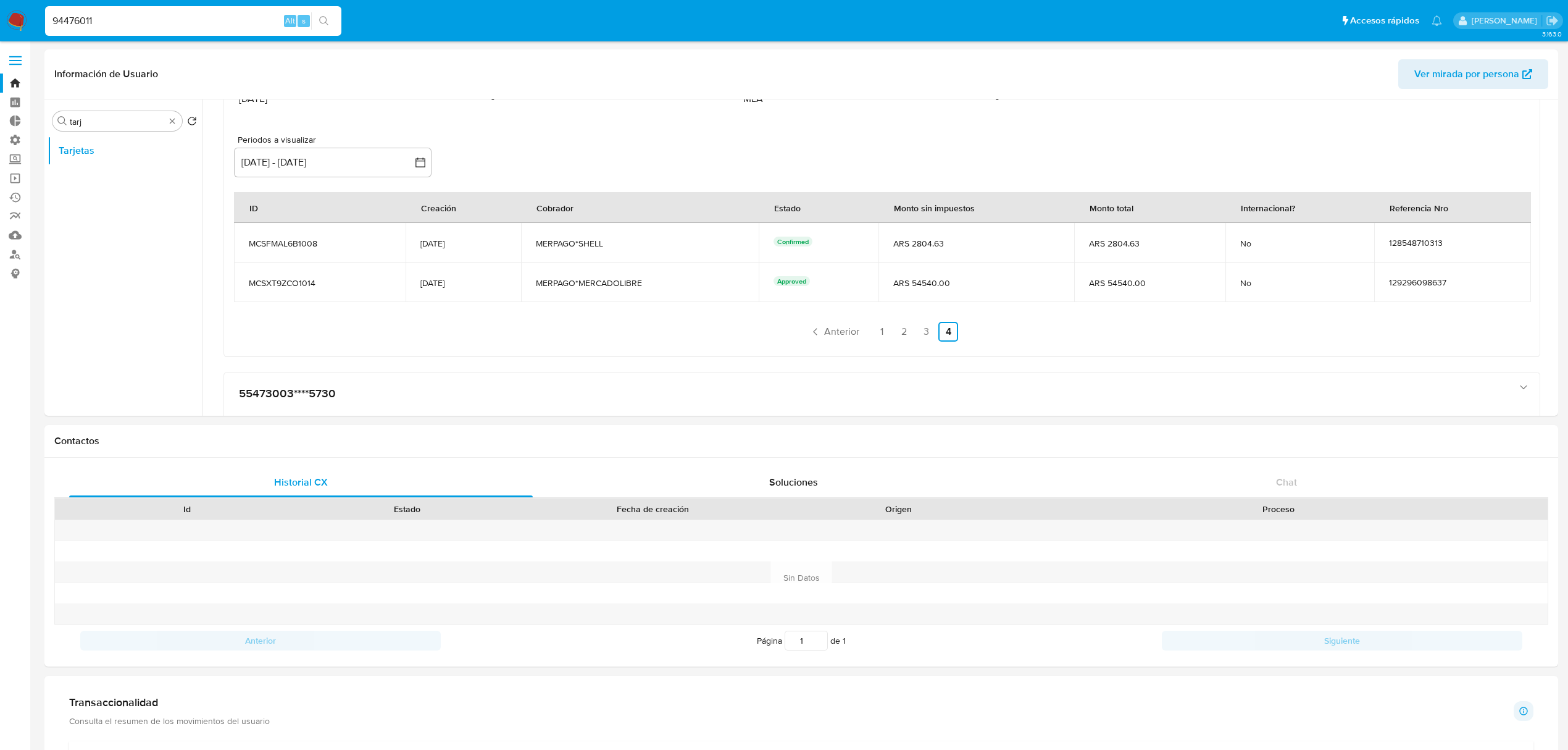
scroll to position [411, 0]
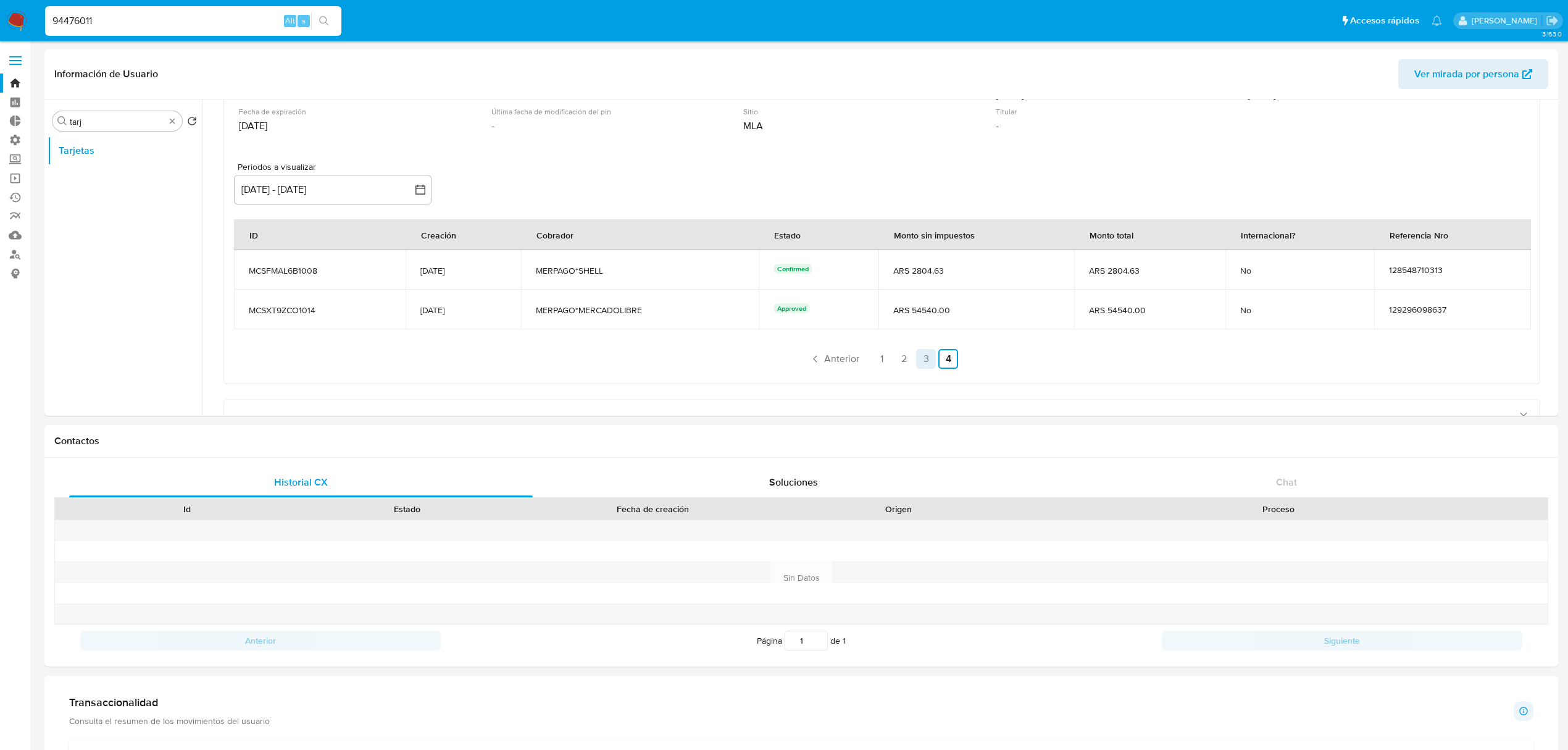
click at [923, 356] on link "3" at bounding box center [927, 359] width 20 height 20
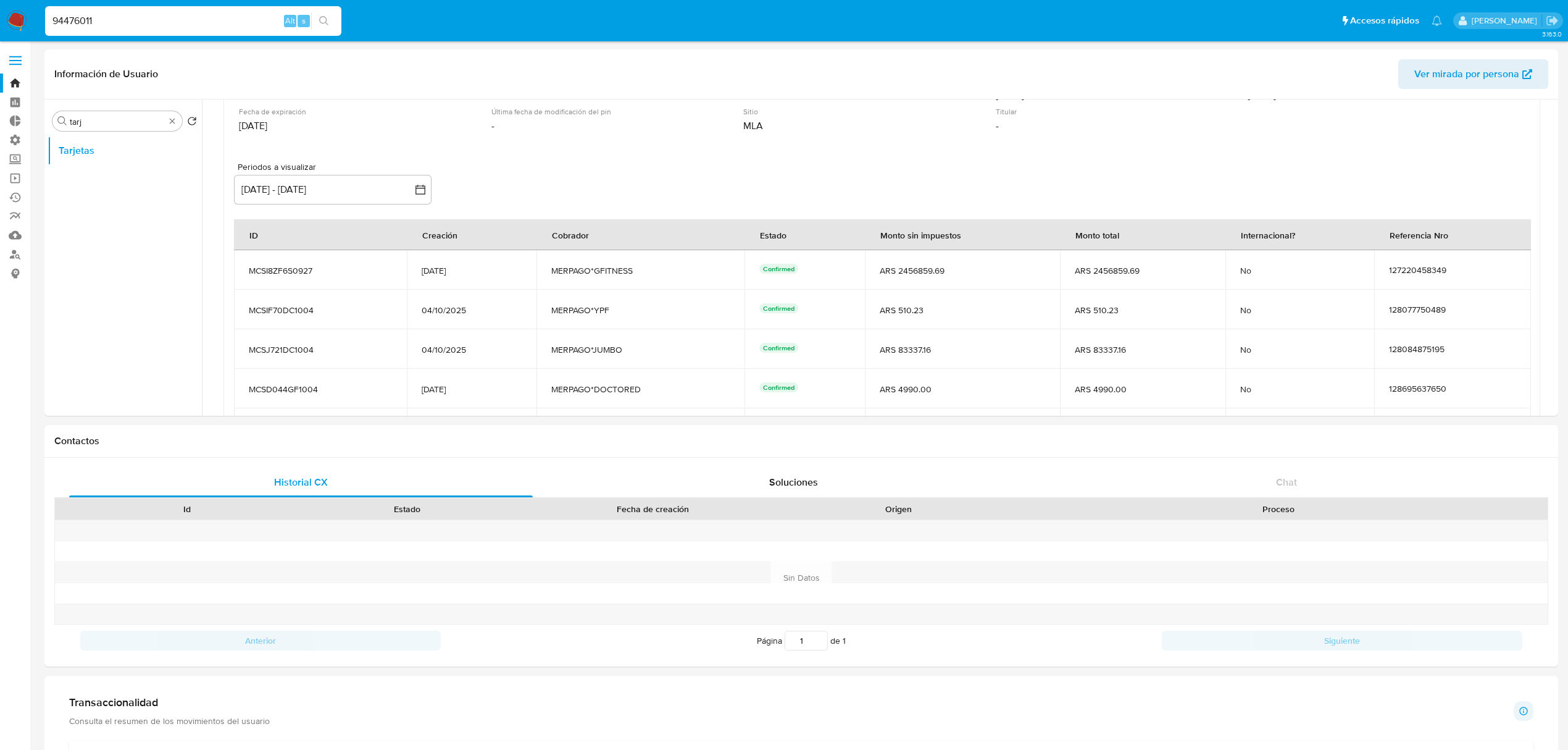
drag, startPoint x: 902, startPoint y: 267, endPoint x: 917, endPoint y: 268, distance: 15.0
click at [917, 268] on span "ARS 2456859.69" at bounding box center [962, 270] width 166 height 11
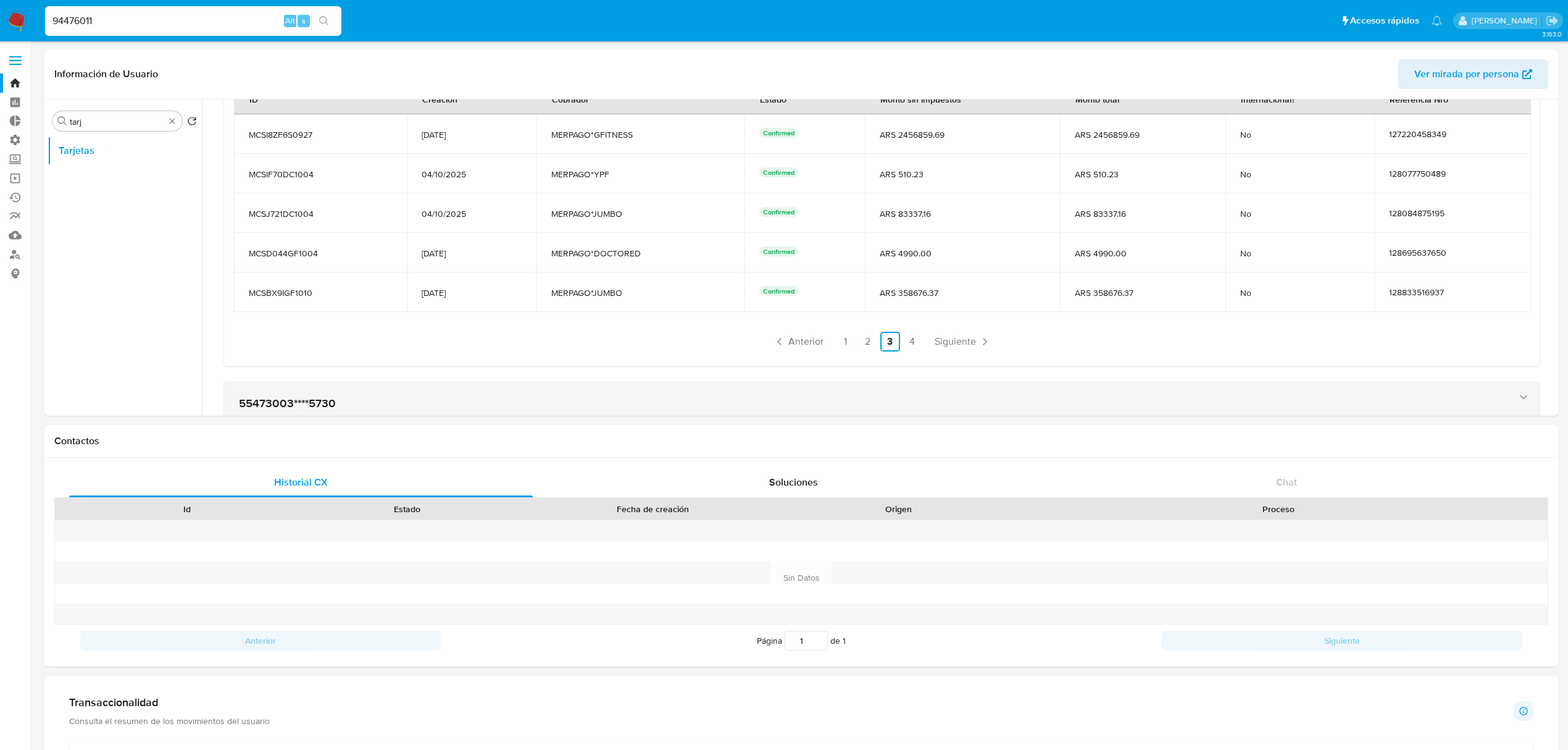
scroll to position [576, 0]
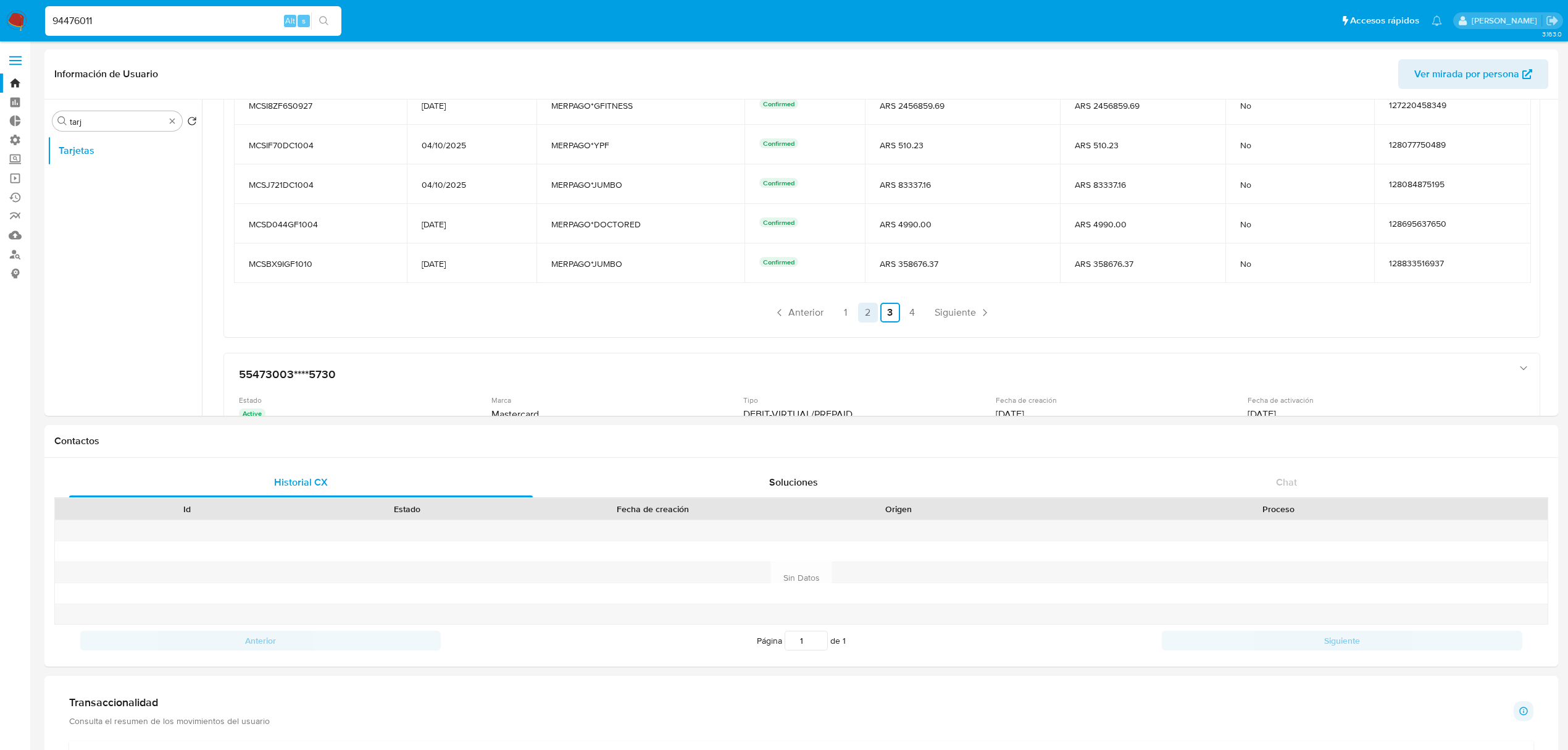
click at [872, 315] on link "2" at bounding box center [868, 313] width 20 height 20
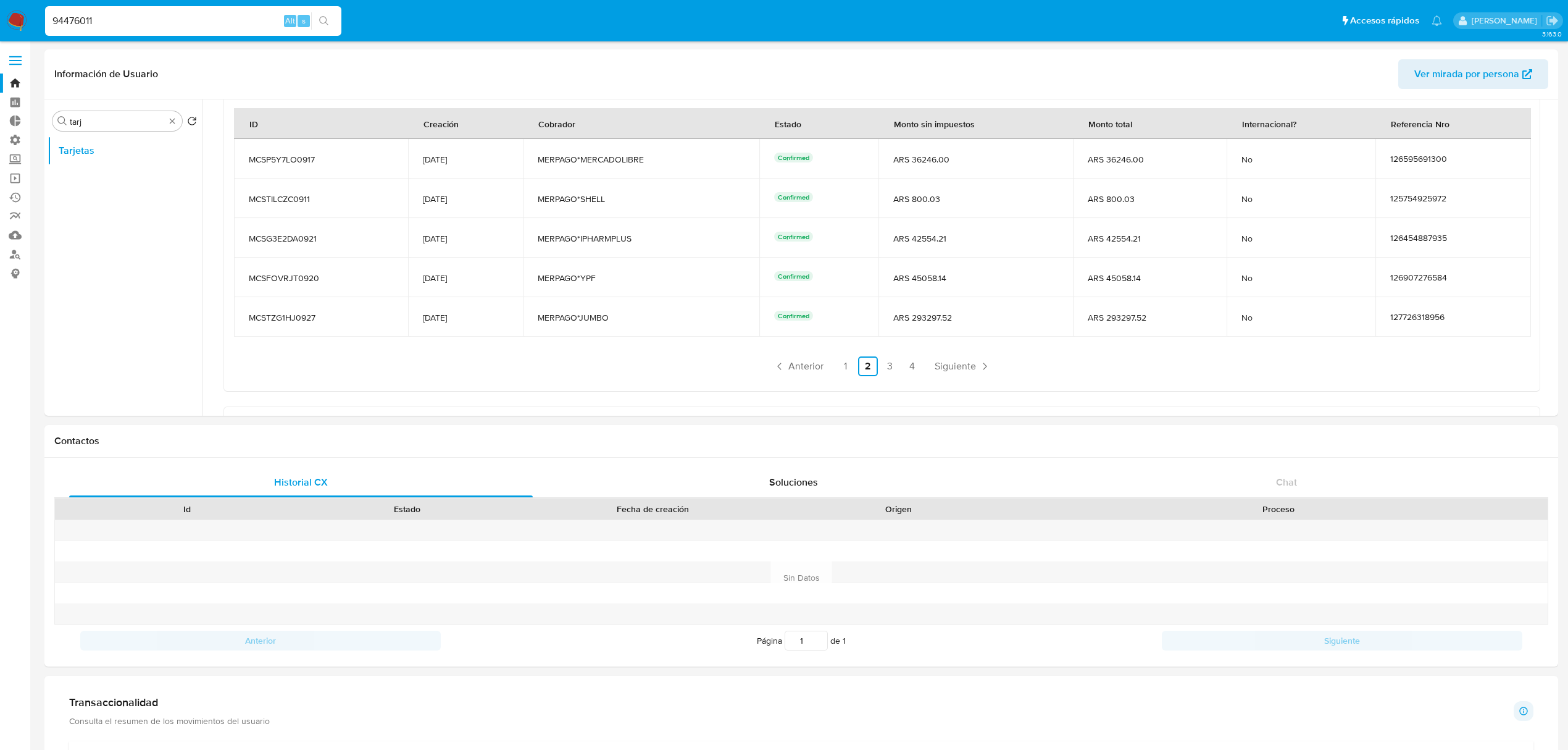
scroll to position [494, 0]
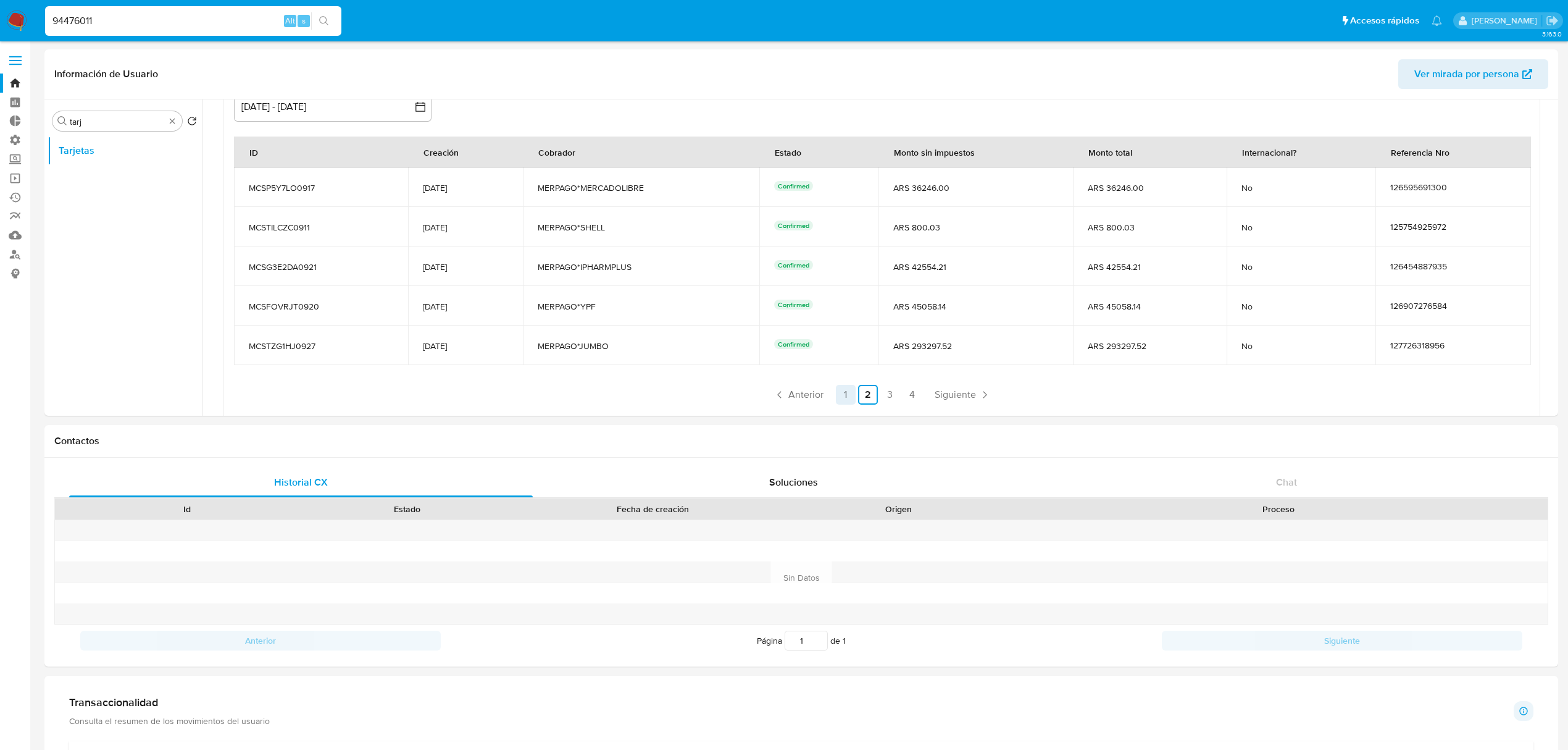
click at [846, 389] on link "1" at bounding box center [846, 395] width 20 height 20
click at [836, 396] on link "2" at bounding box center [835, 395] width 20 height 20
click at [887, 390] on link "3" at bounding box center [891, 395] width 20 height 20
click at [907, 393] on link "4" at bounding box center [912, 395] width 20 height 20
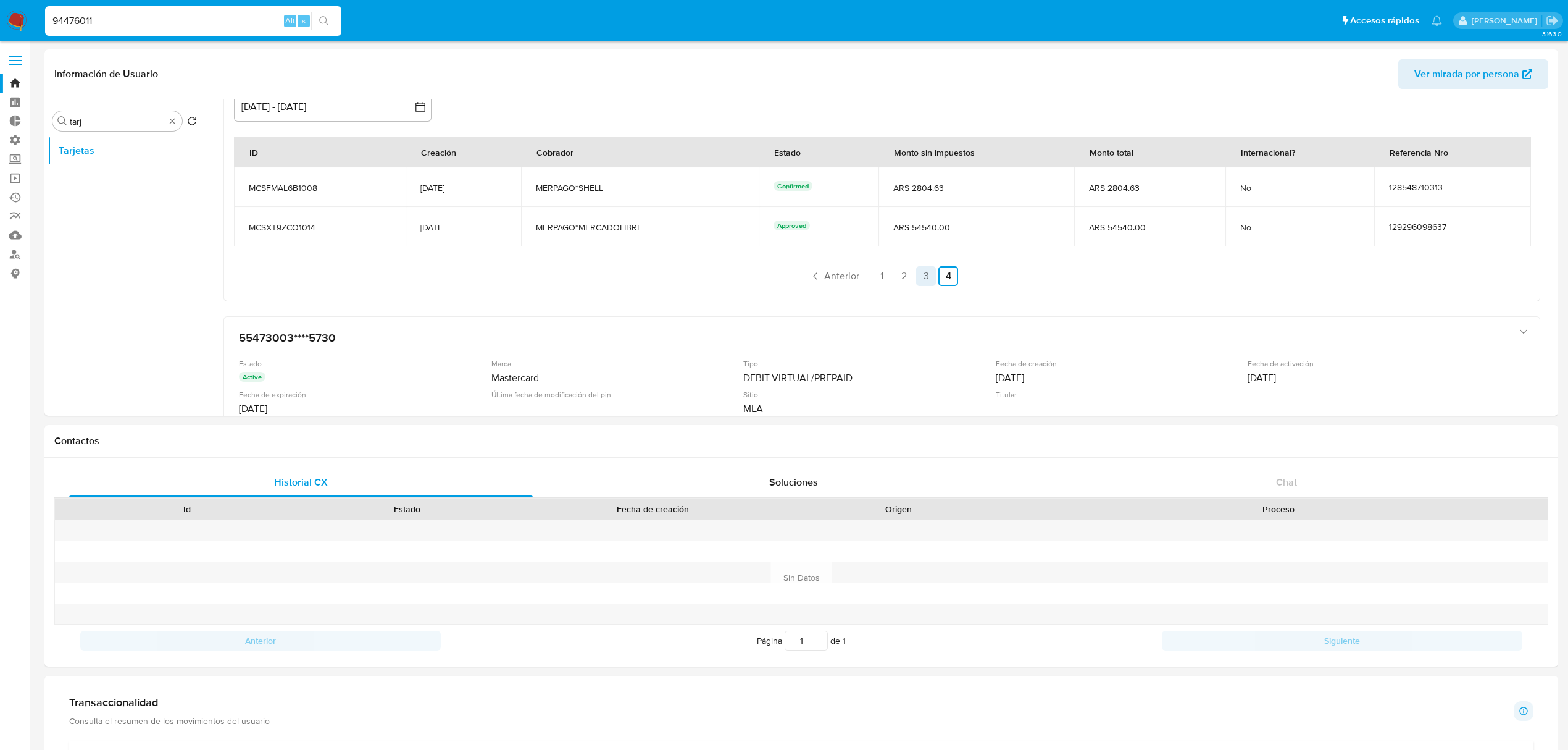
click at [929, 279] on link "3" at bounding box center [927, 276] width 20 height 20
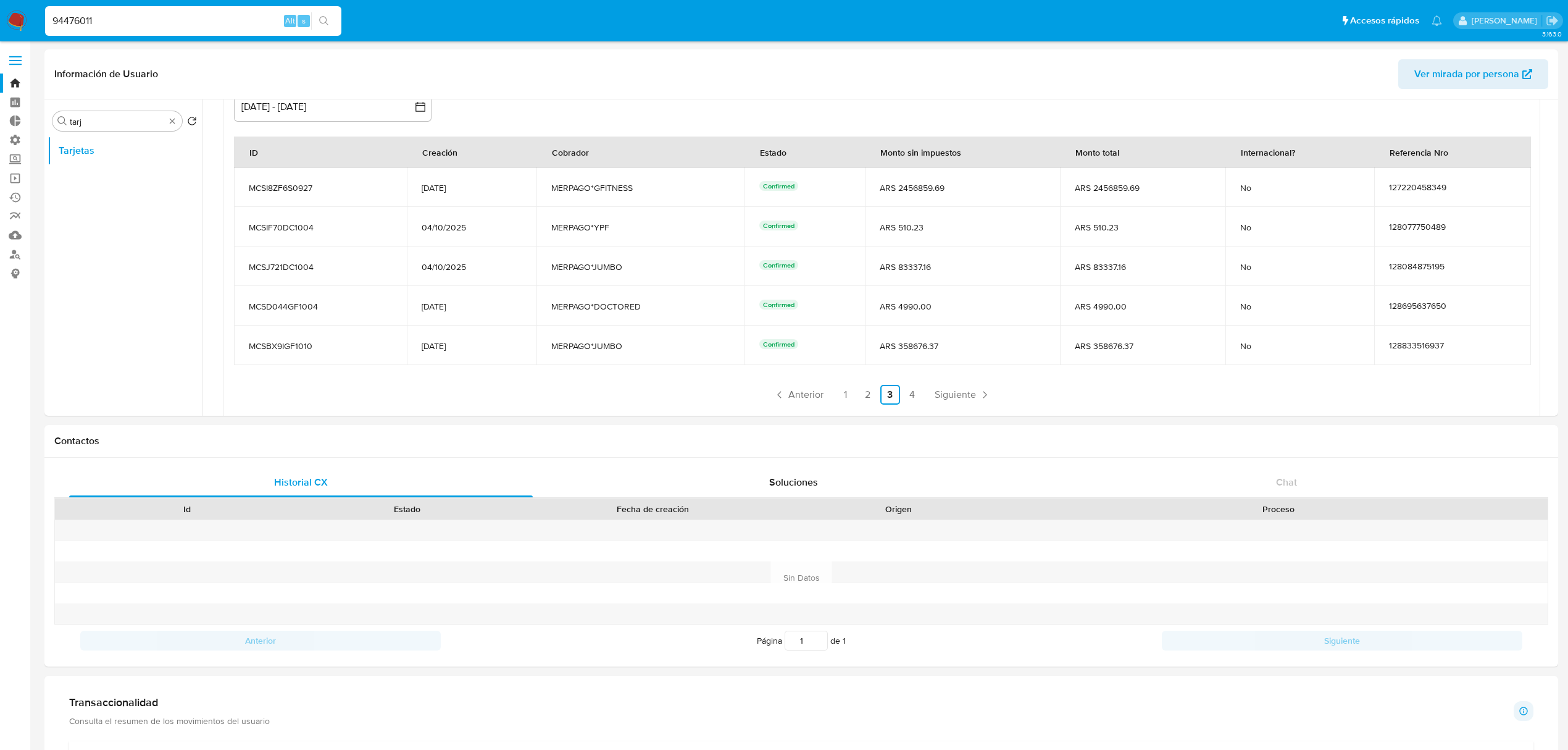
drag, startPoint x: 619, startPoint y: 186, endPoint x: 535, endPoint y: 183, distance: 84.1
click at [535, 183] on tr "MCSI8ZF6S0927 [DATE] MERPAGO*GFITNESS Confirmed ARS 2456859.69 ARS 2456859.69 N…" at bounding box center [882, 187] width 1297 height 39
drag, startPoint x: 1463, startPoint y: 185, endPoint x: 1403, endPoint y: 187, distance: 60.0
click at [1380, 188] on td "127220458349" at bounding box center [1453, 187] width 157 height 39
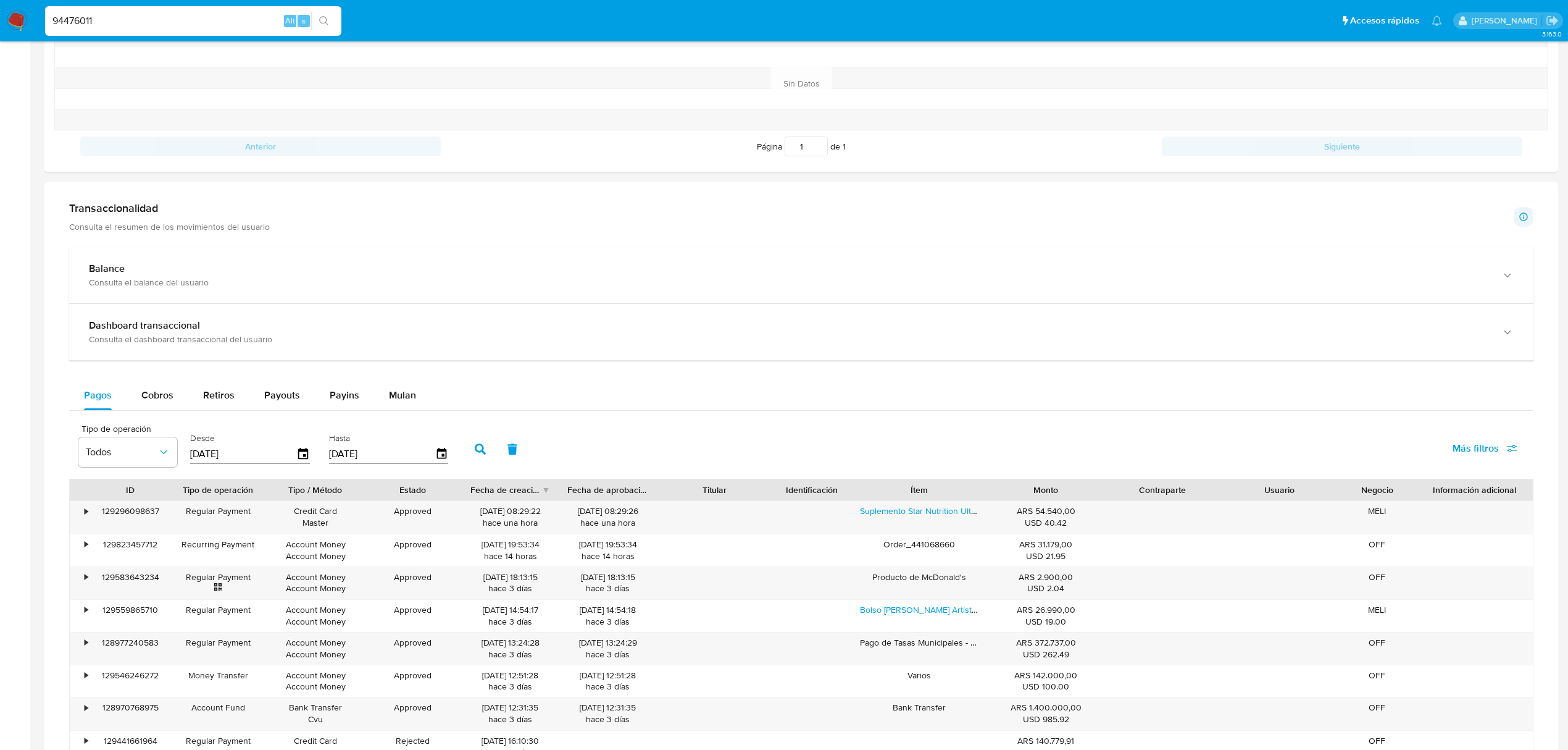
click at [1495, 456] on span "Más filtros" at bounding box center [1476, 449] width 47 height 30
click at [1359, 571] on span "Id del pago" at bounding box center [1382, 567] width 48 height 13
click at [1350, 571] on input "Id del pago" at bounding box center [1345, 567] width 10 height 10
checkbox input "true"
click at [561, 457] on input "number" at bounding box center [525, 452] width 121 height 16
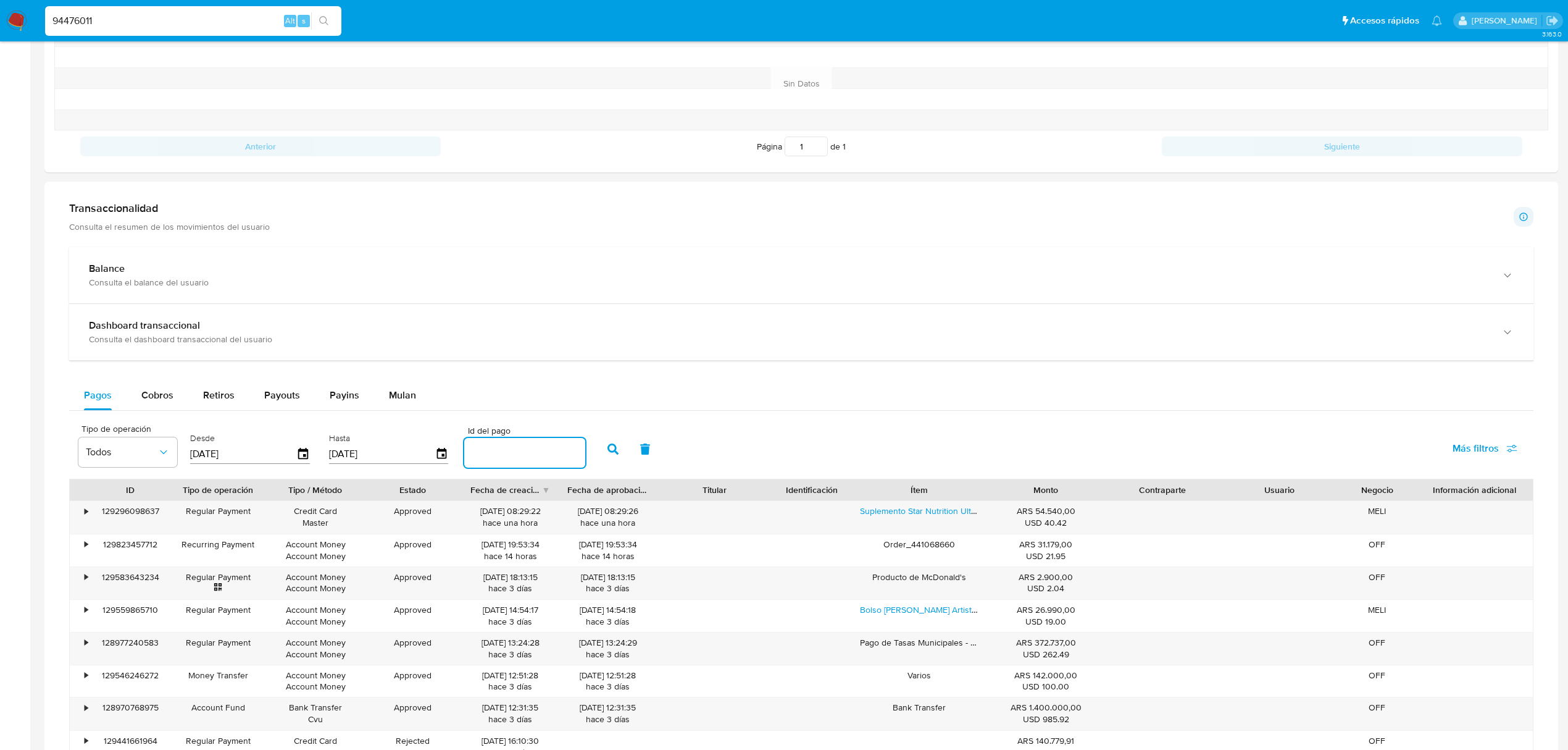
click at [555, 456] on input "number" at bounding box center [525, 452] width 121 height 16
paste input "127220458349"
type input "127220458349"
click at [611, 455] on icon "button" at bounding box center [612, 448] width 11 height 11
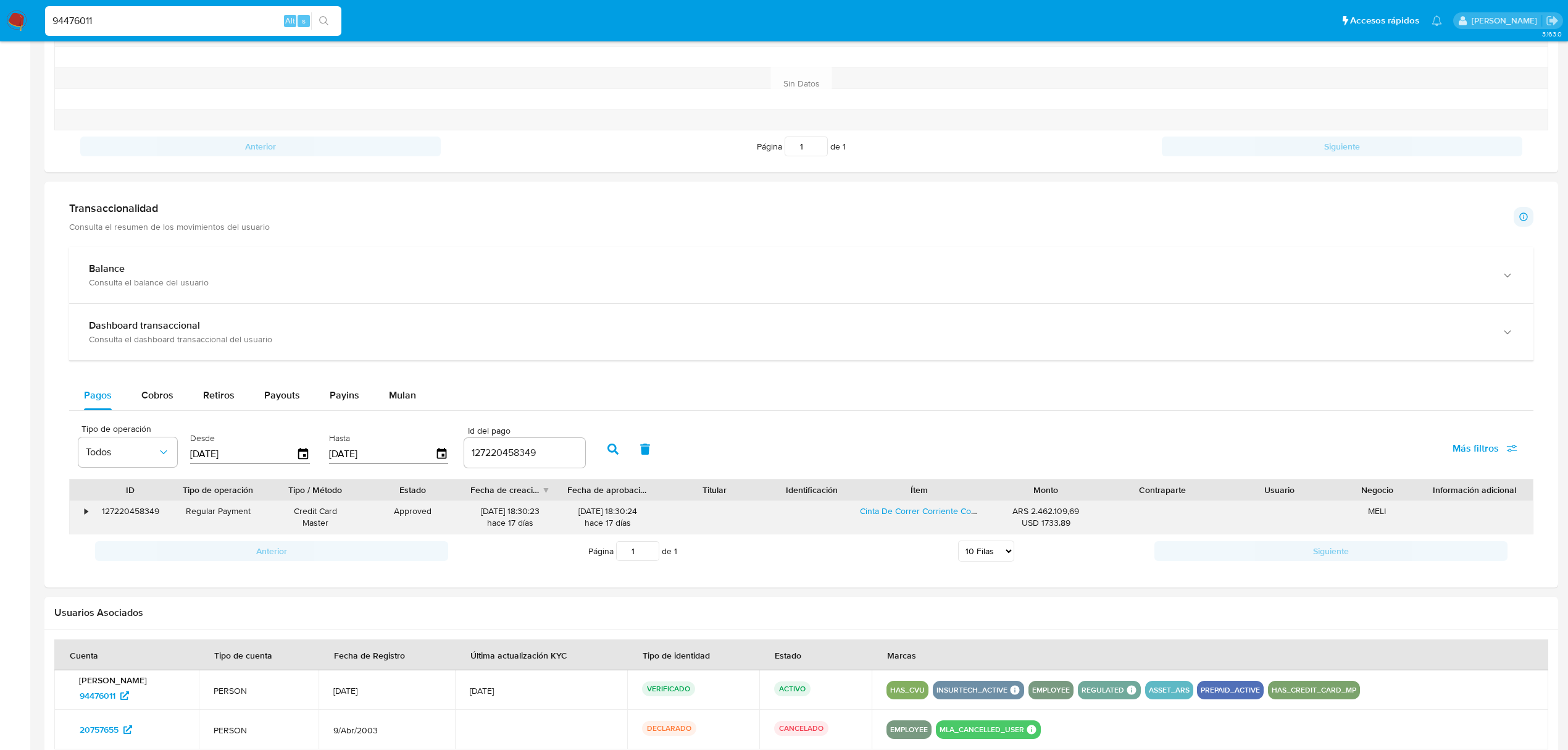
click at [87, 515] on div "•" at bounding box center [86, 511] width 3 height 12
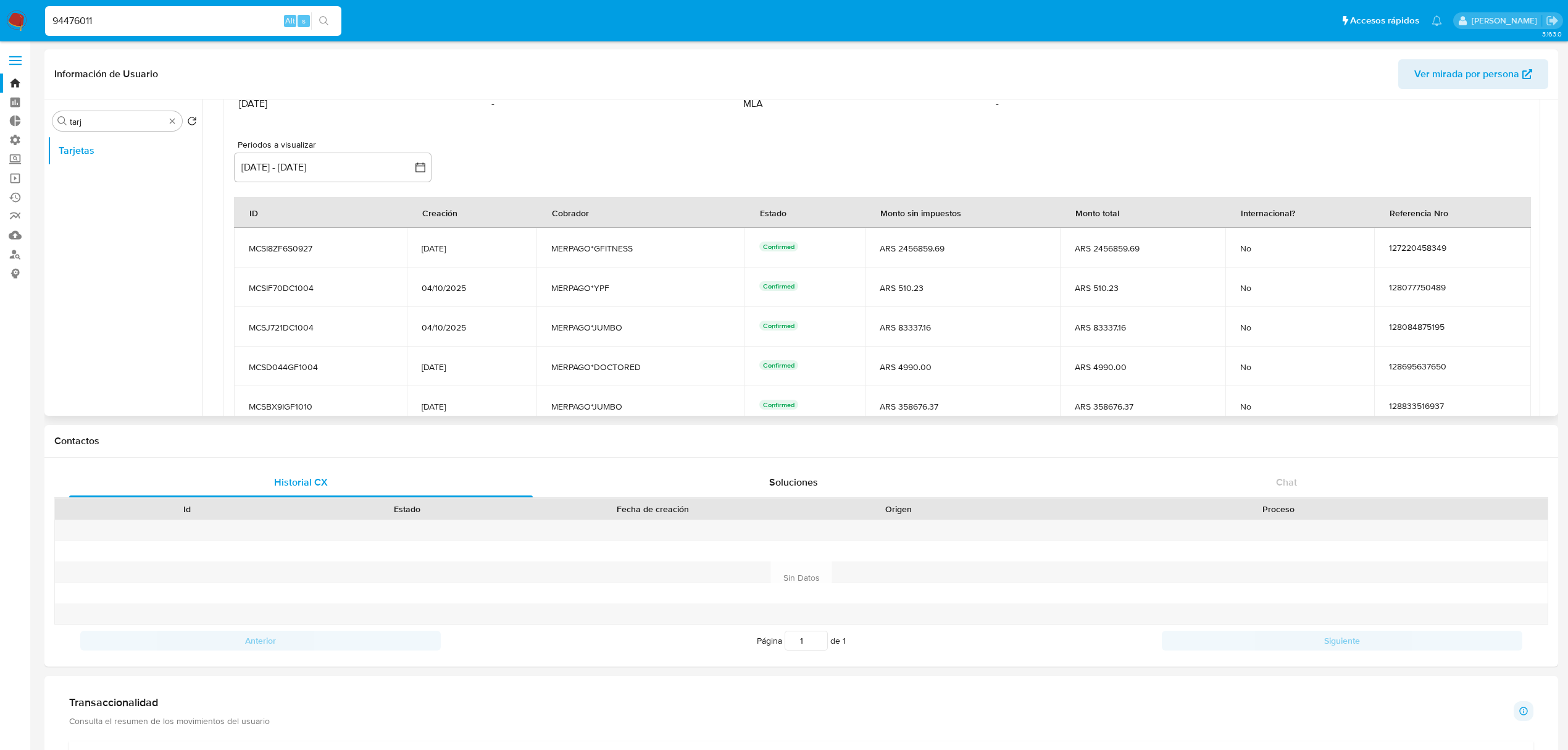
scroll to position [429, 0]
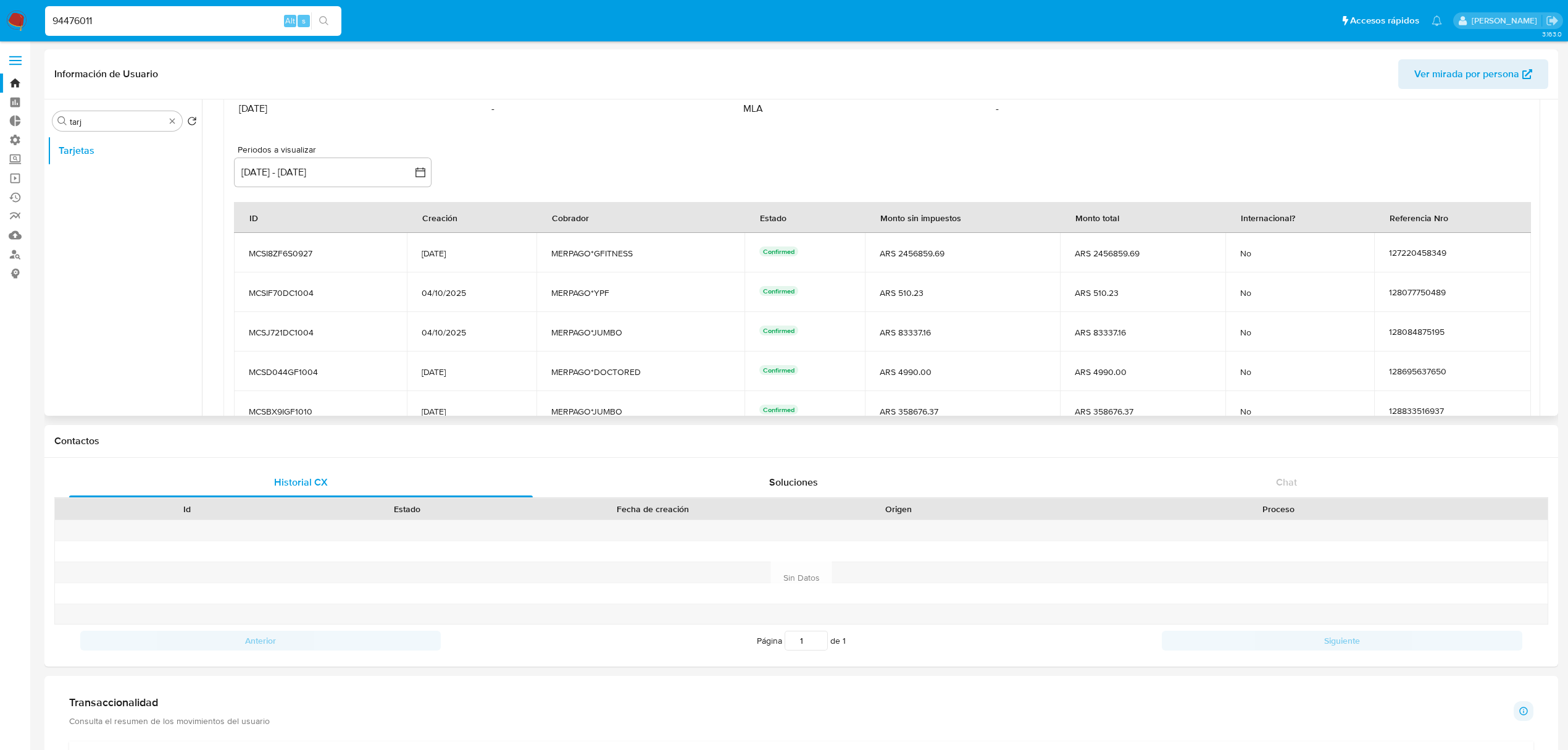
drag, startPoint x: 1430, startPoint y: 244, endPoint x: 1396, endPoint y: 244, distance: 34.0
click at [1430, 244] on td "127220458349" at bounding box center [1453, 252] width 157 height 39
click at [278, 255] on span "MCSI8ZF6S0927" at bounding box center [320, 253] width 143 height 11
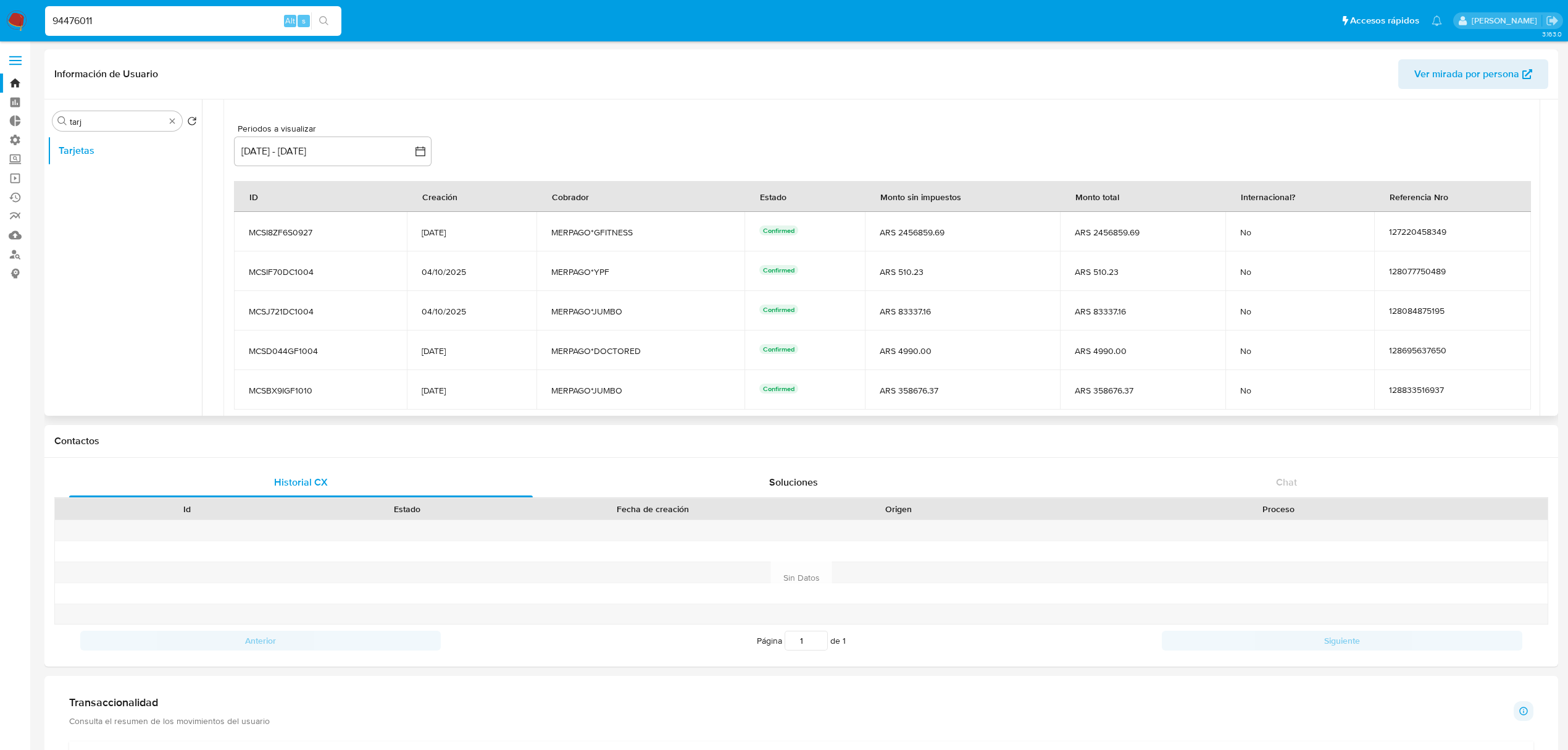
scroll to position [511, 0]
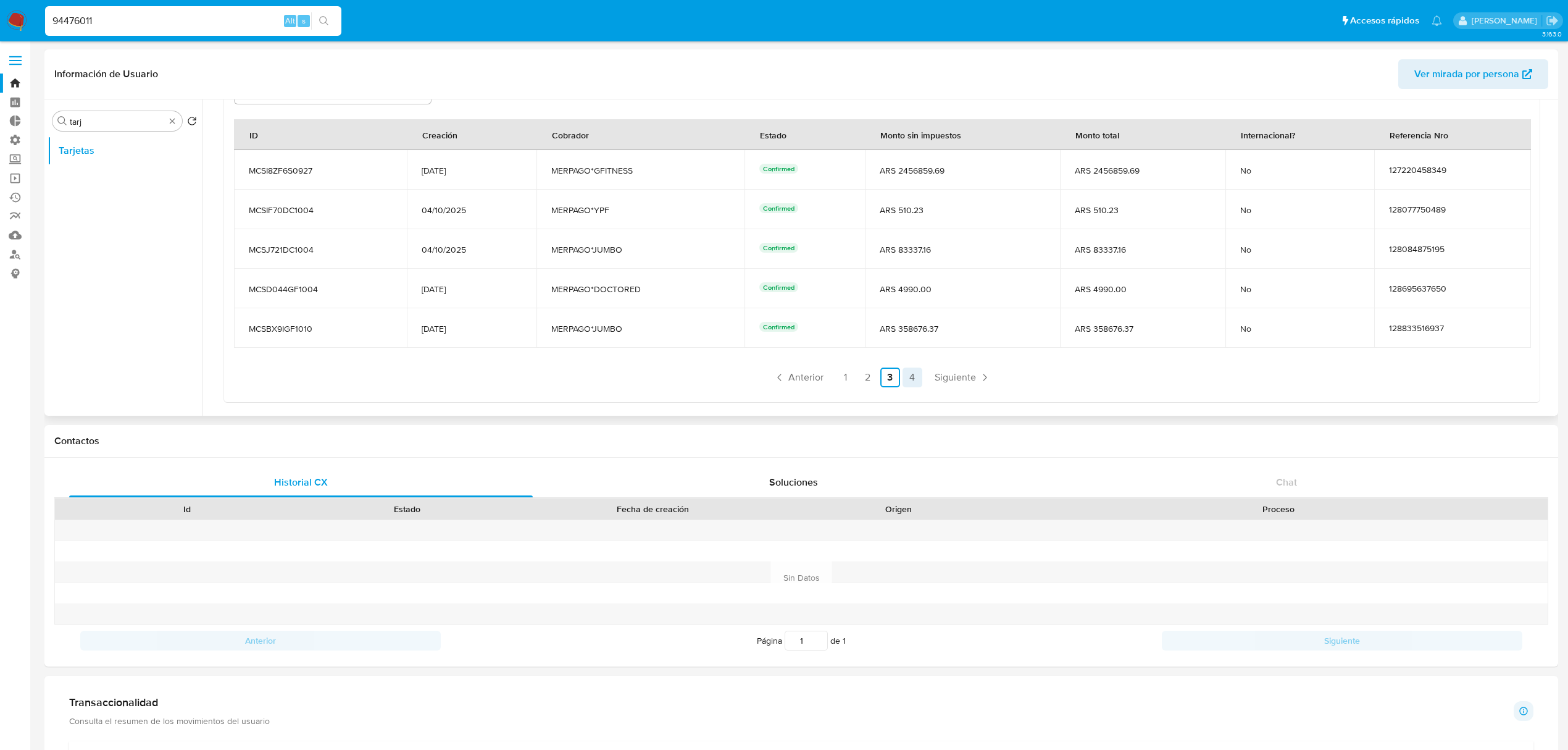
click at [909, 373] on link "4" at bounding box center [912, 377] width 20 height 20
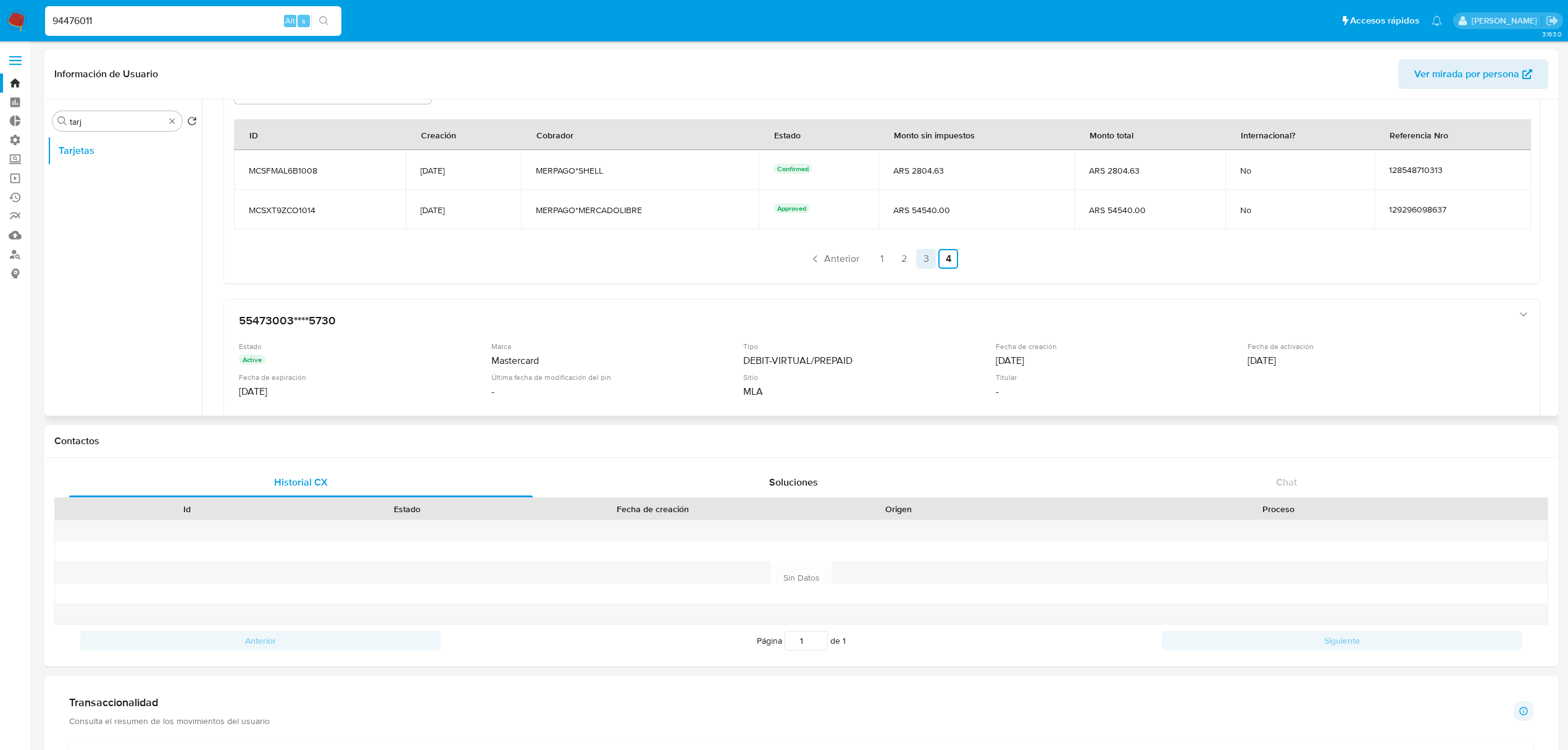
click at [926, 253] on link "3" at bounding box center [927, 259] width 20 height 20
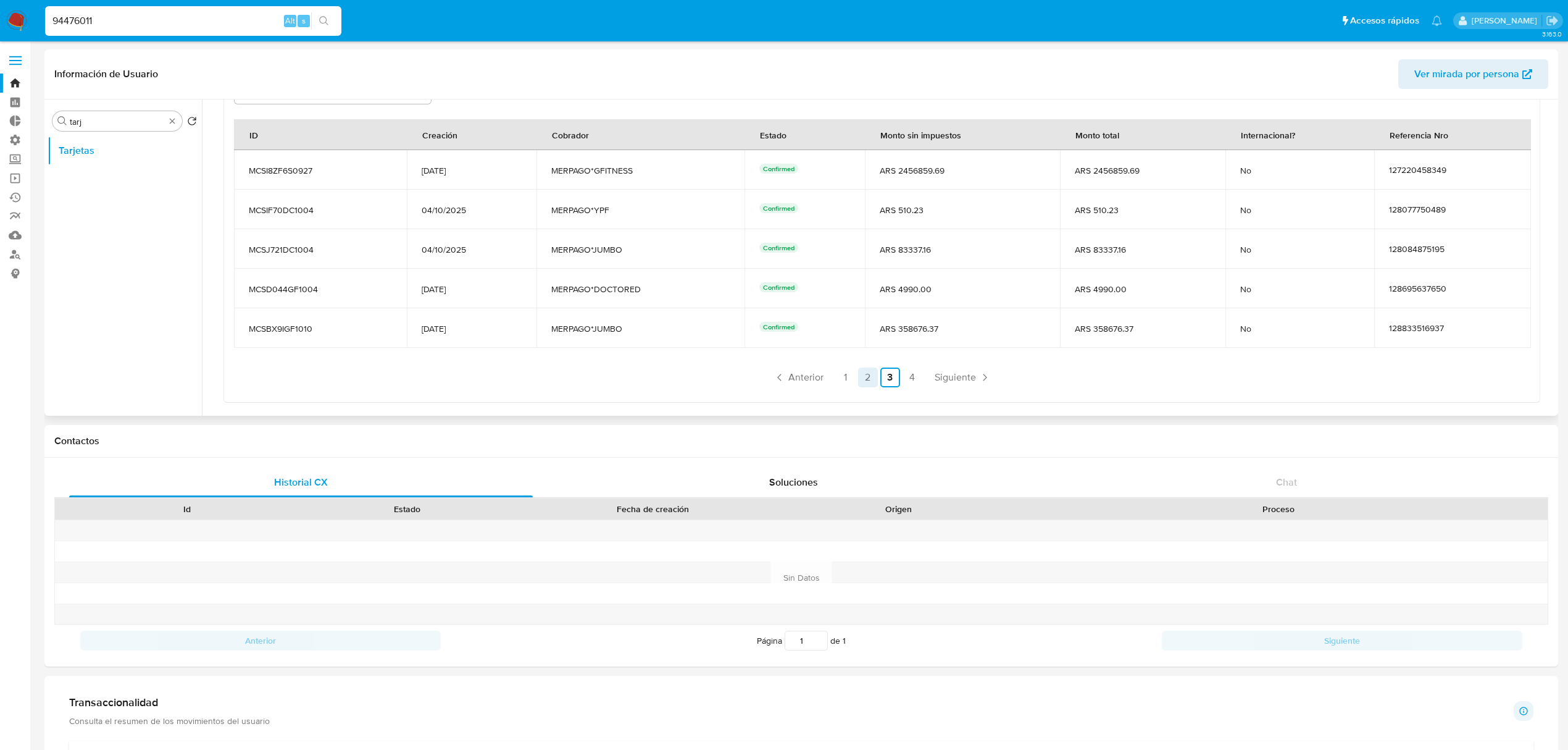
click at [872, 376] on link "2" at bounding box center [868, 377] width 20 height 20
click at [850, 377] on link "1" at bounding box center [846, 377] width 20 height 20
click at [828, 381] on link "2" at bounding box center [835, 377] width 20 height 20
drag, startPoint x: 932, startPoint y: 329, endPoint x: 948, endPoint y: 329, distance: 16.0
click at [948, 329] on span "ARS 293297.52" at bounding box center [976, 328] width 165 height 11
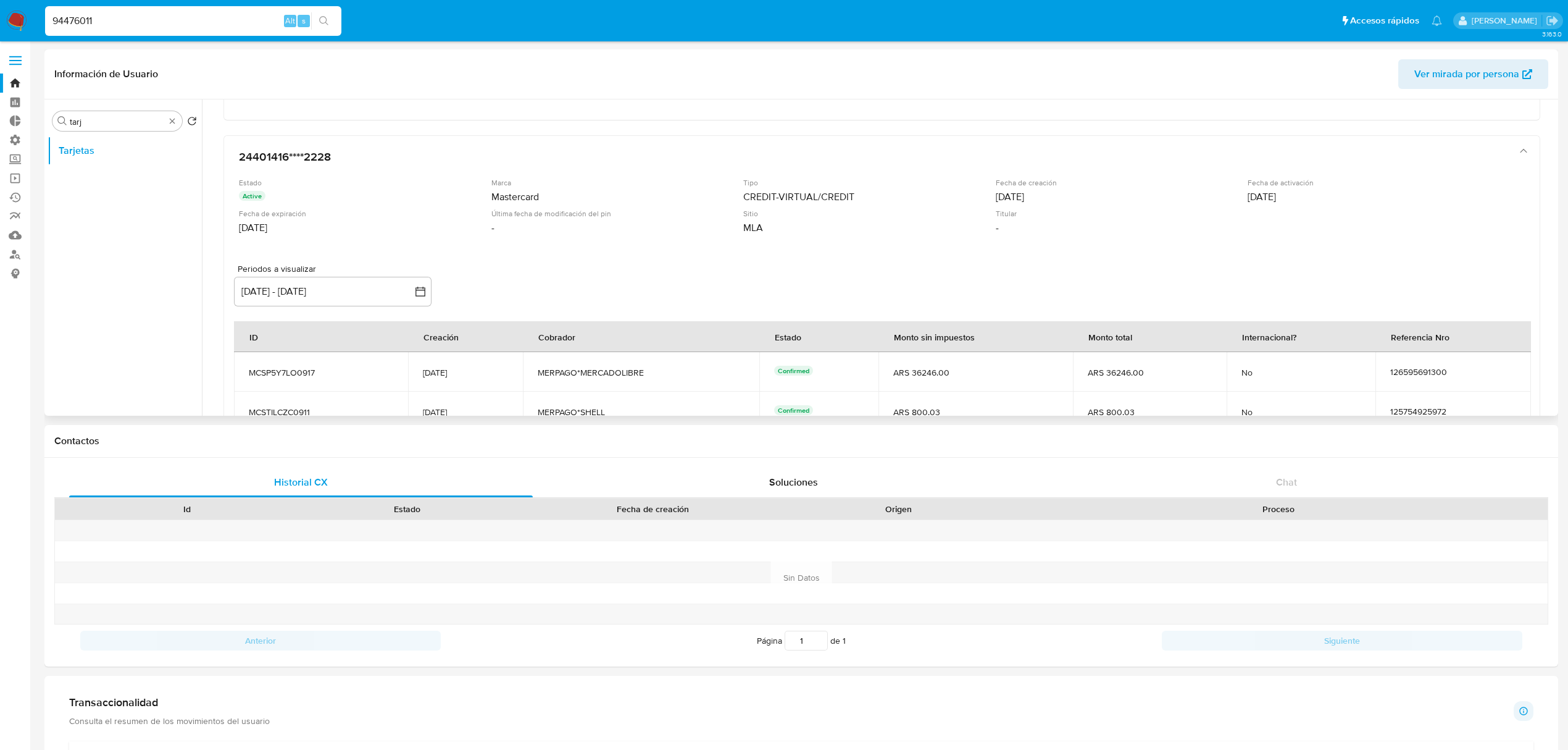
scroll to position [264, 0]
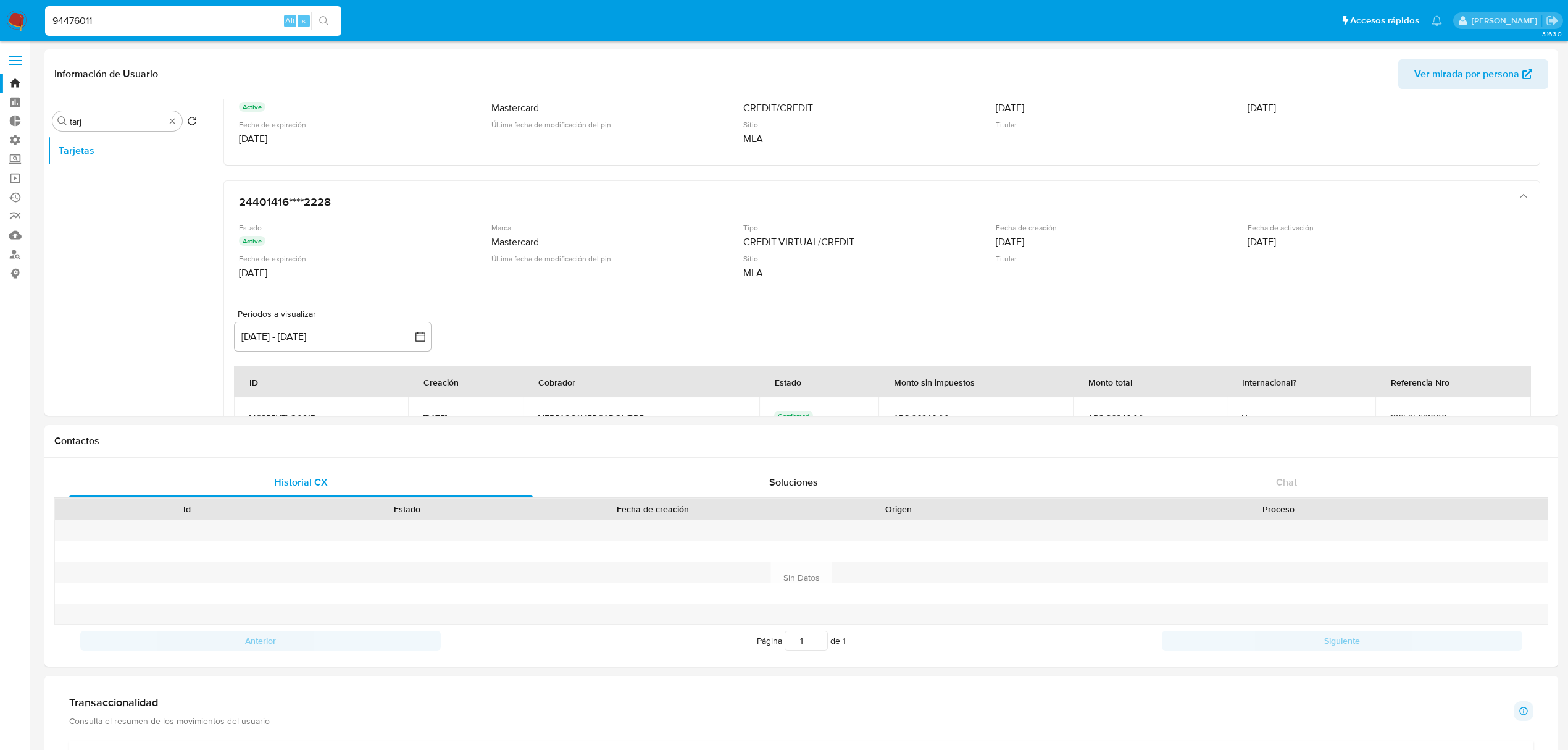
click at [0, 3] on nav "Pausado Ver notificaciones 94476011 Alt s Accesos rápidos Presiona las siguient…" at bounding box center [784, 21] width 1568 height 42
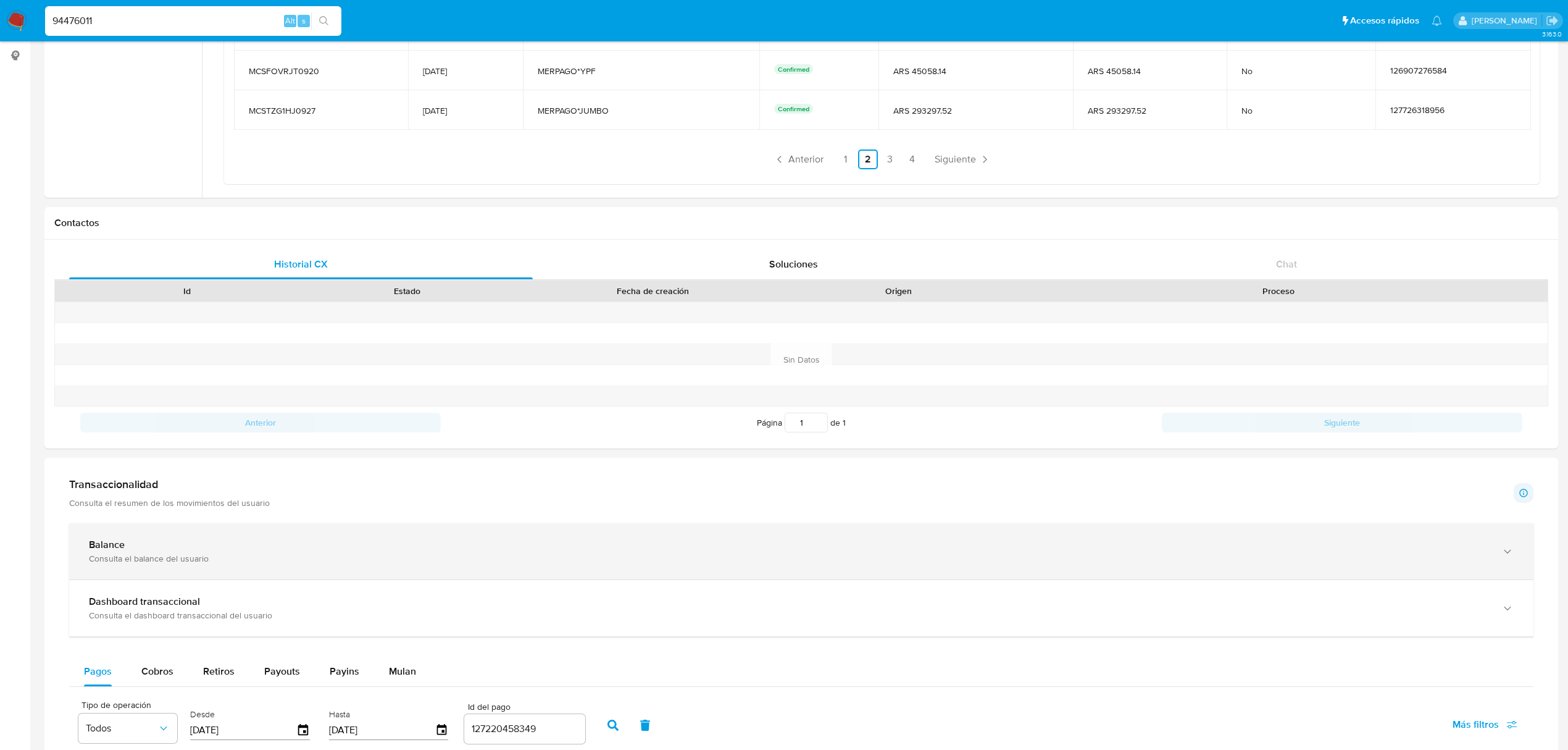
scroll to position [0, 0]
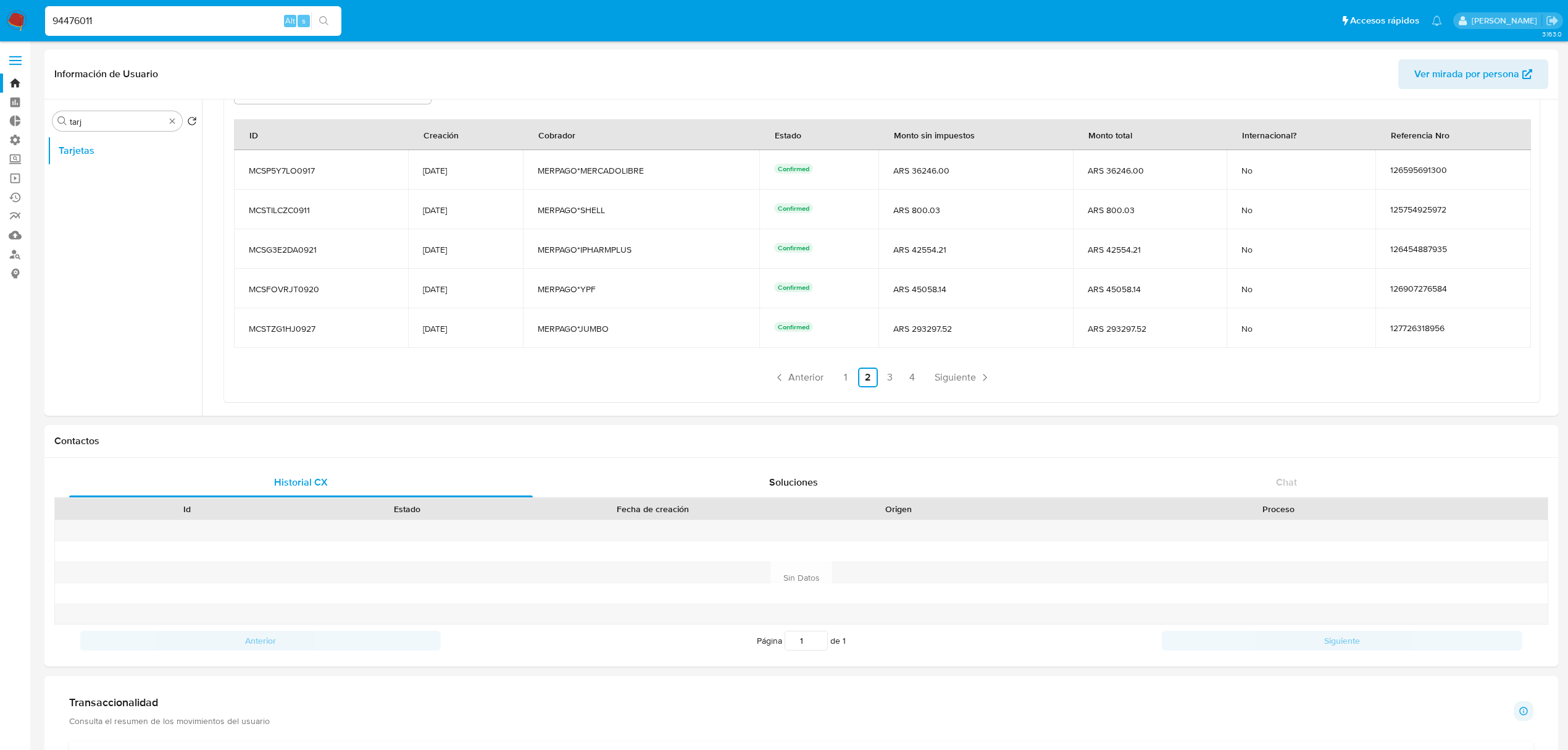
click at [139, 21] on input "94476011" at bounding box center [193, 21] width 296 height 16
drag, startPoint x: 139, startPoint y: 21, endPoint x: 0, endPoint y: 21, distance: 139.0
click at [0, 21] on nav "Pausado Ver notificaciones 94476011 Alt s Accesos rápidos Presiona las siguient…" at bounding box center [784, 21] width 1568 height 42
paste input "2158859080"
type input "2158859080"
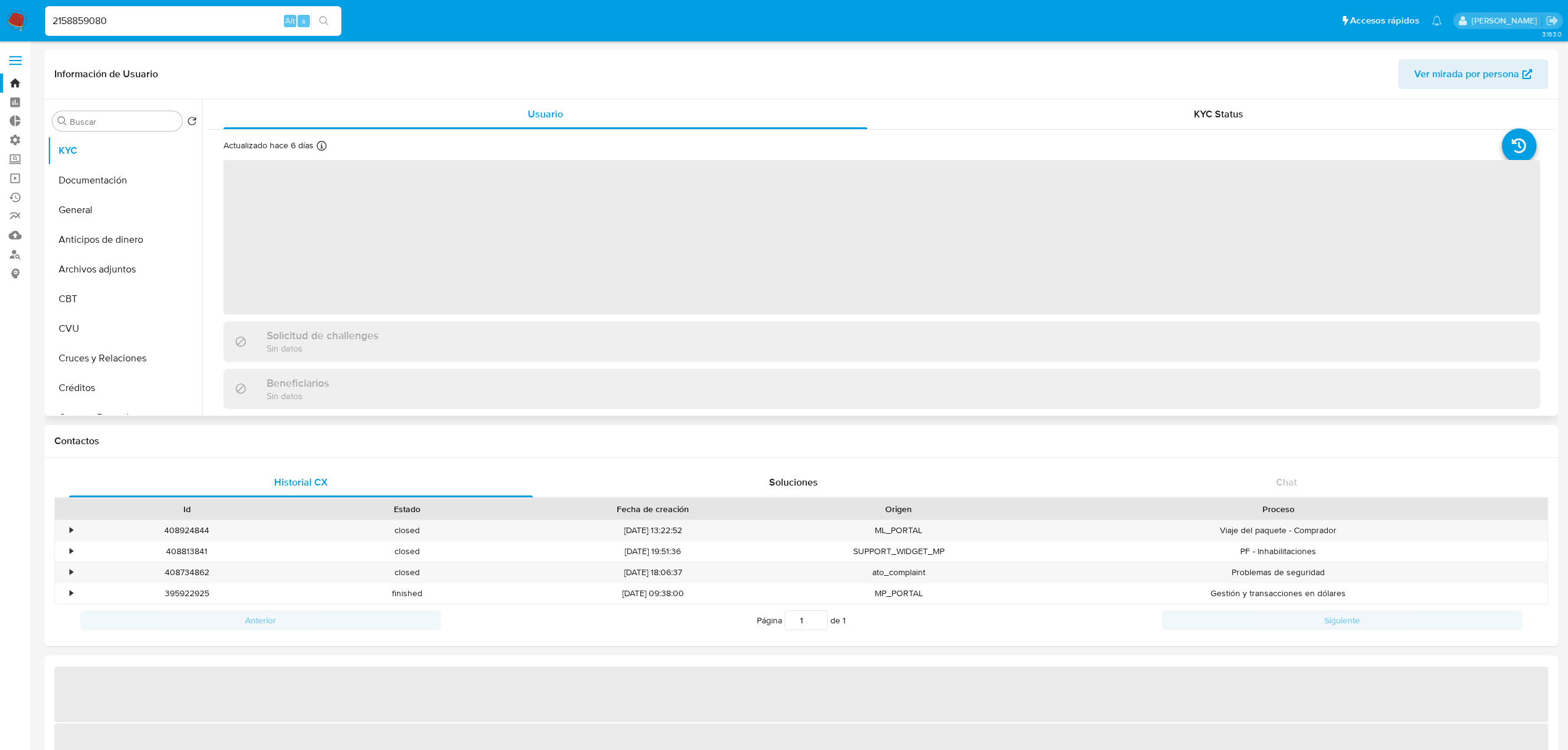
select select "10"
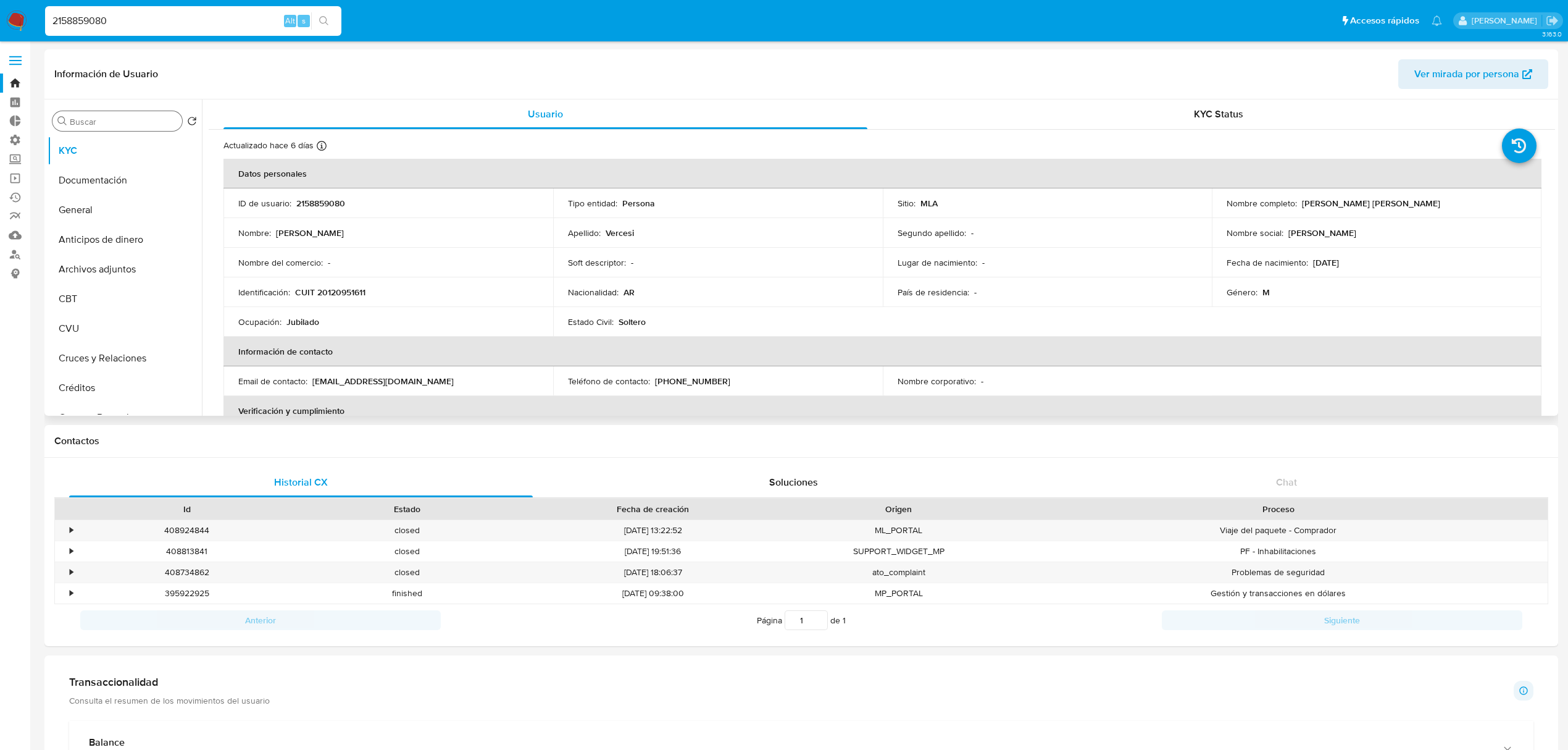
click at [98, 120] on input "Buscar" at bounding box center [123, 121] width 108 height 11
type input "tar"
click at [101, 168] on button "Tarjetas" at bounding box center [119, 180] width 144 height 30
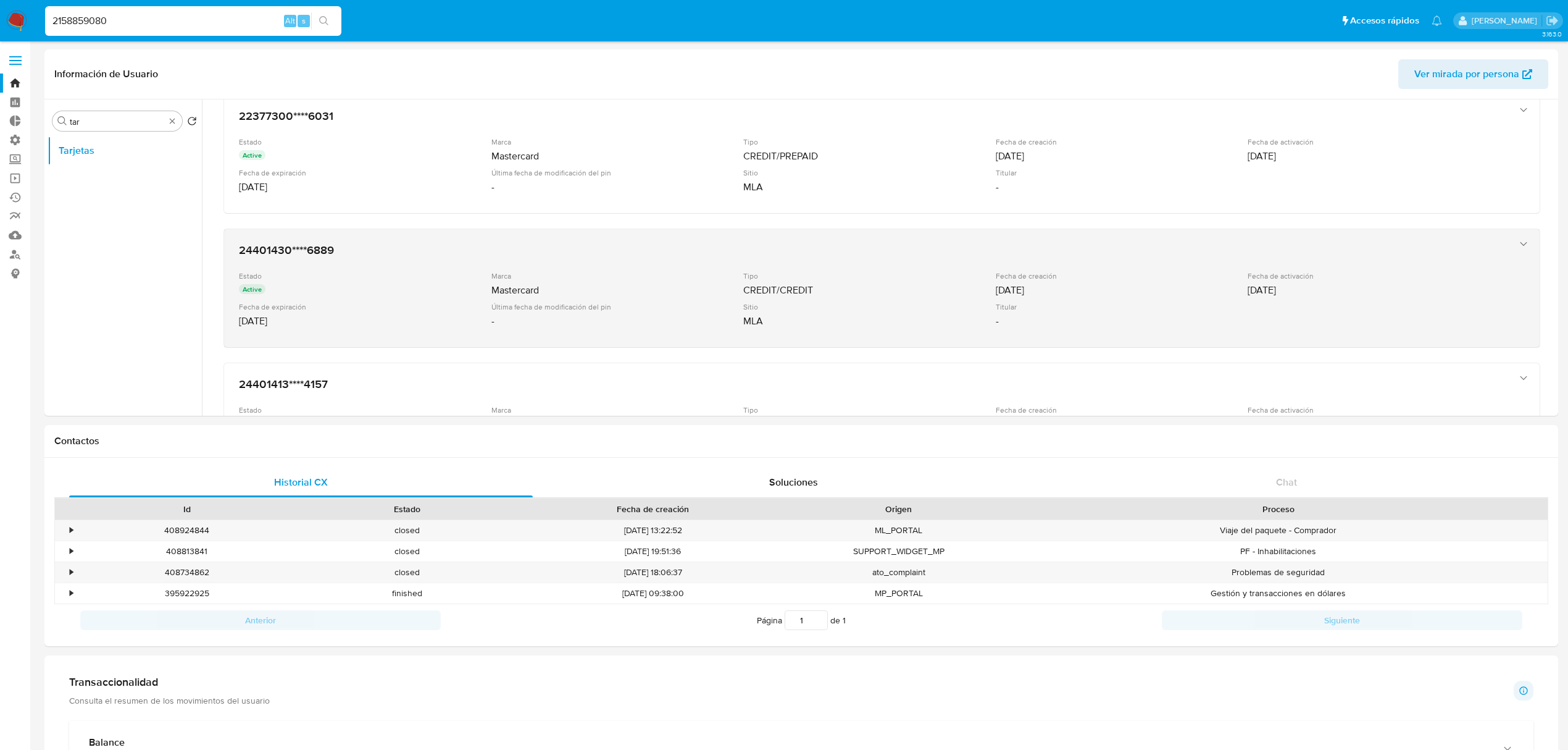
scroll to position [247, 0]
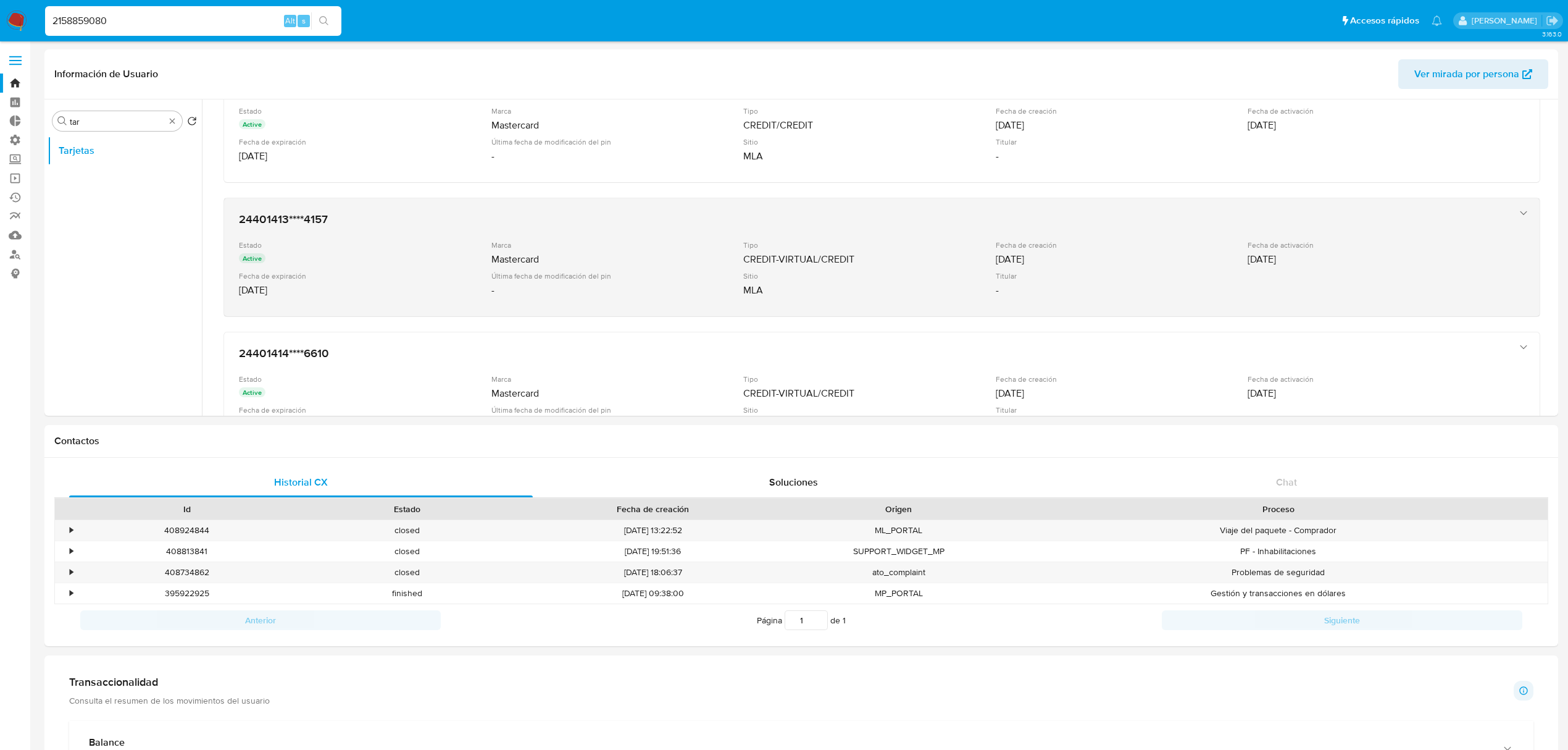
click at [904, 273] on div "Sitio" at bounding box center [868, 275] width 250 height 9
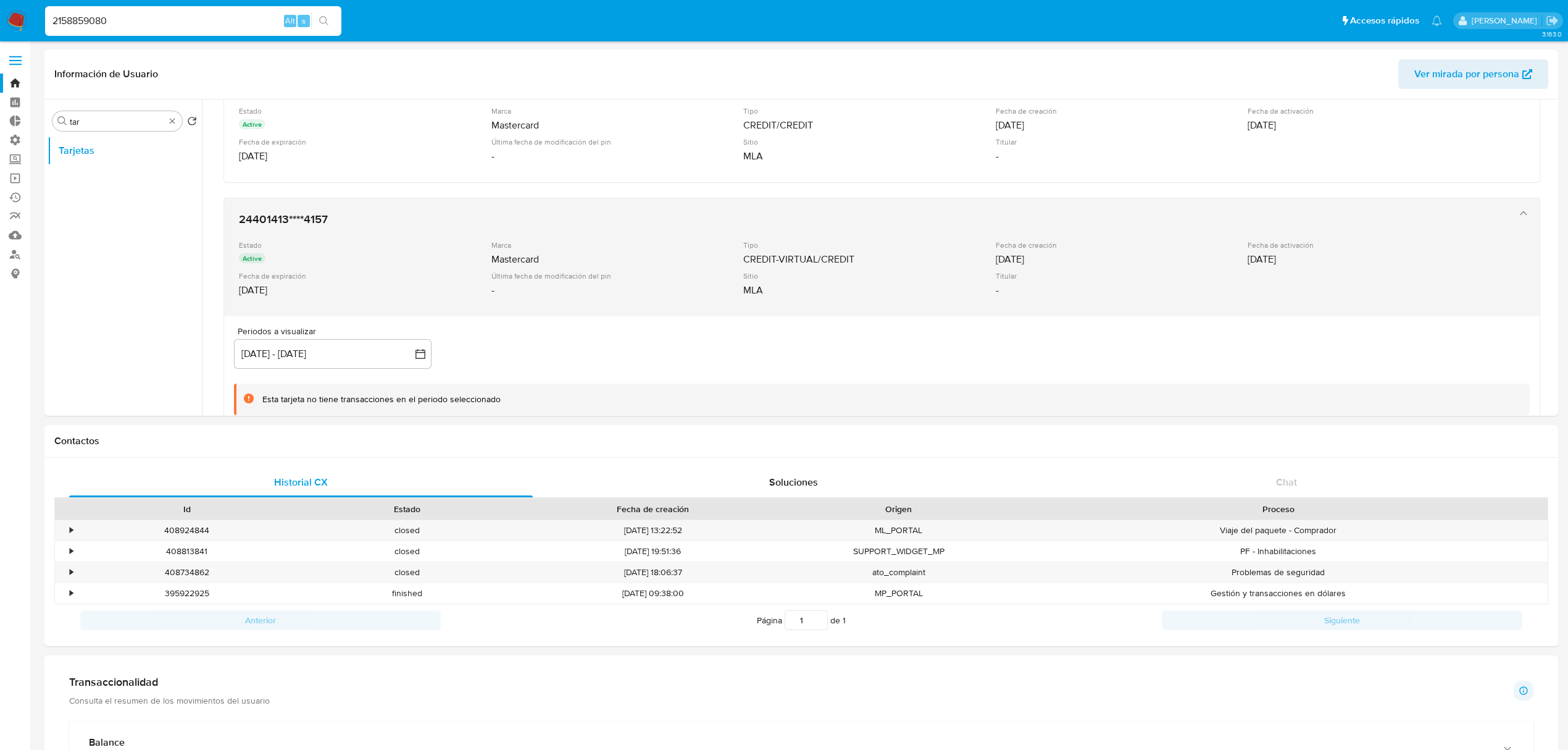
scroll to position [411, 0]
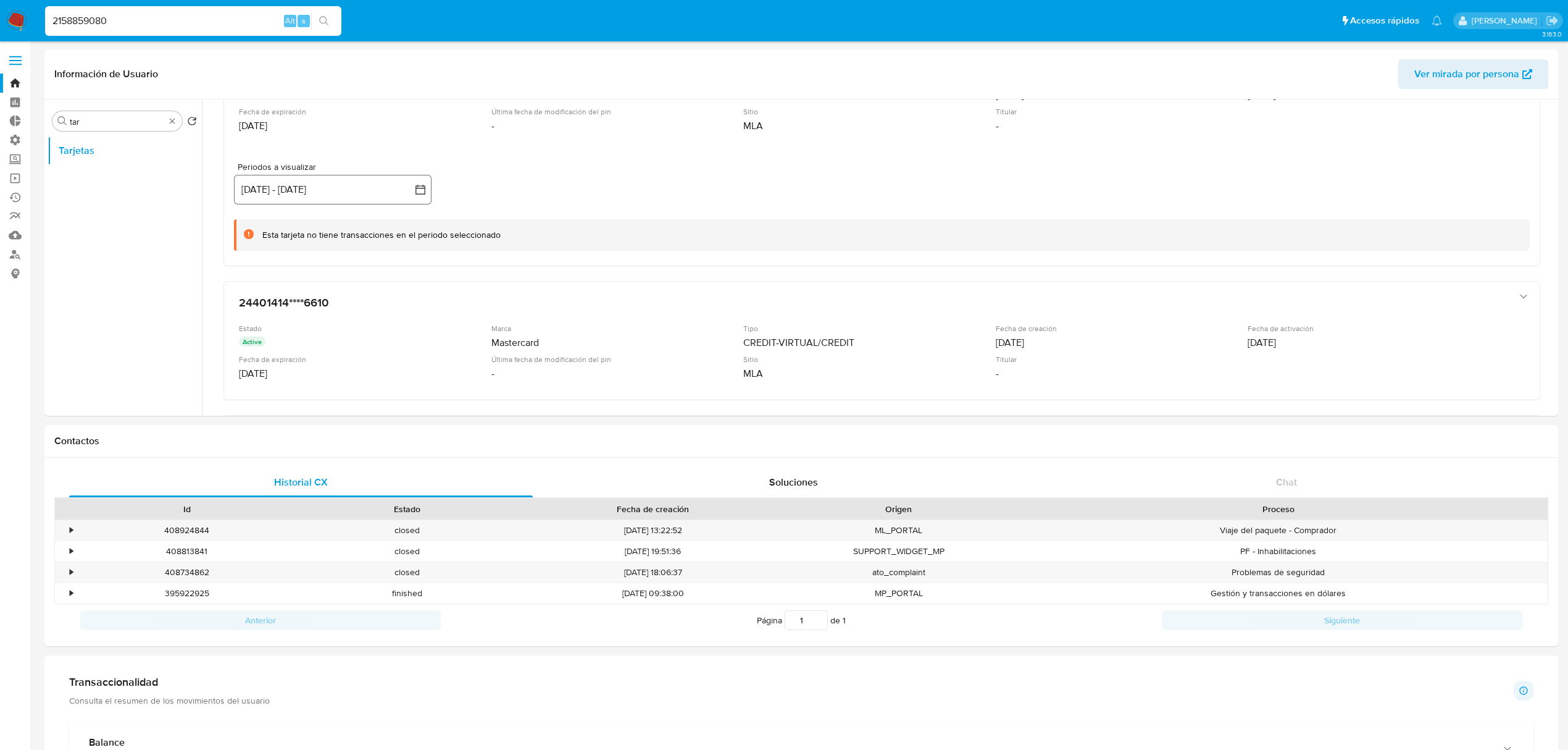
click at [329, 190] on button "[DATE] - [DATE]" at bounding box center [333, 189] width 198 height 30
click at [250, 231] on icon "Mes anterior" at bounding box center [256, 234] width 15 height 15
click at [400, 279] on button "1" at bounding box center [407, 280] width 20 height 20
click at [414, 230] on icon "Mes siguiente" at bounding box center [410, 234] width 15 height 15
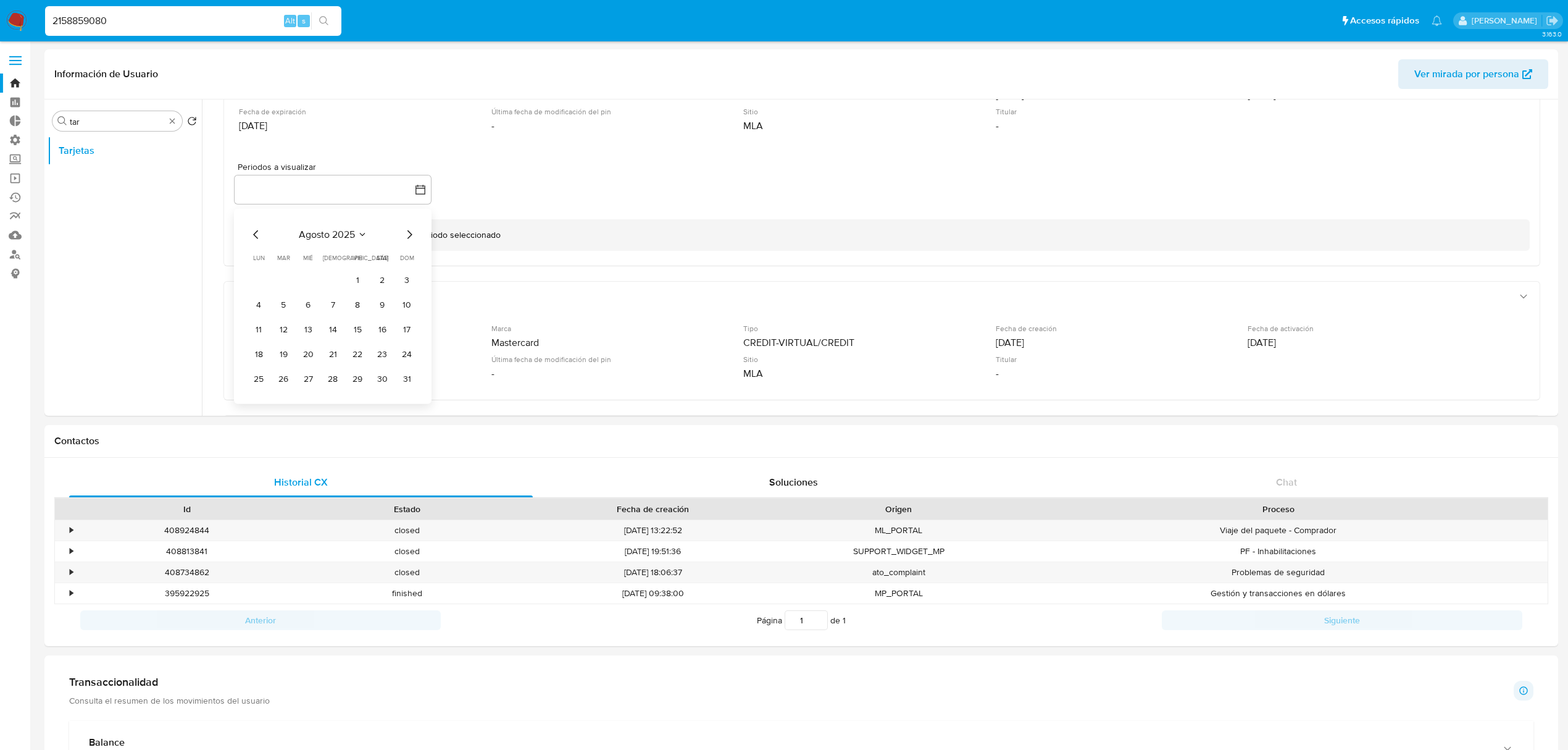
click at [414, 230] on icon "Mes siguiente" at bounding box center [410, 234] width 15 height 15
drag, startPoint x: 413, startPoint y: 233, endPoint x: 406, endPoint y: 237, distance: 8.1
click at [413, 234] on icon "Mes siguiente" at bounding box center [410, 234] width 15 height 15
click at [354, 380] on button "31" at bounding box center [358, 380] width 20 height 20
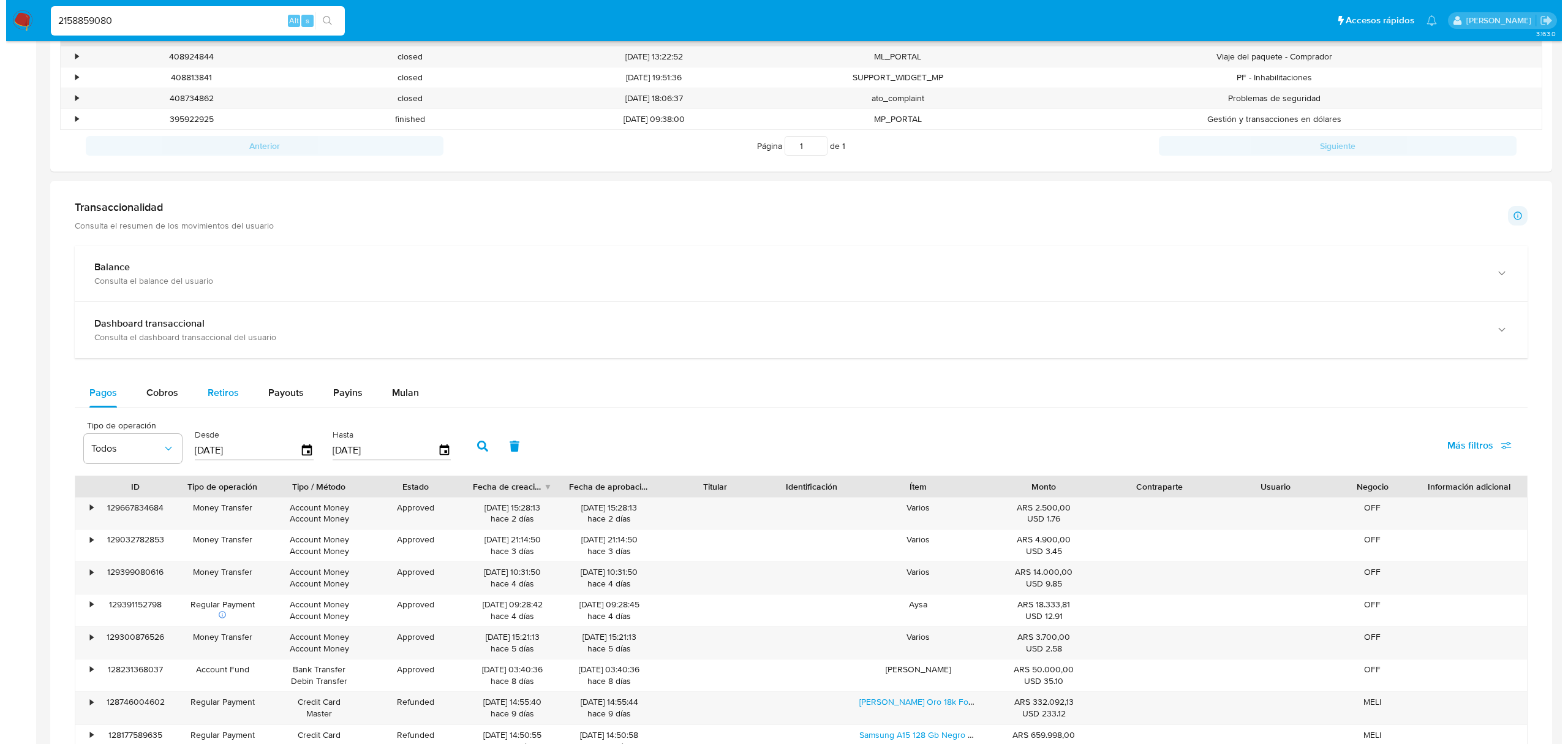
scroll to position [468, 0]
click at [114, 455] on span "Todos" at bounding box center [121, 449] width 71 height 12
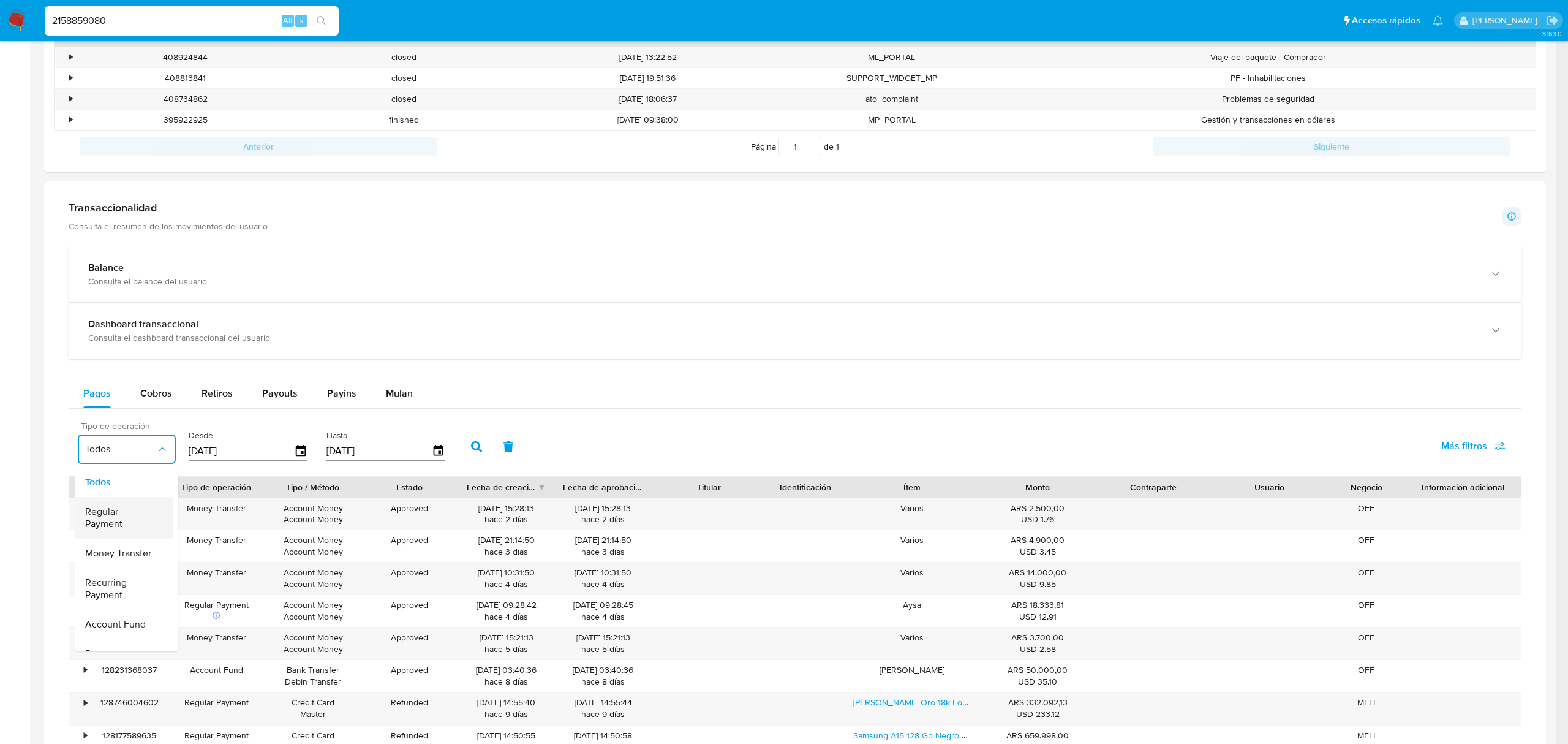
click at [116, 522] on span "Regular Payment" at bounding box center [121, 518] width 71 height 25
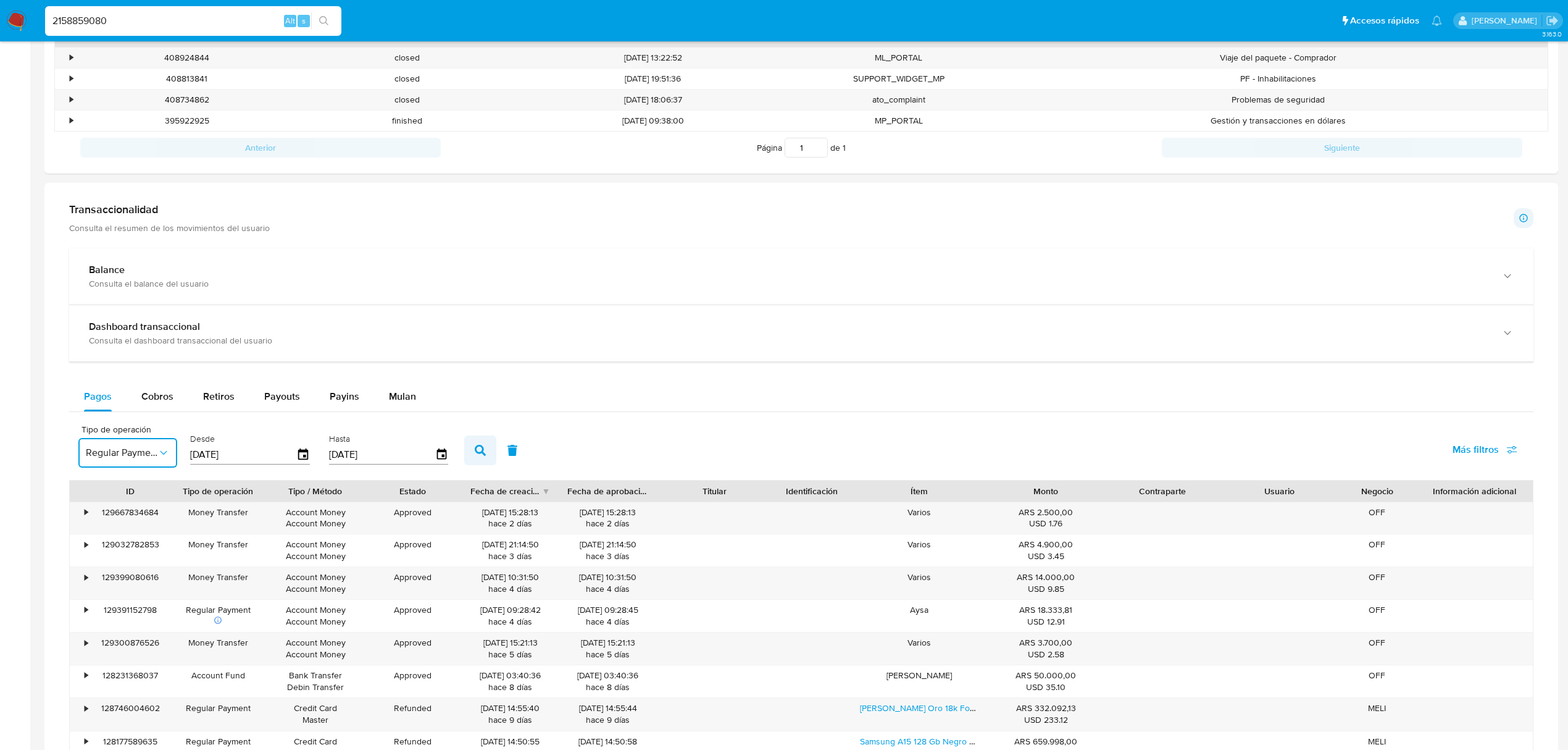
click at [480, 456] on icon "button" at bounding box center [480, 450] width 11 height 11
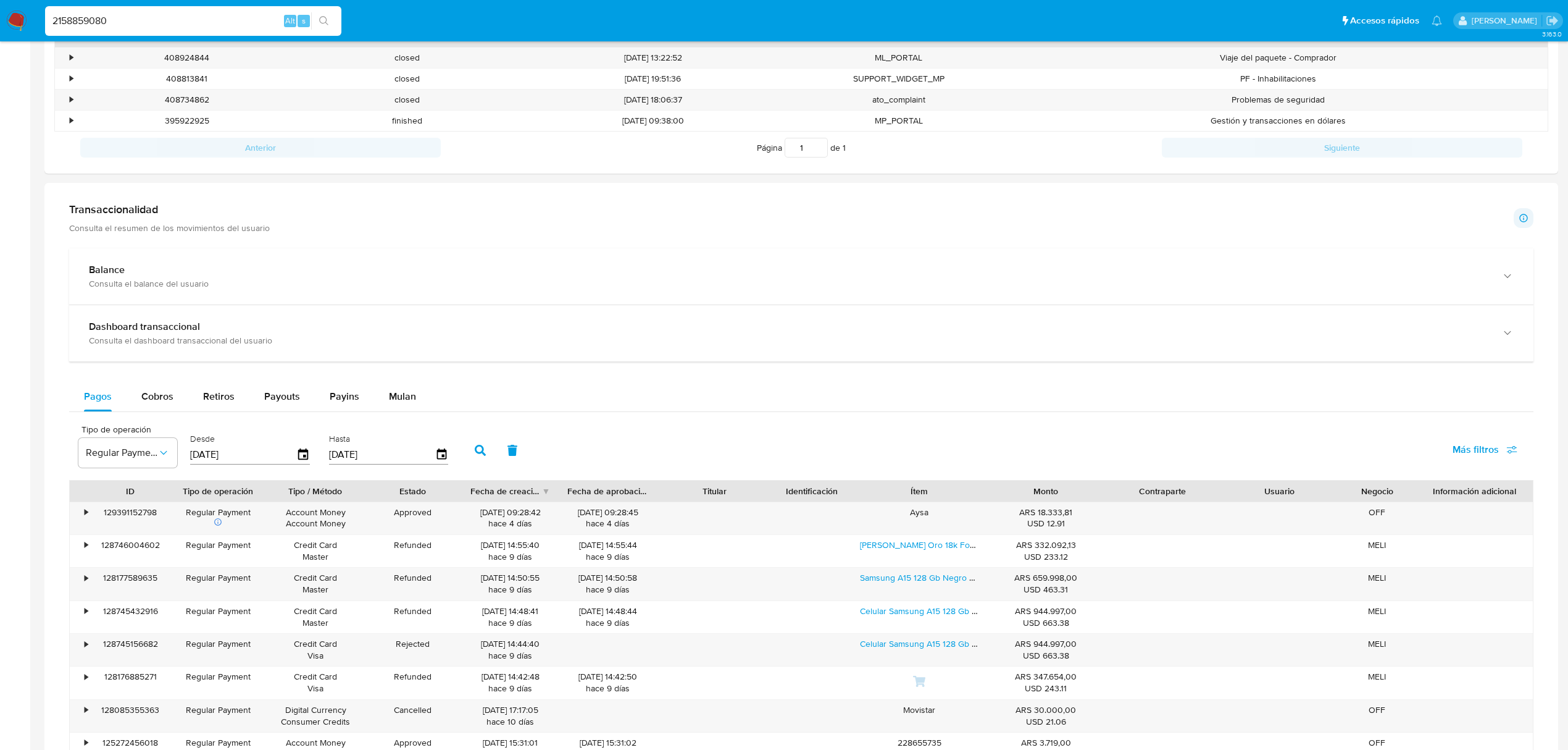
drag, startPoint x: 1519, startPoint y: 440, endPoint x: 1489, endPoint y: 456, distance: 34.0
click at [1517, 440] on button "Más filtros" at bounding box center [1485, 450] width 97 height 30
click at [1489, 456] on span "Más filtros" at bounding box center [1476, 450] width 47 height 30
click at [1485, 451] on span "Más filtros" at bounding box center [1476, 450] width 47 height 30
click at [1391, 509] on span "Tipo de pago" at bounding box center [1386, 508] width 57 height 13
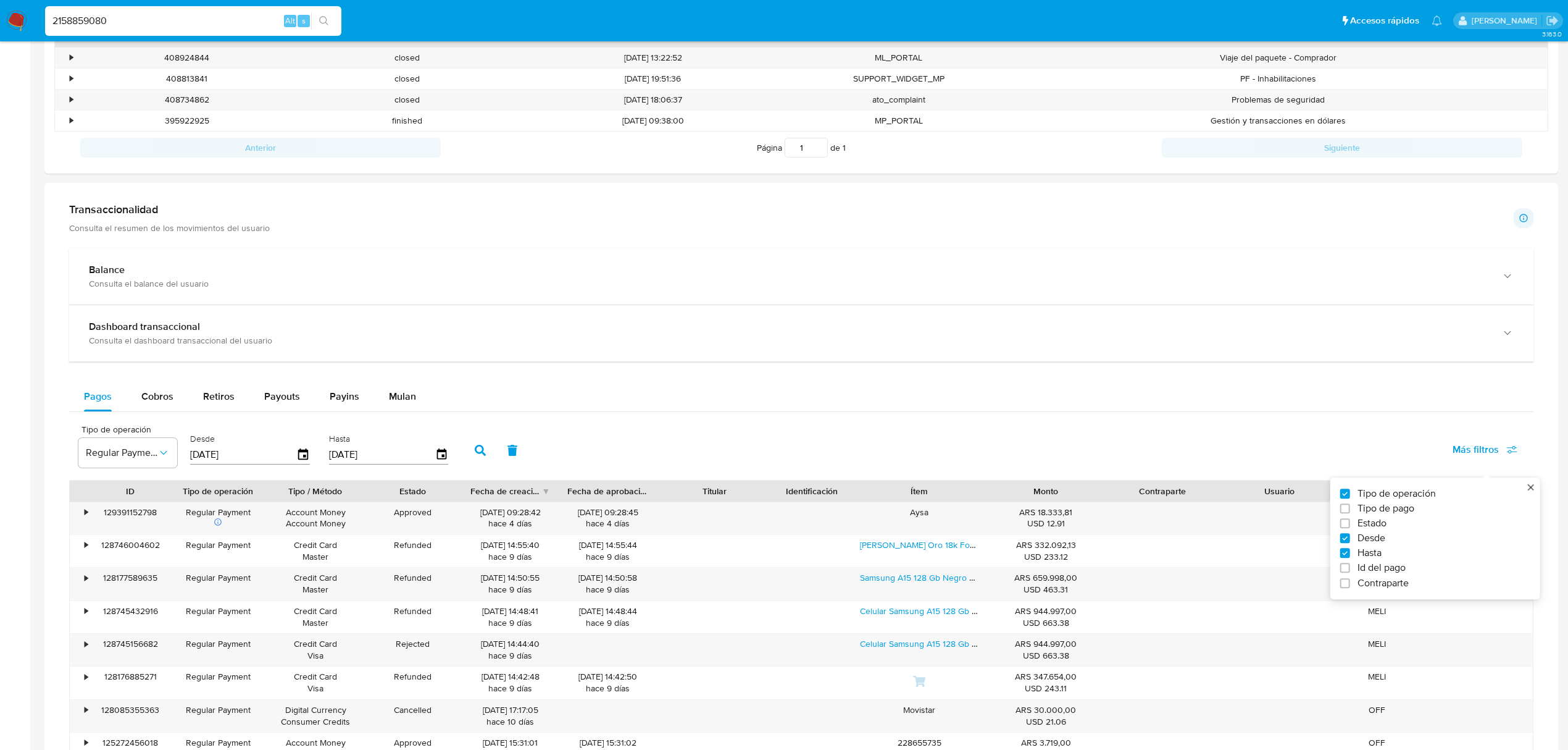
click at [1350, 509] on input "Tipo de pago" at bounding box center [1345, 508] width 10 height 10
checkbox input "true"
type input "[DATE]"
click at [229, 455] on span "Todos" at bounding box center [230, 452] width 72 height 13
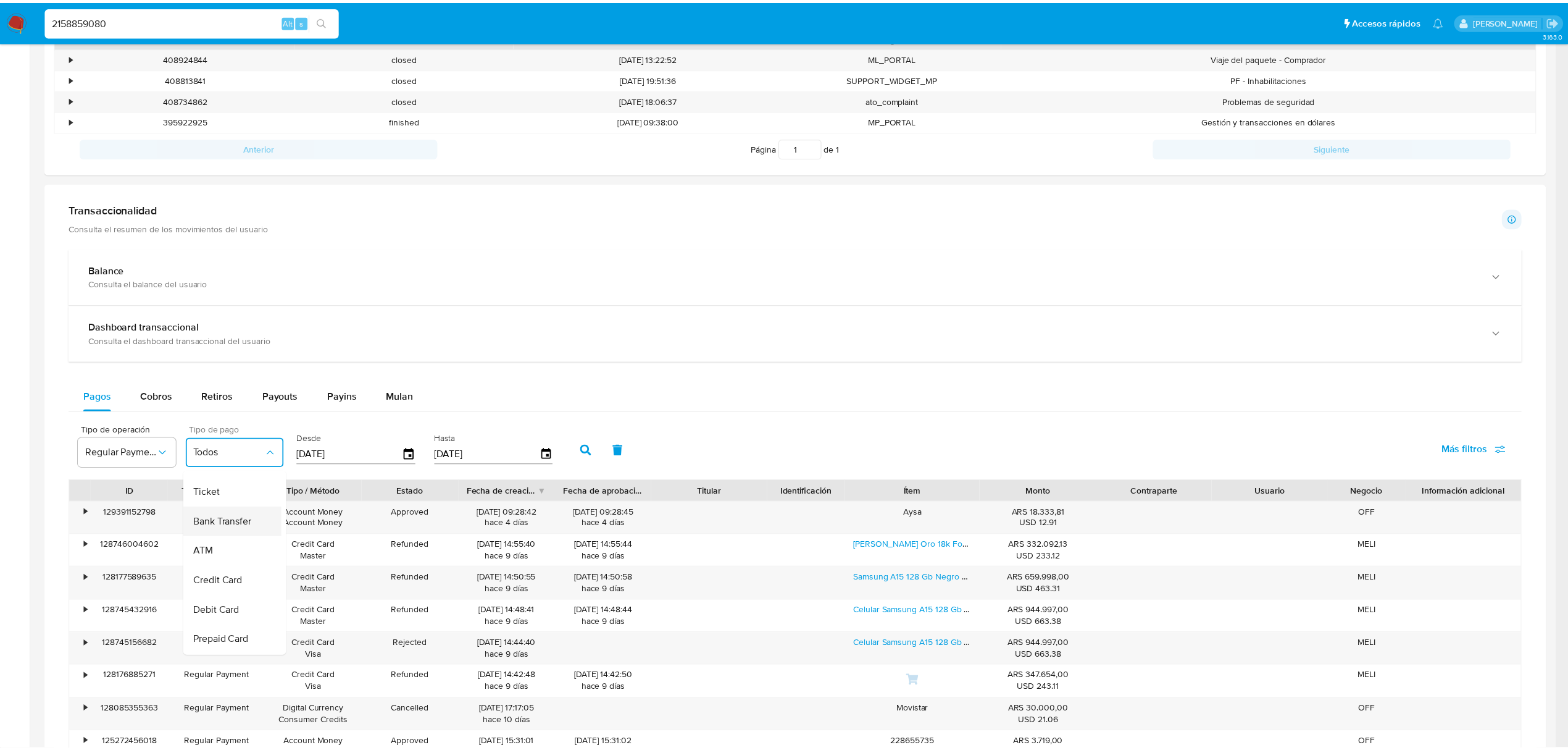
scroll to position [82, 0]
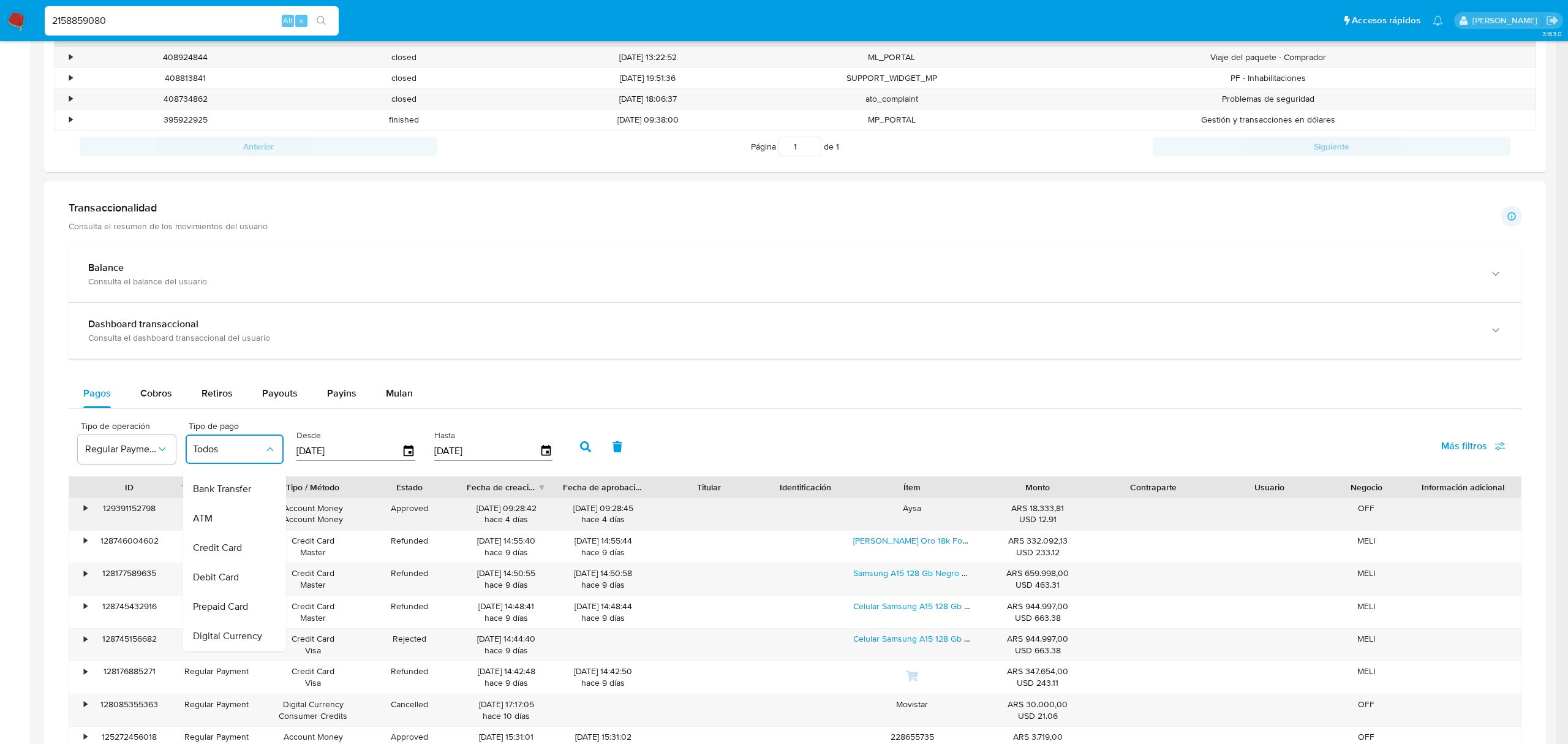
click at [234, 548] on span "Credit Card" at bounding box center [217, 547] width 49 height 12
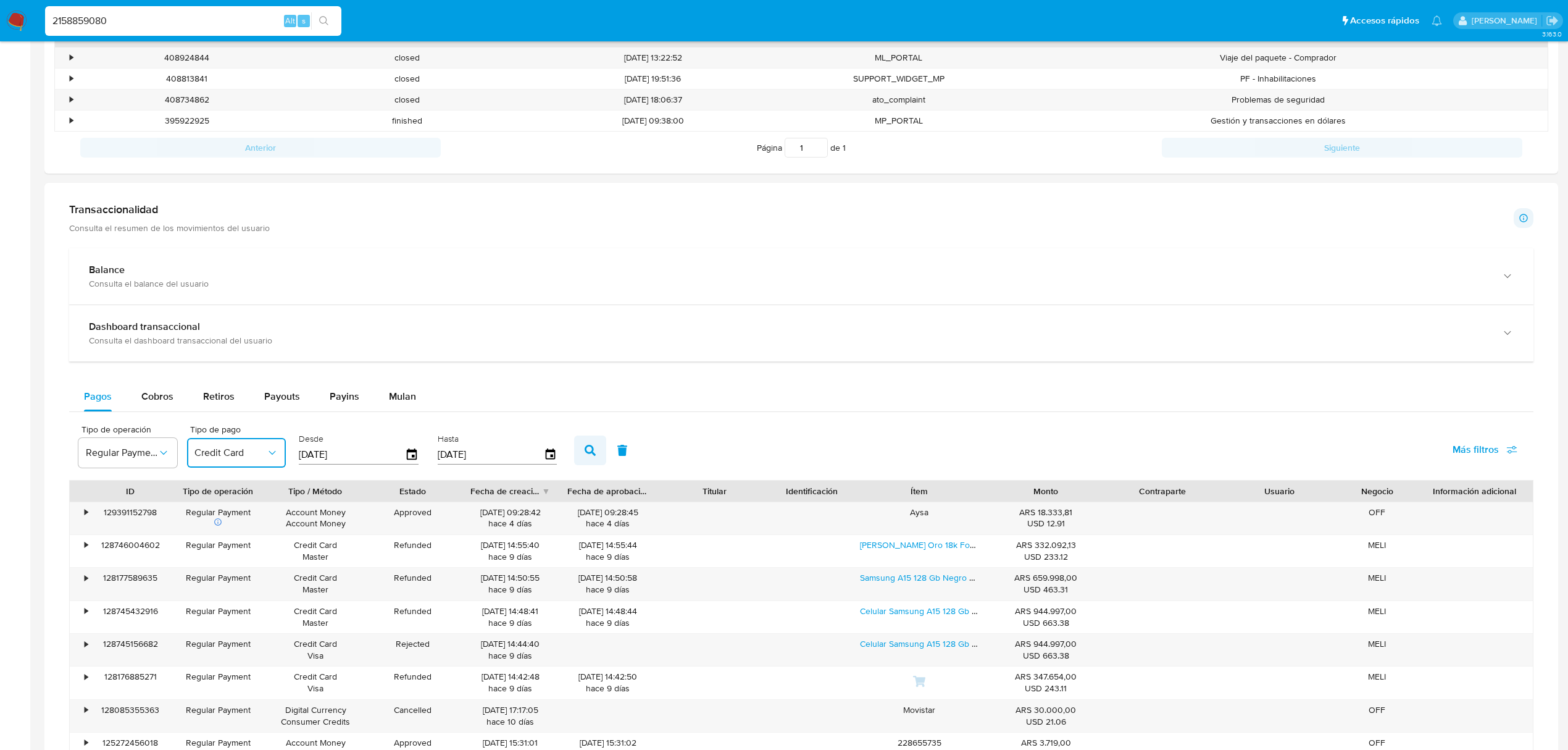
click at [585, 451] on icon "button" at bounding box center [590, 450] width 11 height 11
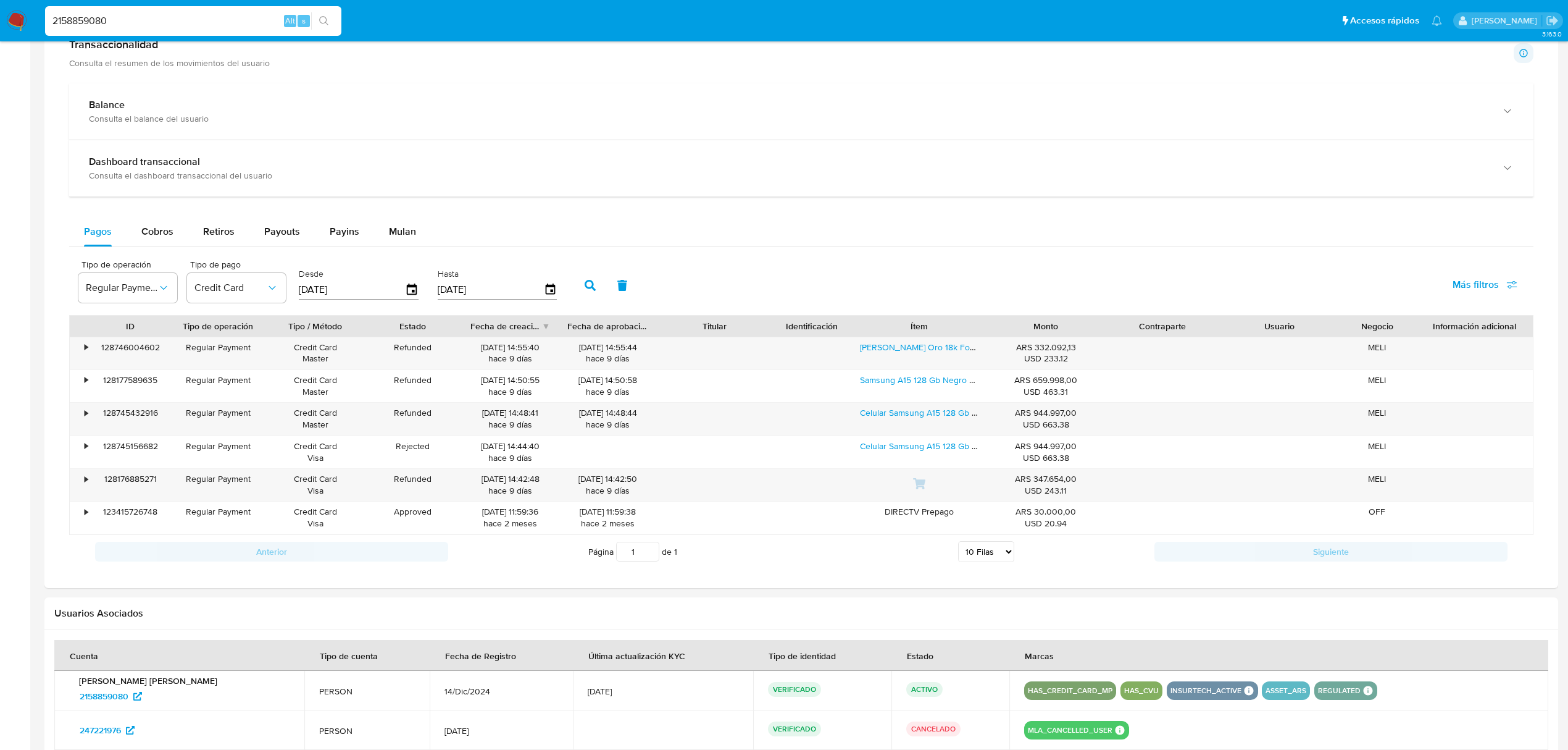
scroll to position [719, 0]
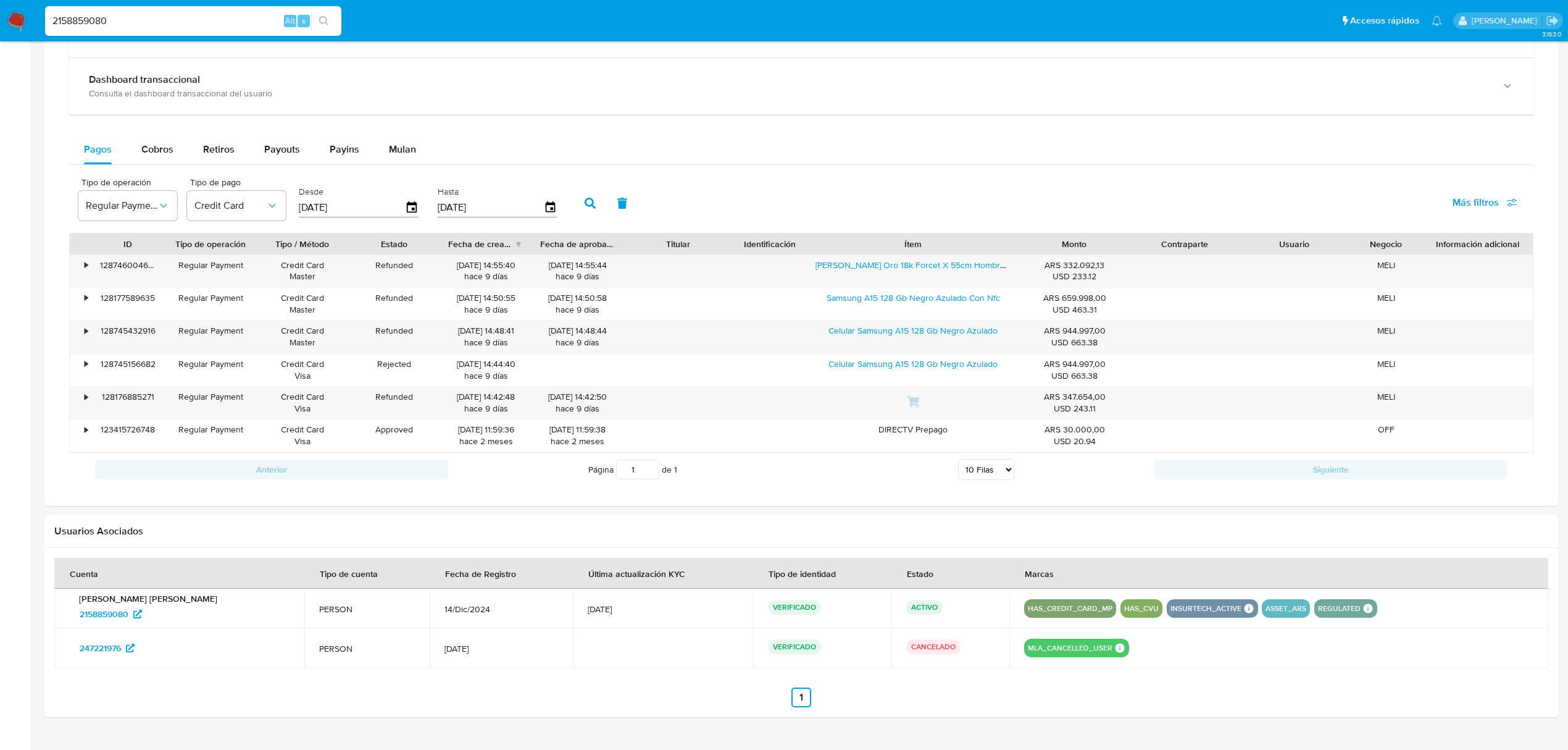
drag, startPoint x: 978, startPoint y: 247, endPoint x: 1055, endPoint y: 246, distance: 77.0
click at [1055, 246] on div "ID Tipo de operación Tipo / Método Estado Fecha de creación Fecha de aprobación…" at bounding box center [802, 244] width 1463 height 21
drag, startPoint x: 1006, startPoint y: 339, endPoint x: 833, endPoint y: 340, distance: 173.0
click at [833, 340] on div "Celular Samsung A15 128 Gb Negro Azulado" at bounding box center [912, 336] width 213 height 32
drag, startPoint x: 1011, startPoint y: 239, endPoint x: 1038, endPoint y: 238, distance: 27.0
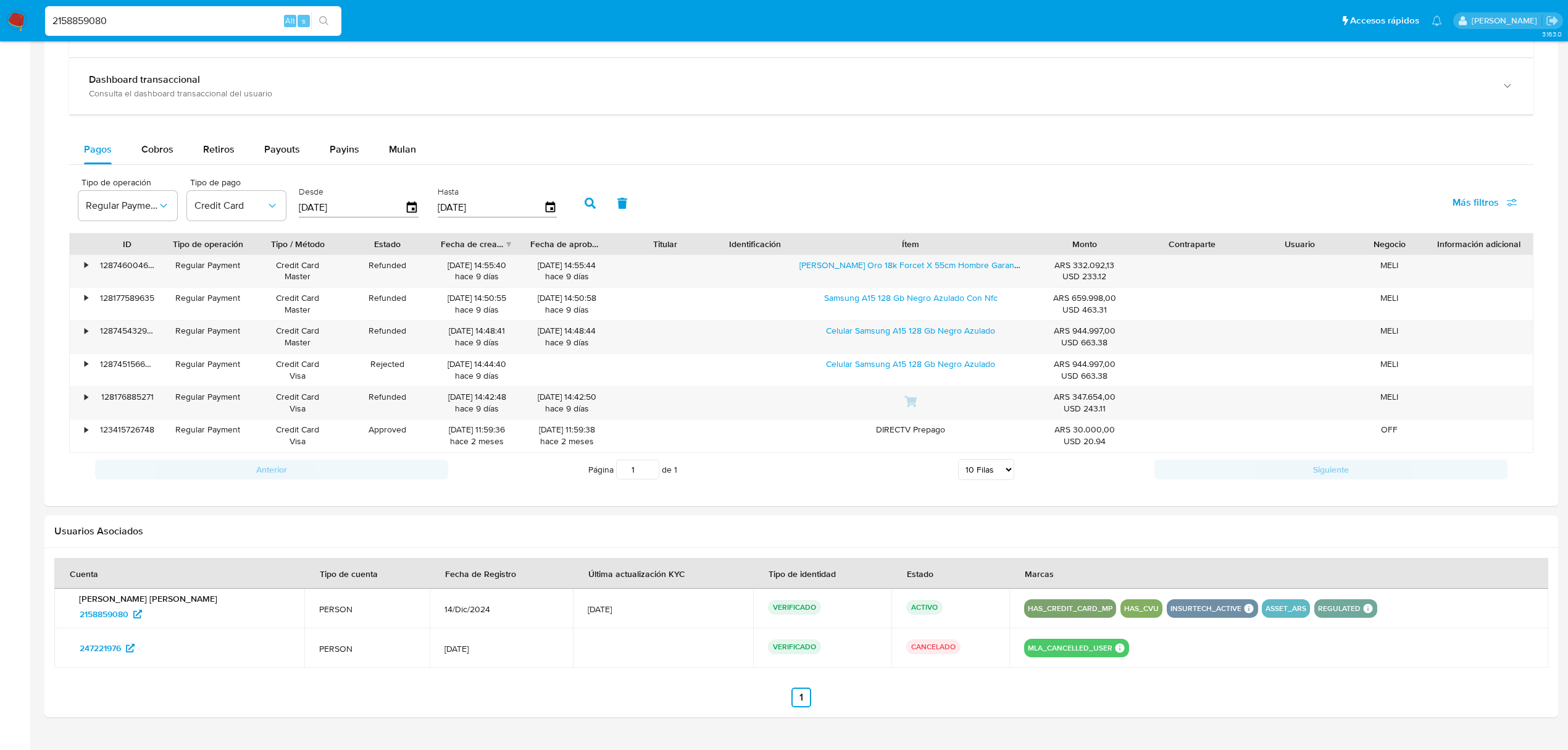
click at [1038, 238] on div at bounding box center [1031, 244] width 23 height 21
click at [82, 273] on div "•" at bounding box center [81, 271] width 22 height 32
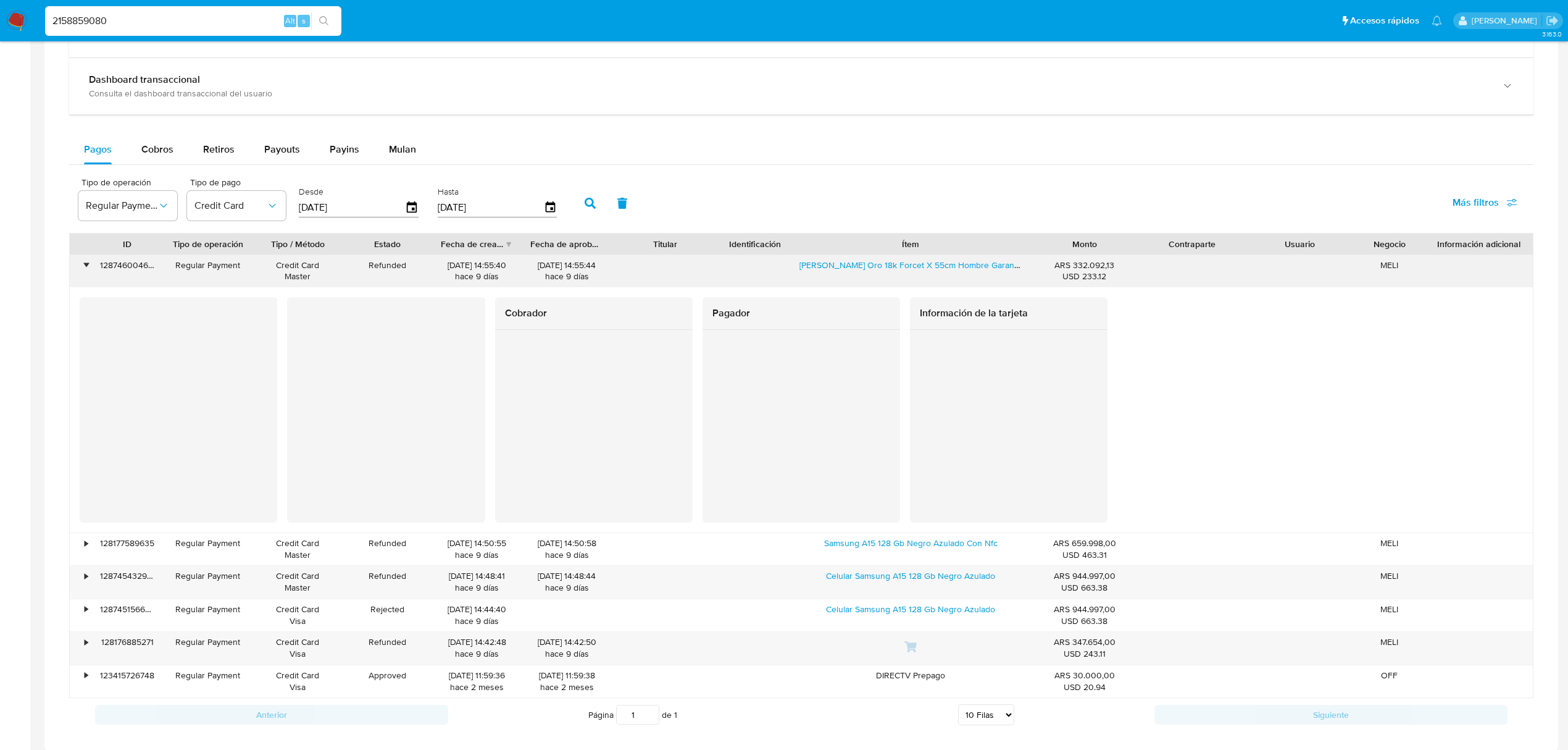
click at [82, 273] on div "•" at bounding box center [81, 271] width 22 height 32
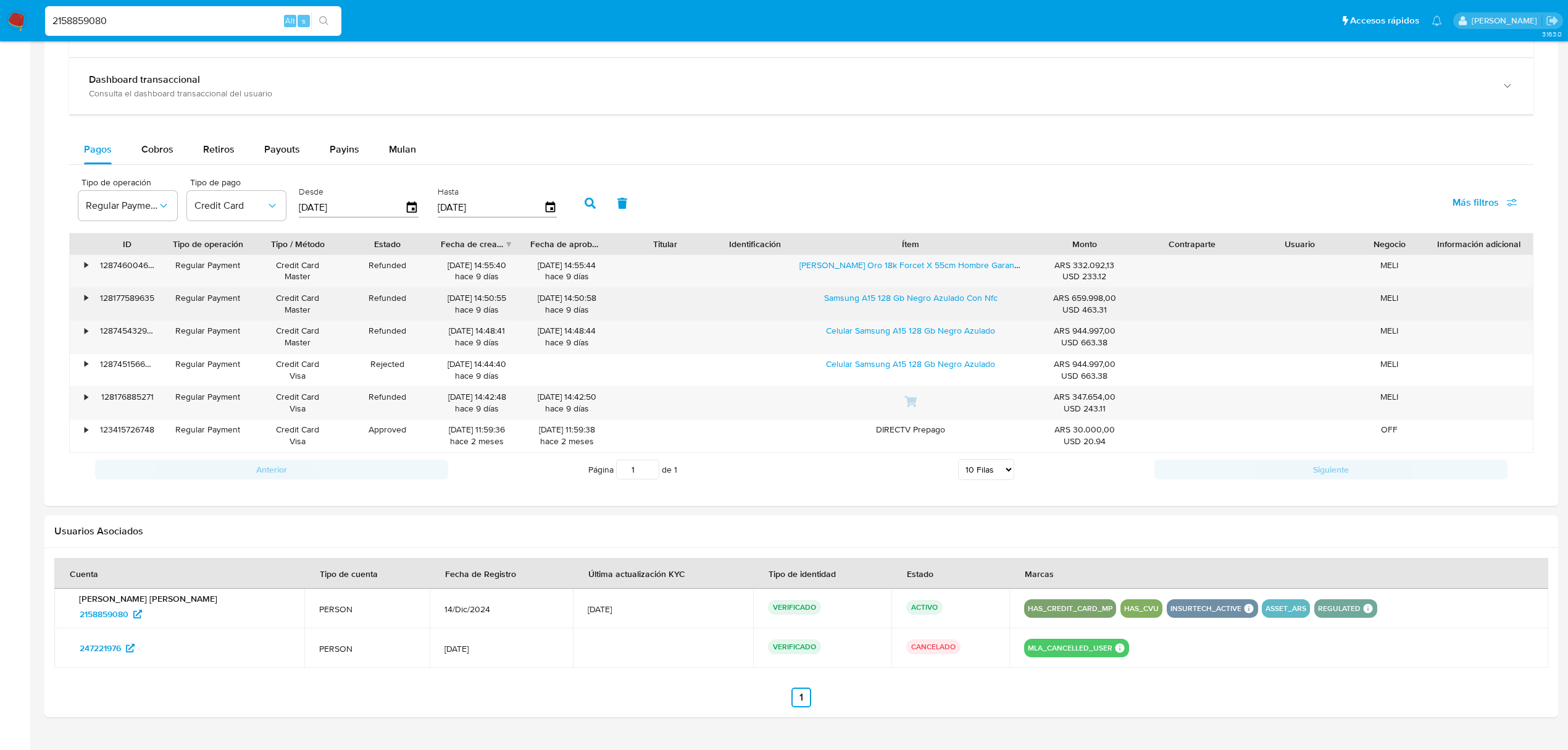
click at [87, 300] on div "•" at bounding box center [86, 298] width 3 height 12
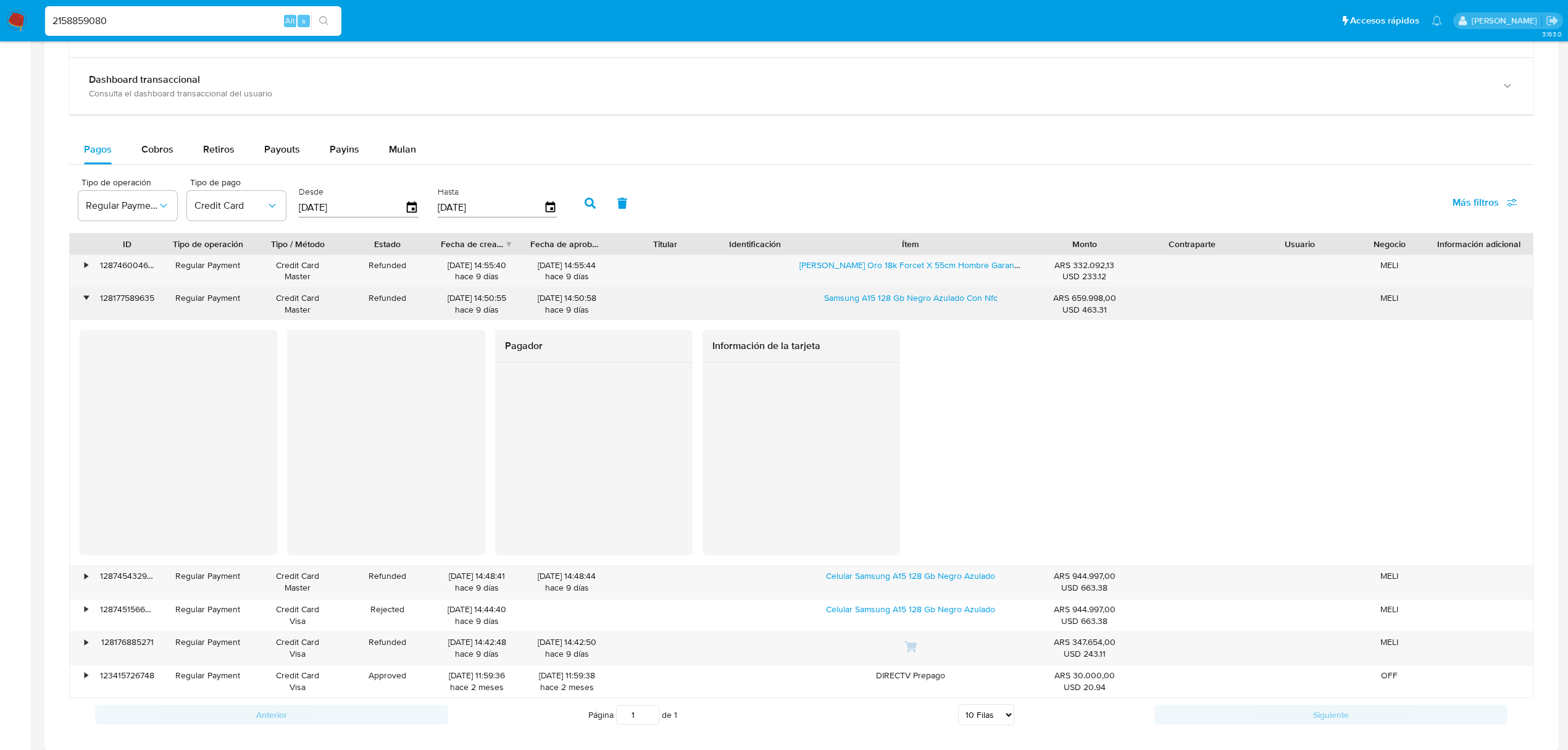
click at [87, 300] on div "•" at bounding box center [86, 298] width 3 height 12
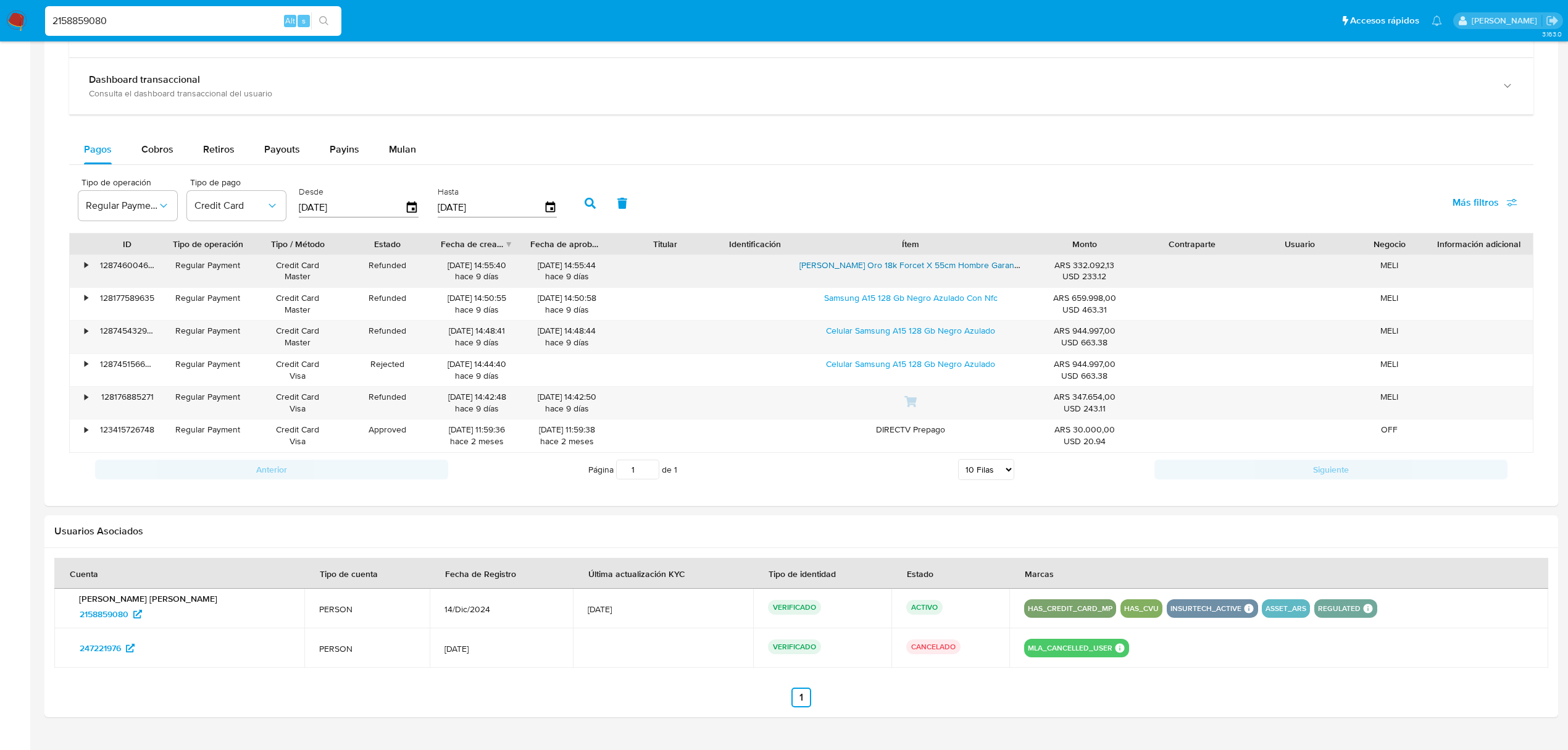
click at [892, 269] on link "[PERSON_NAME] Oro 18k Forcet X 55cm Hombre Garantia Jr" at bounding box center [917, 264] width 234 height 13
click at [77, 403] on div "•" at bounding box center [81, 402] width 22 height 32
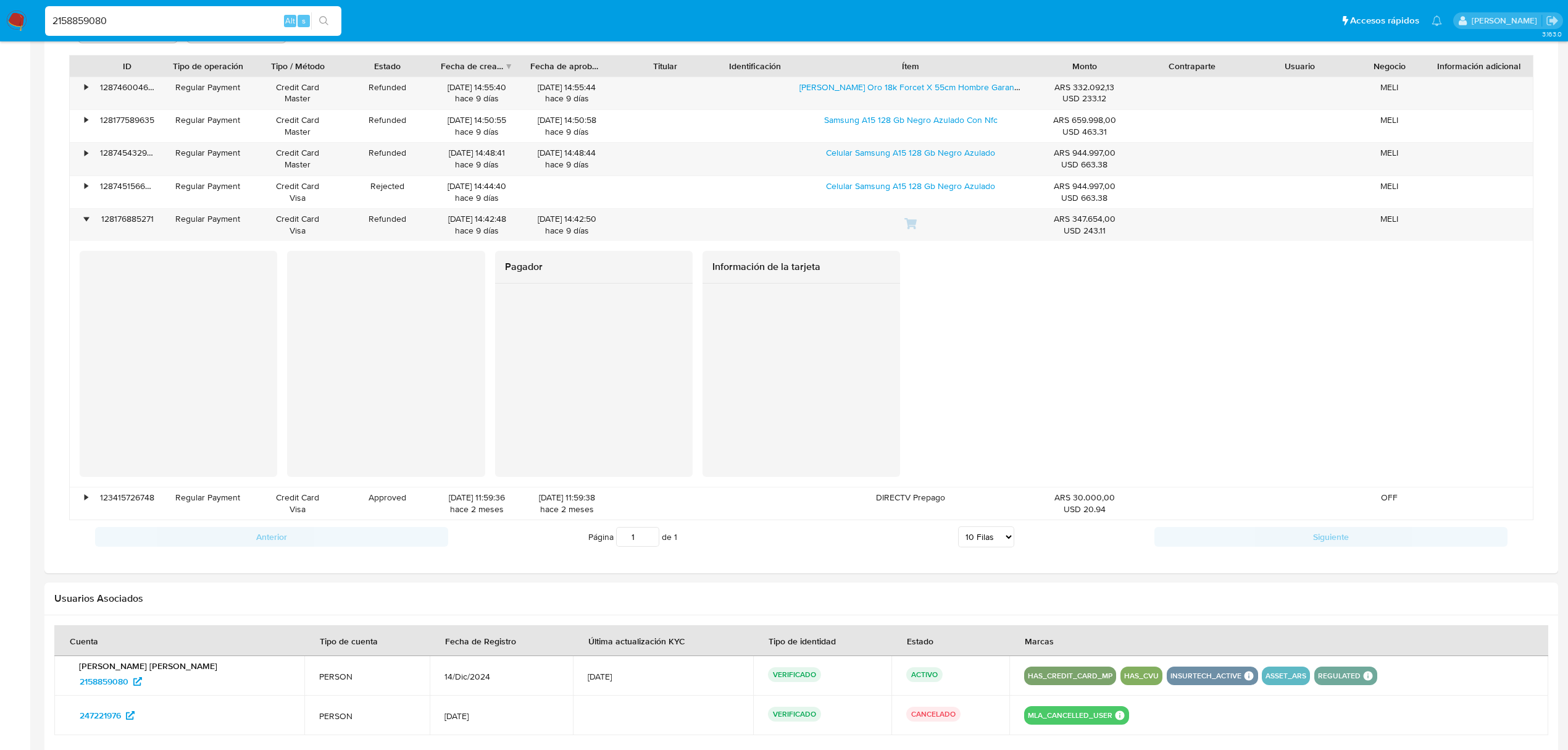
scroll to position [966, 0]
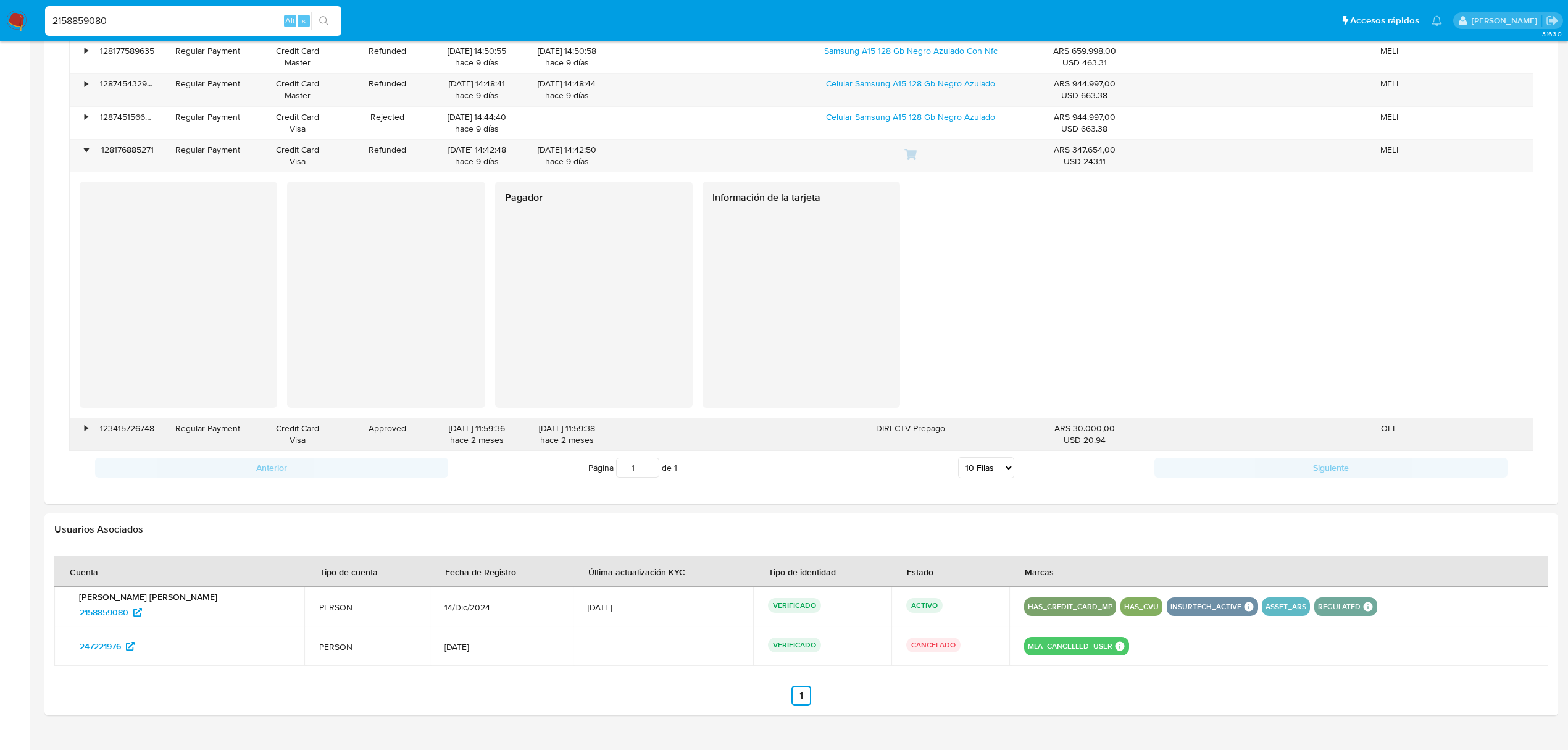
click at [84, 434] on div "•" at bounding box center [86, 428] width 3 height 12
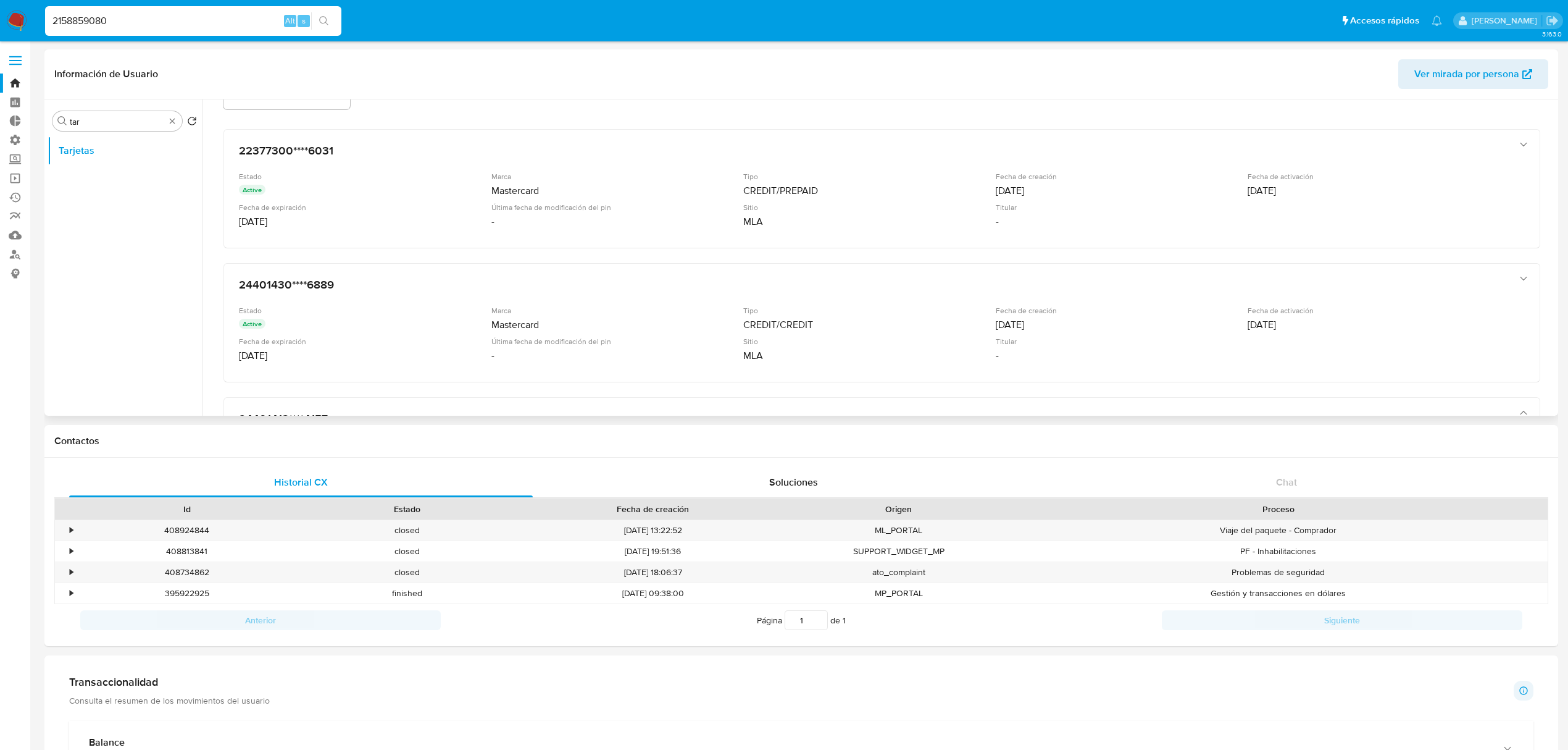
scroll to position [0, 0]
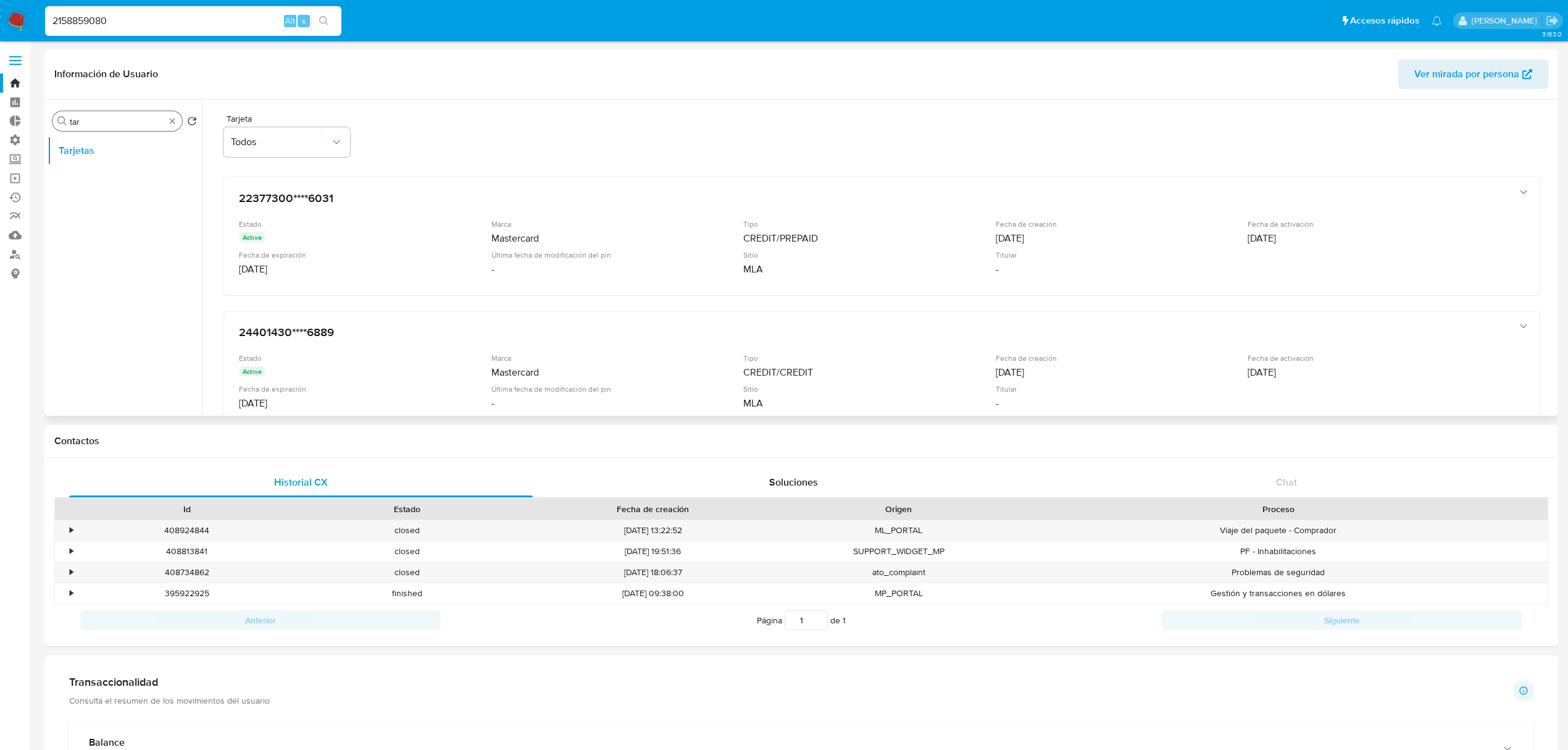
click at [170, 116] on div "Buscar tar" at bounding box center [117, 121] width 129 height 20
click at [98, 216] on button "General" at bounding box center [119, 210] width 144 height 30
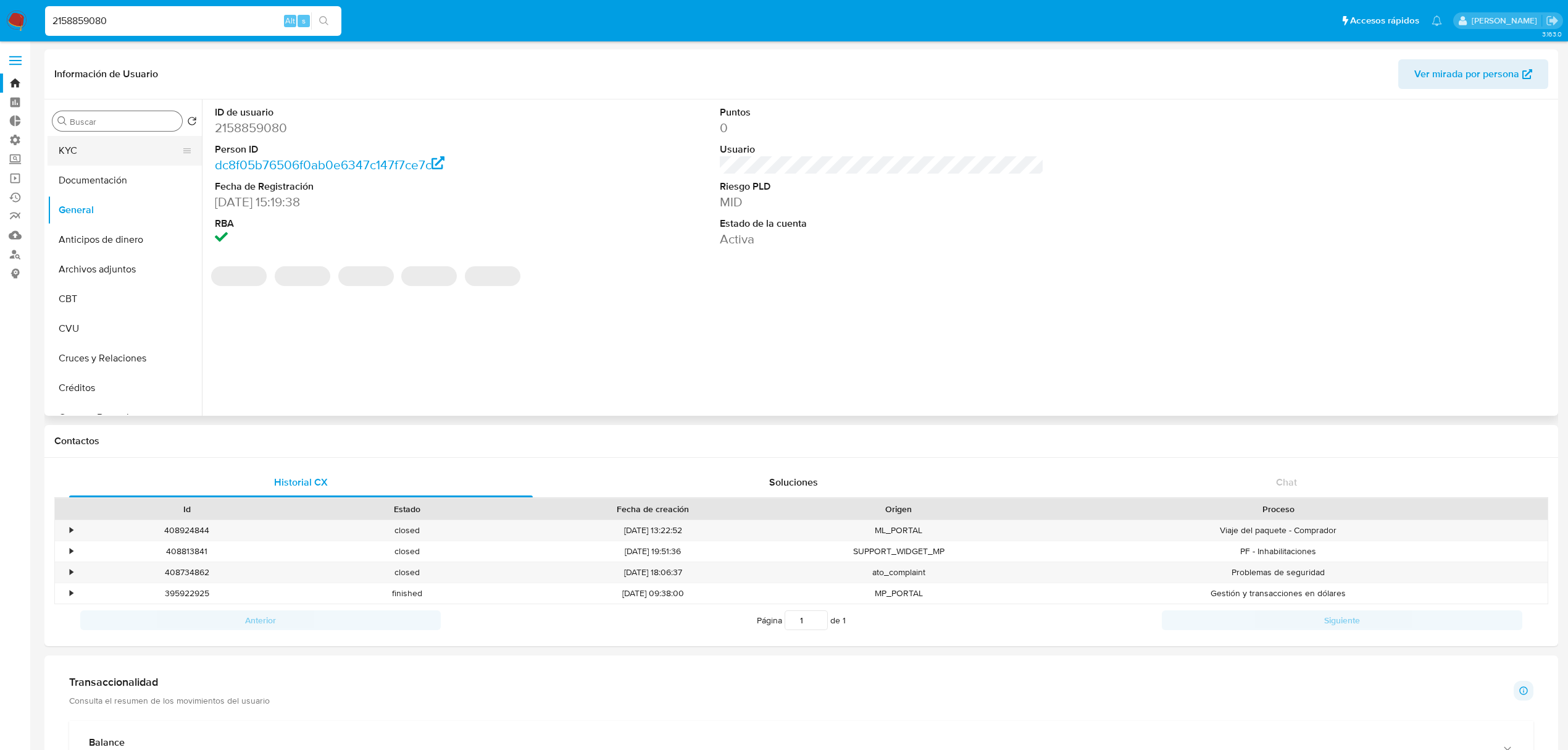
click at [96, 159] on button "KYC" at bounding box center [119, 151] width 144 height 30
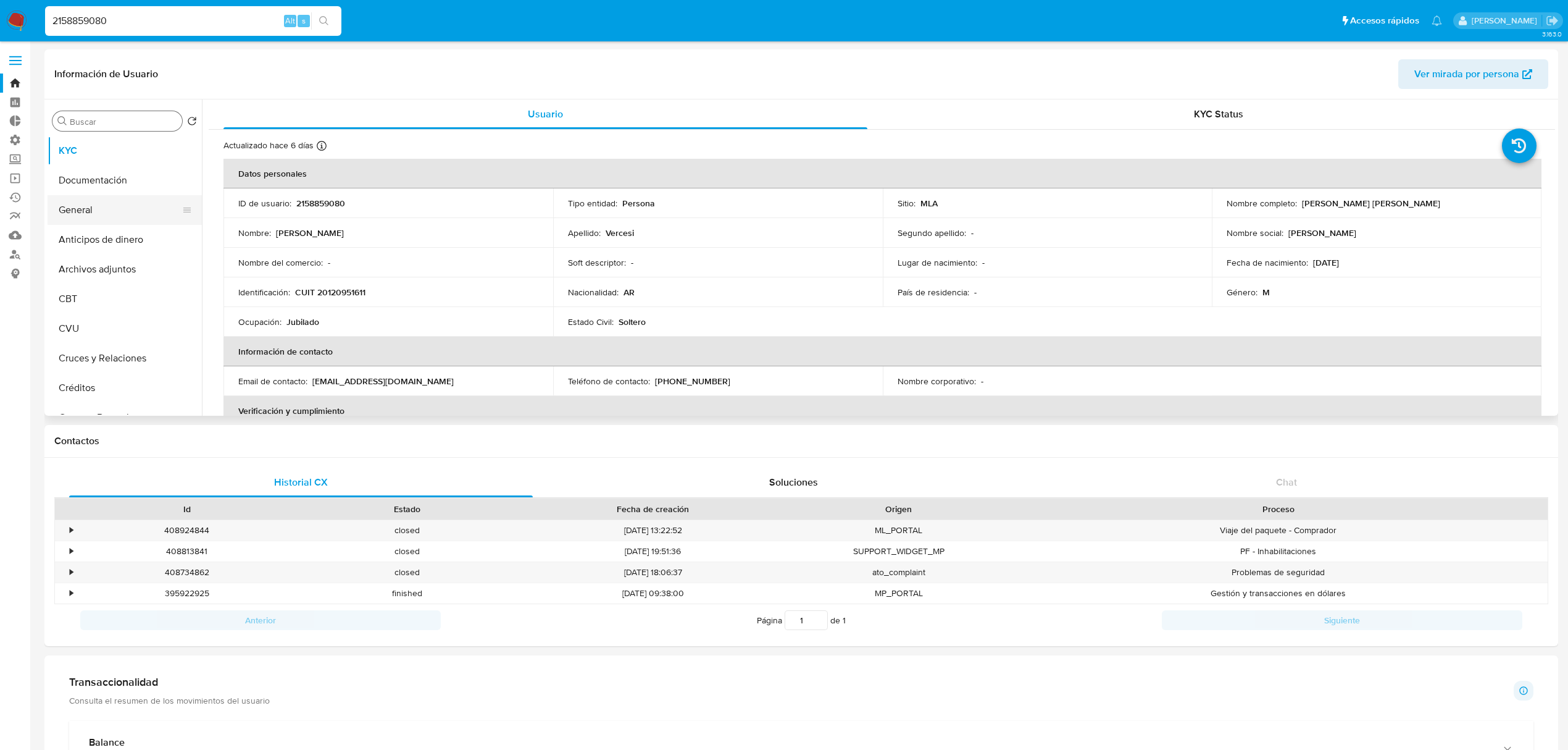
click at [100, 203] on button "General" at bounding box center [119, 210] width 144 height 30
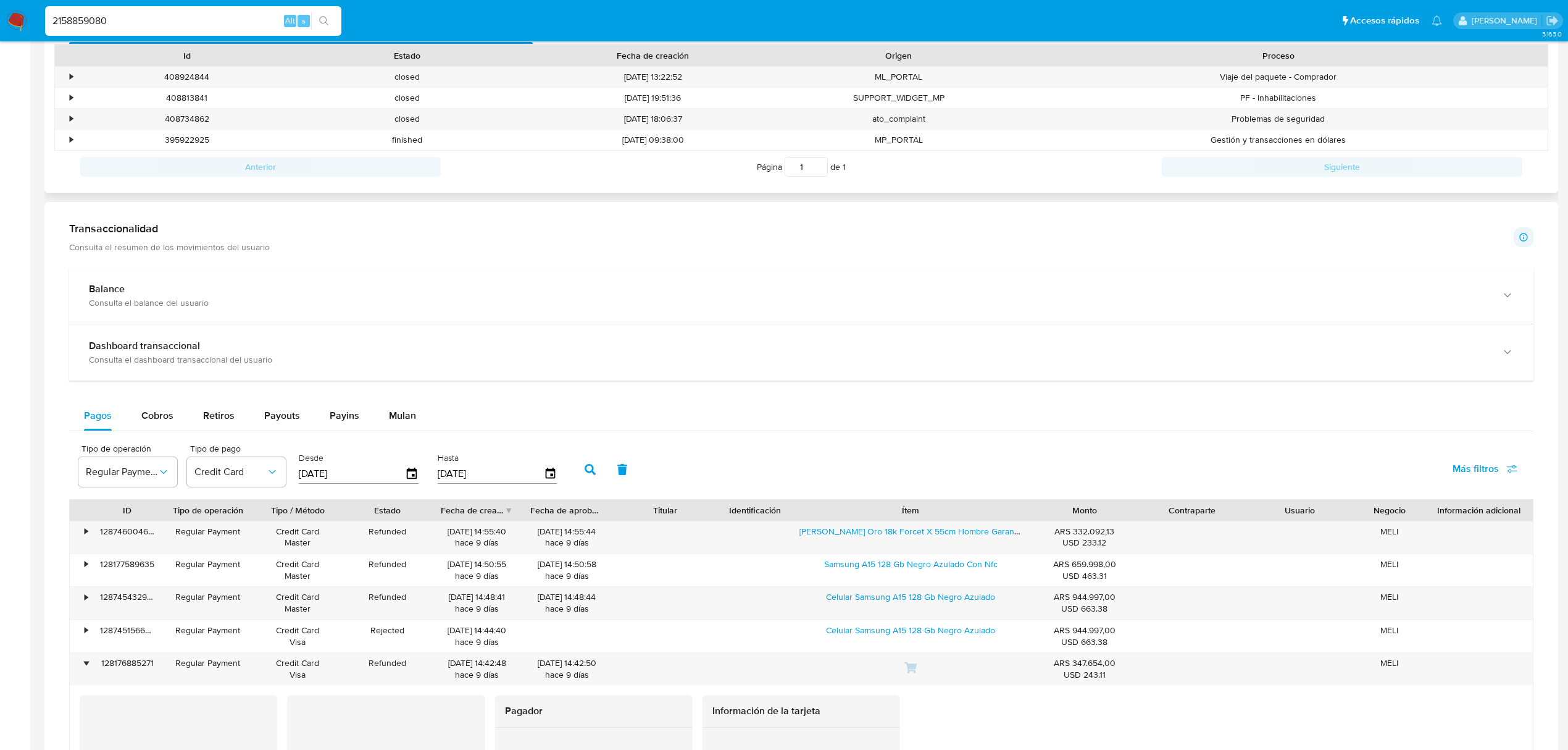
scroll to position [255, 0]
